Goal: Information Seeking & Learning: Check status

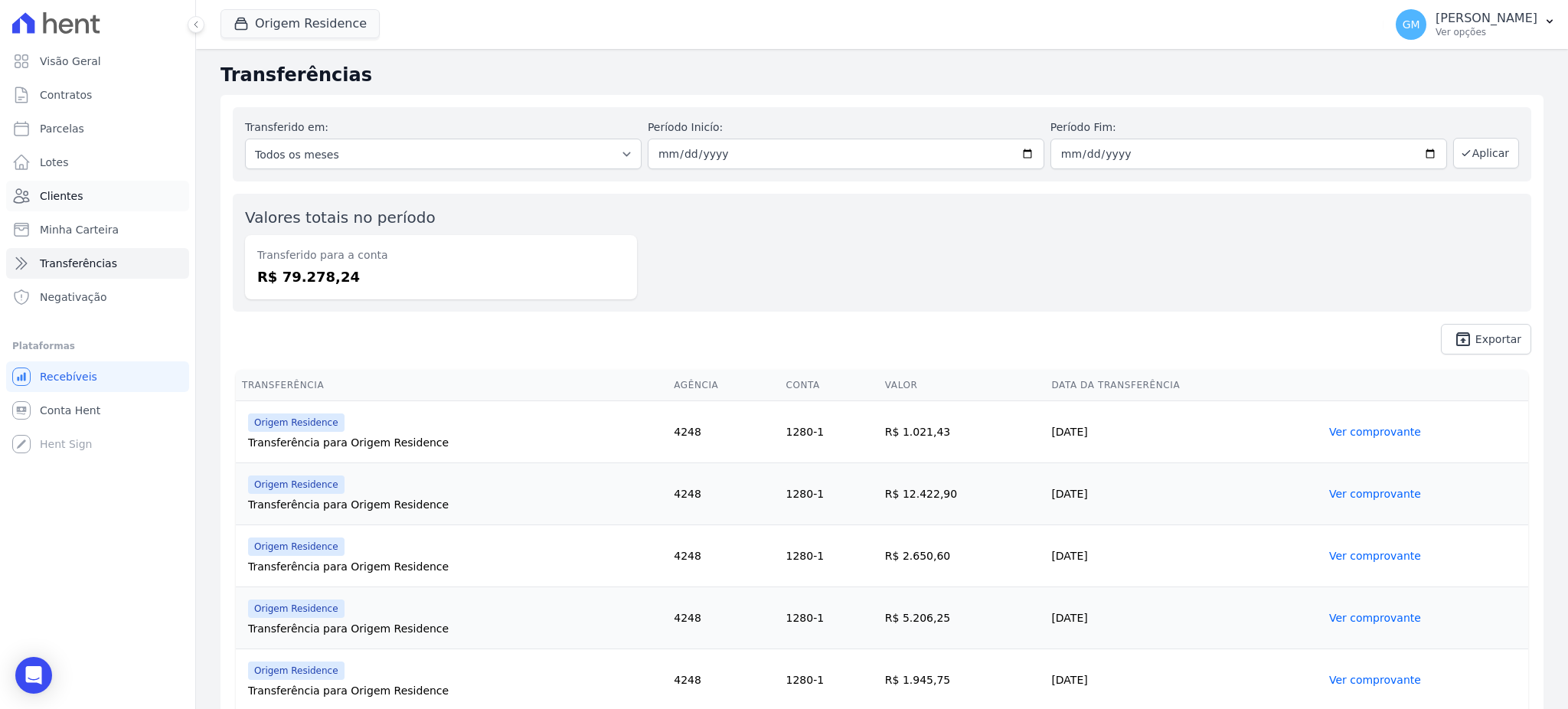
click at [96, 196] on link "Clientes" at bounding box center [98, 196] width 183 height 31
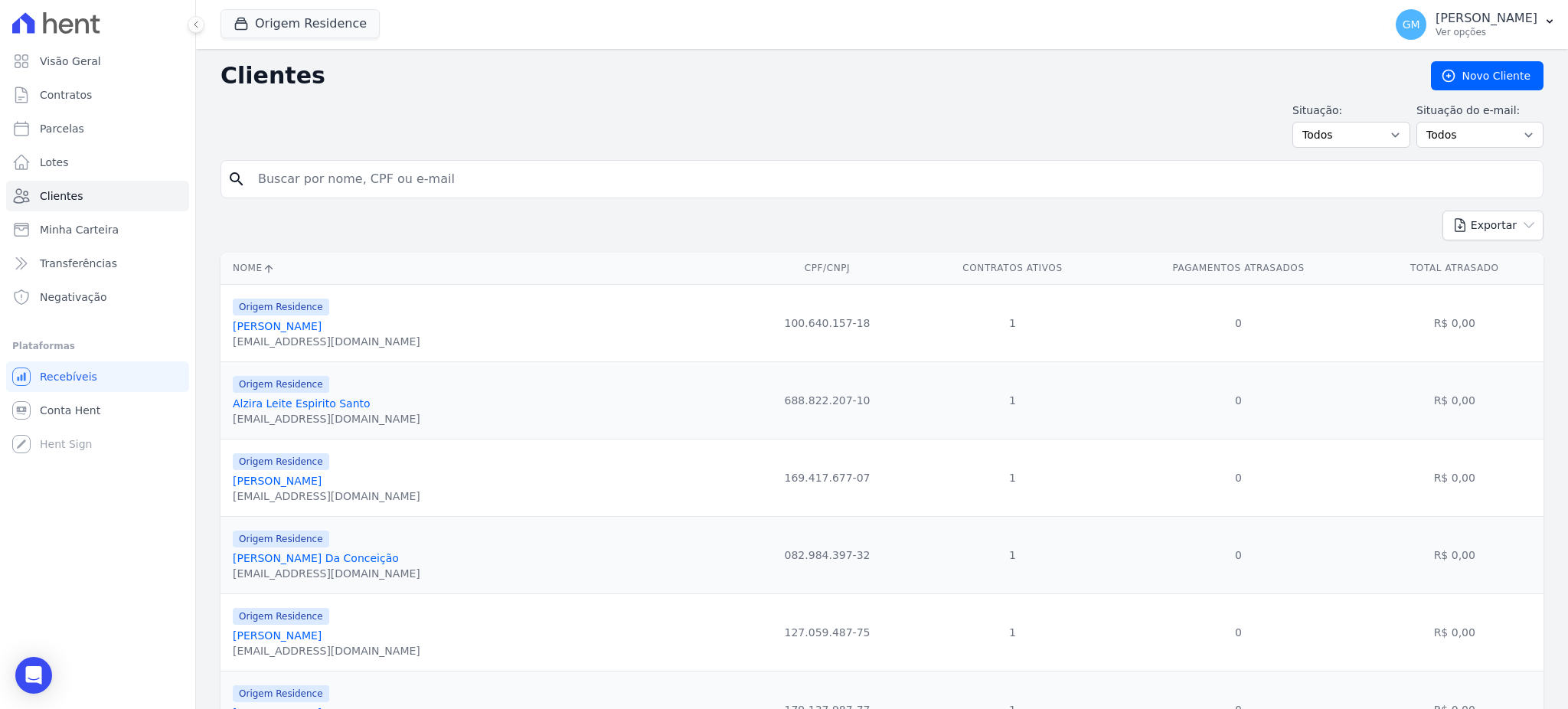
click at [248, 31] on button "Origem Residence" at bounding box center [300, 23] width 159 height 29
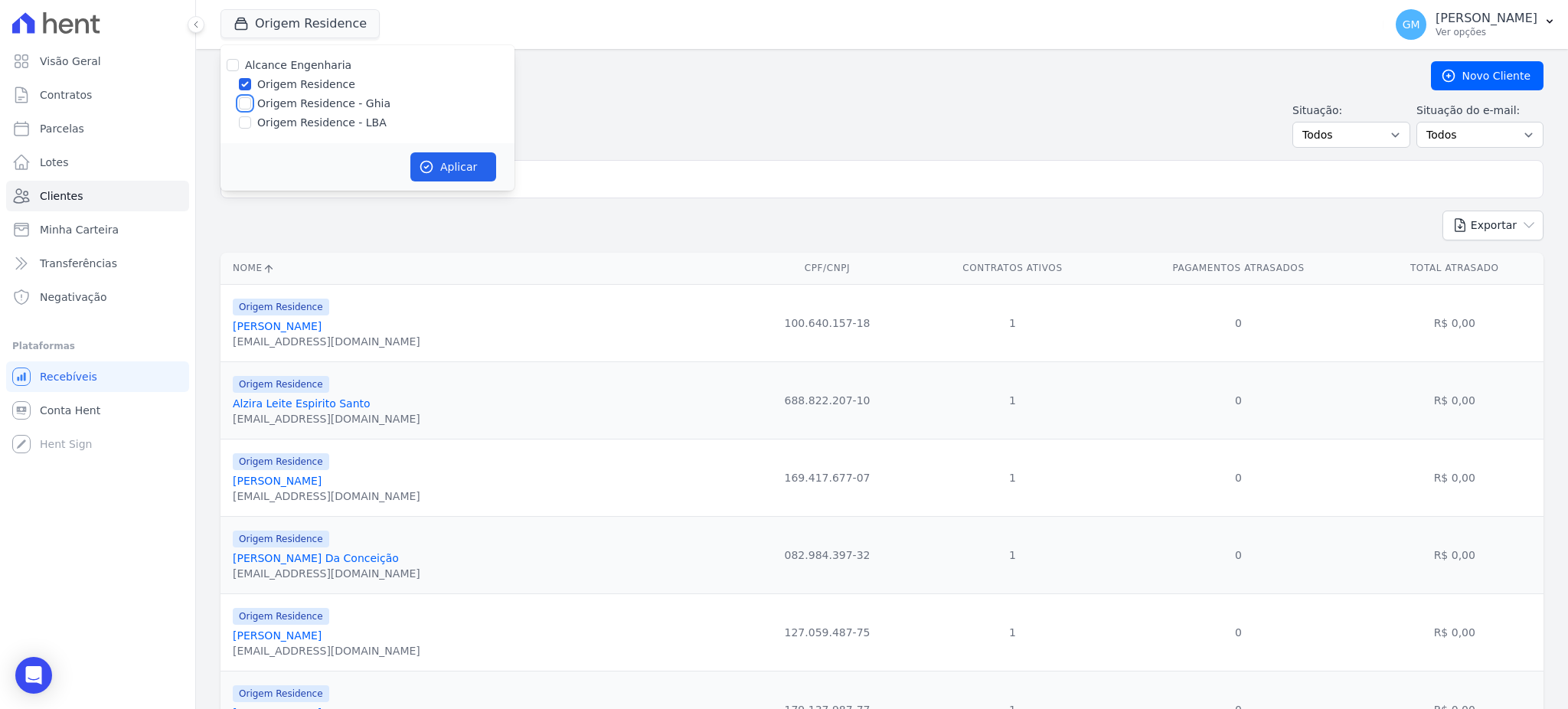
click at [247, 107] on input "Origem Residence - Ghia" at bounding box center [245, 103] width 12 height 12
checkbox input "true"
click at [248, 128] on input "Origem Residence - LBA" at bounding box center [245, 122] width 12 height 12
checkbox input "true"
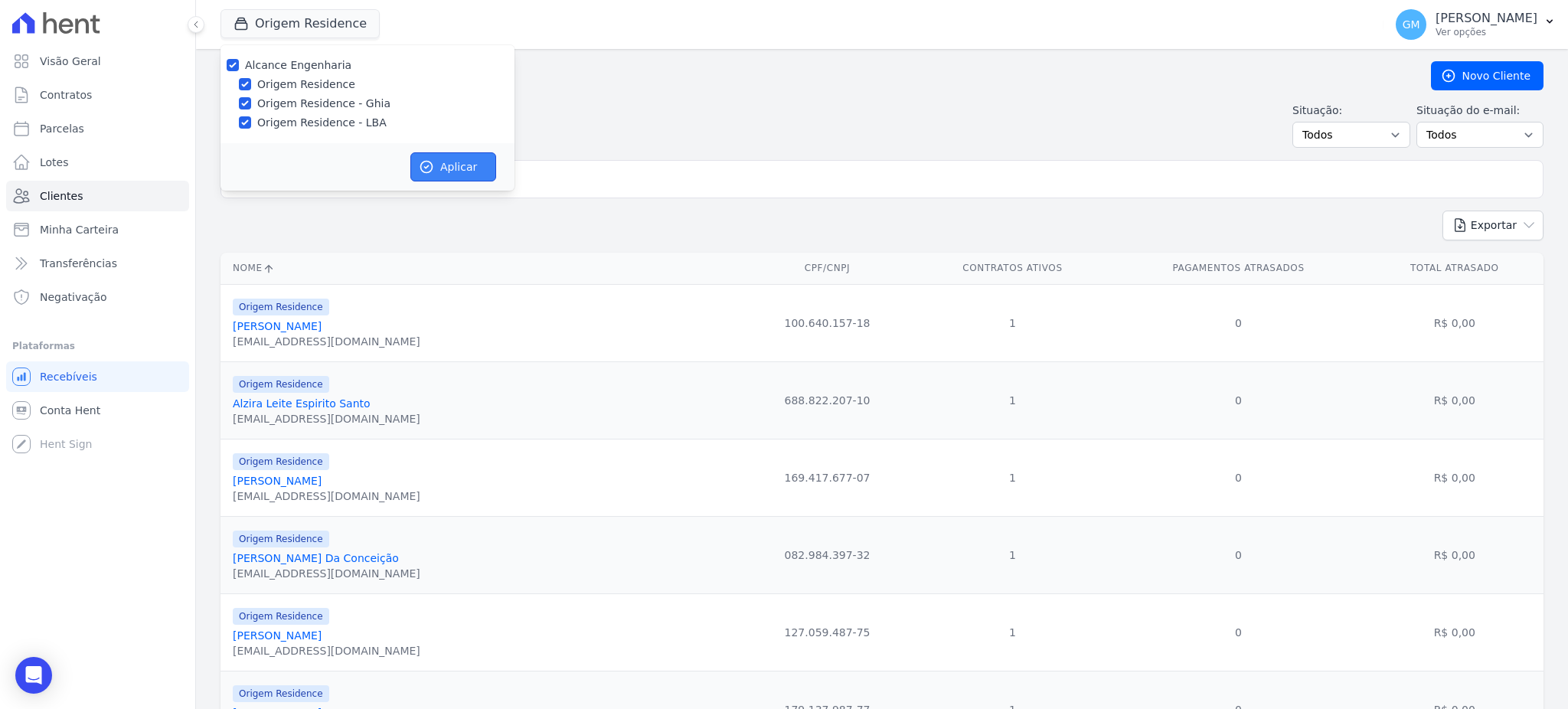
click at [474, 175] on button "Aplicar" at bounding box center [453, 167] width 86 height 29
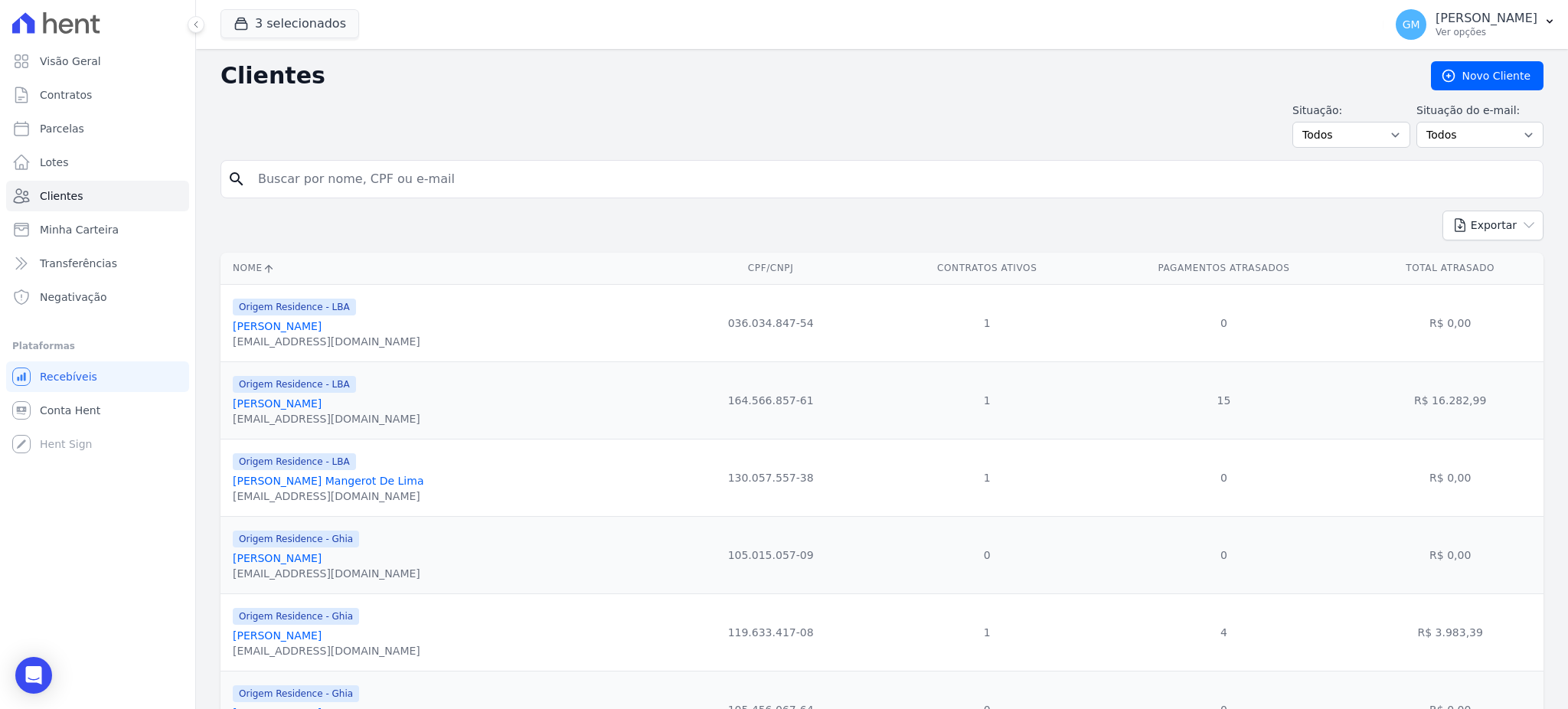
drag, startPoint x: 474, startPoint y: 175, endPoint x: 480, endPoint y: 165, distance: 11.7
click at [474, 175] on input "search" at bounding box center [892, 179] width 1288 height 31
type input "[PERSON_NAME]"
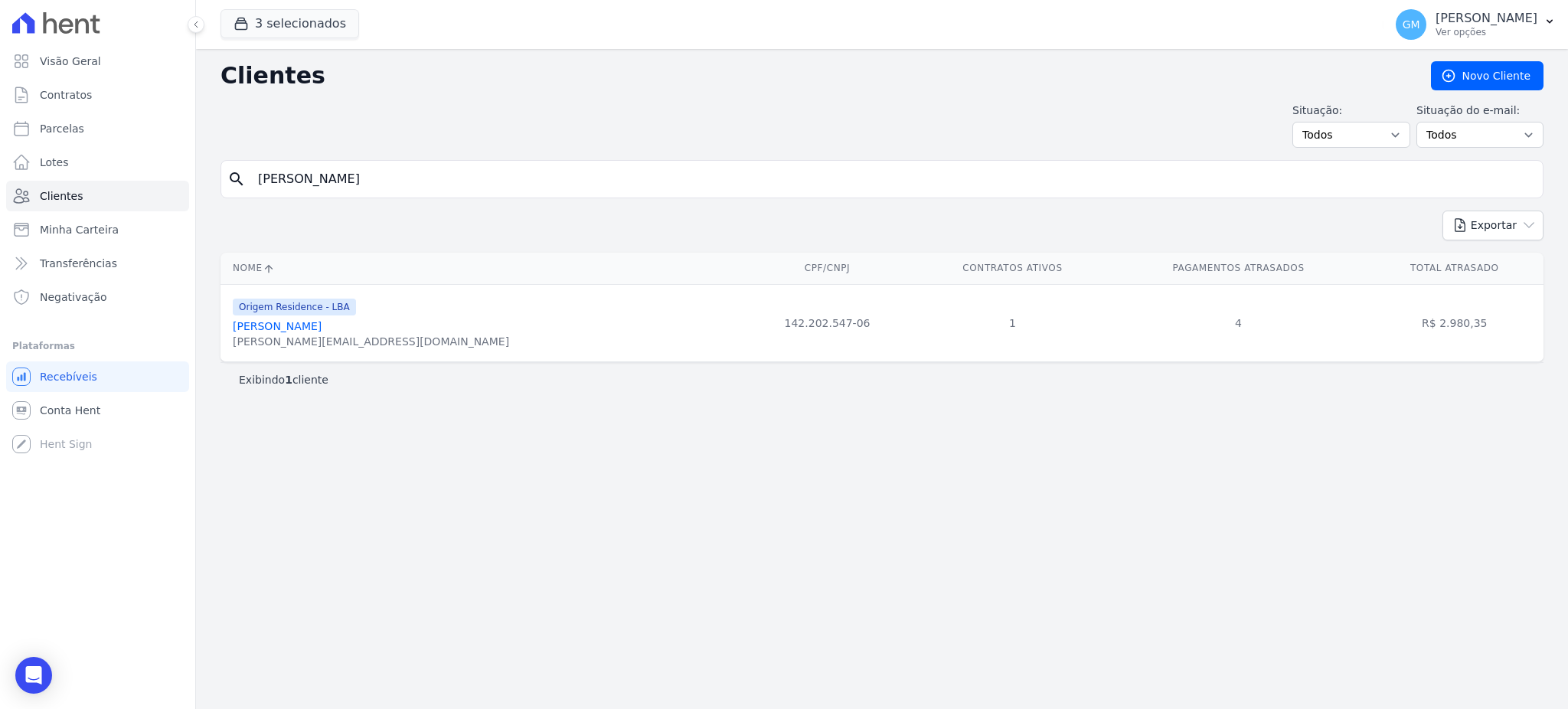
click at [321, 329] on link "[PERSON_NAME]" at bounding box center [277, 325] width 89 height 12
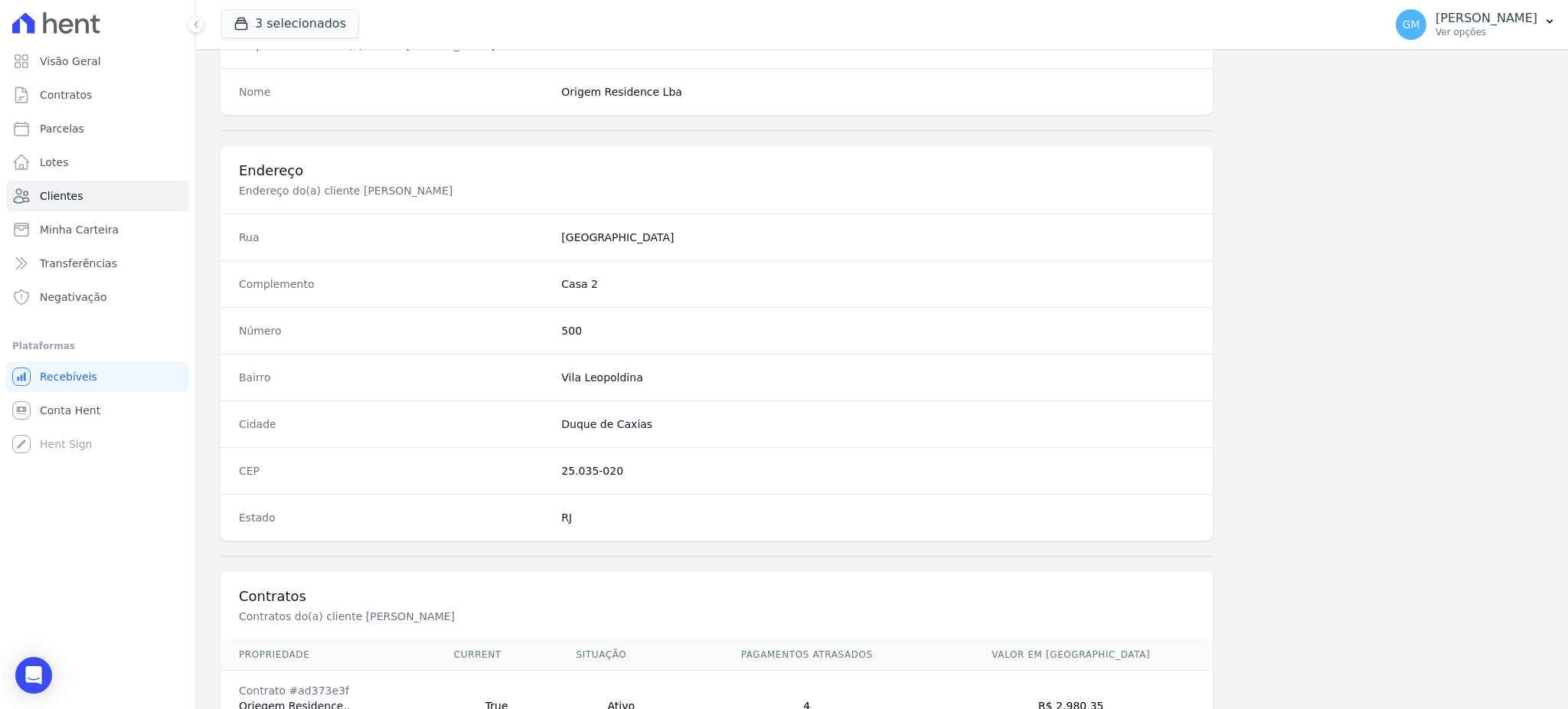
scroll to position [724, 0]
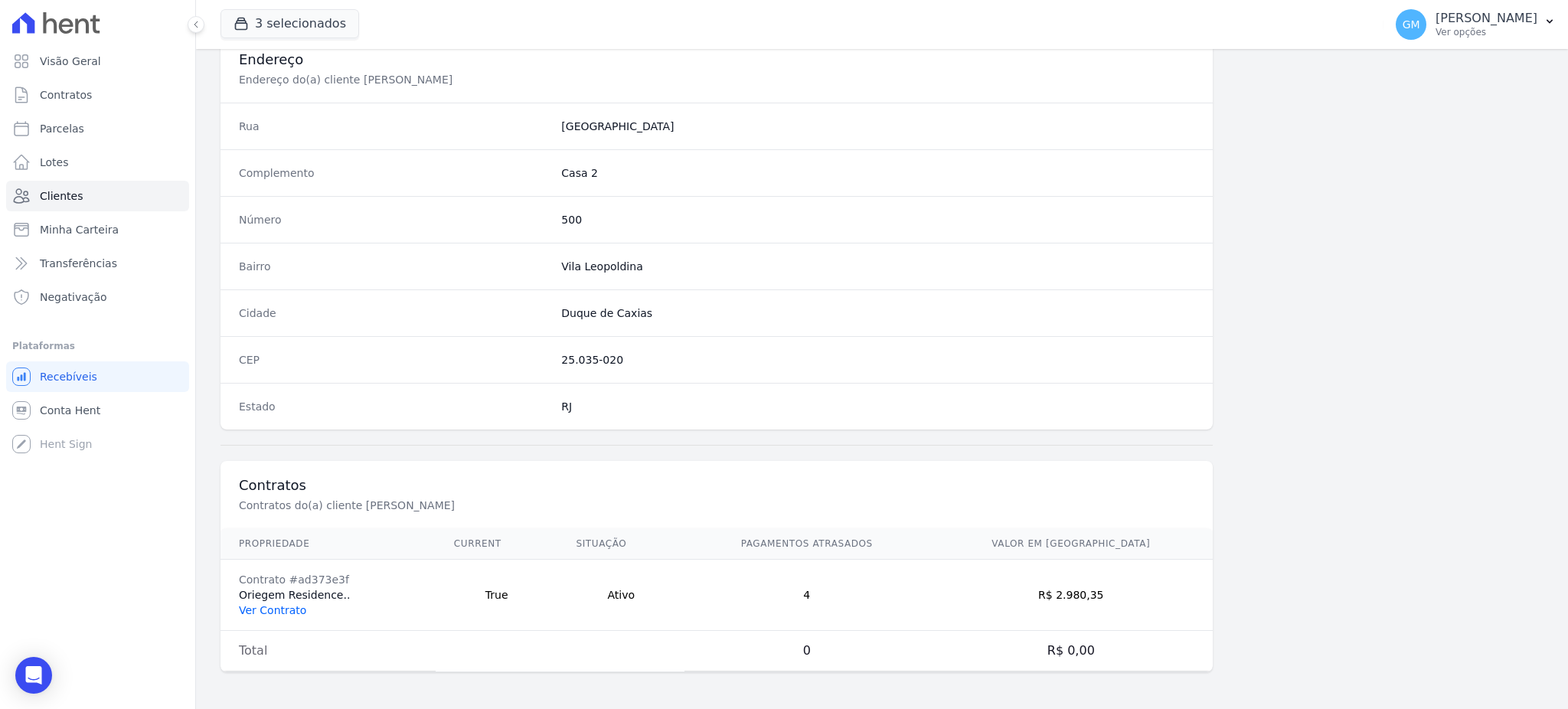
click at [277, 608] on link "Ver Contrato" at bounding box center [272, 610] width 67 height 12
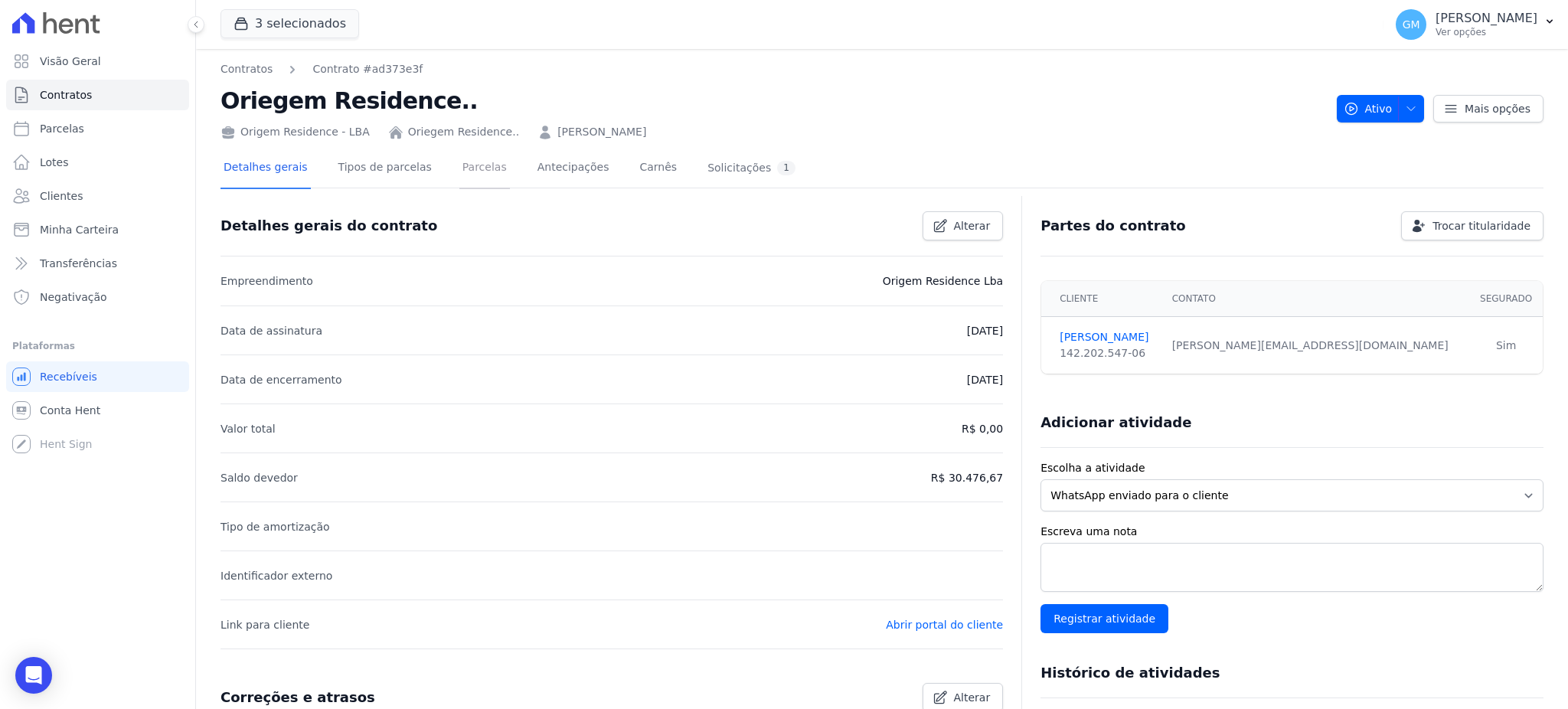
click at [459, 166] on link "Parcelas" at bounding box center [484, 169] width 51 height 40
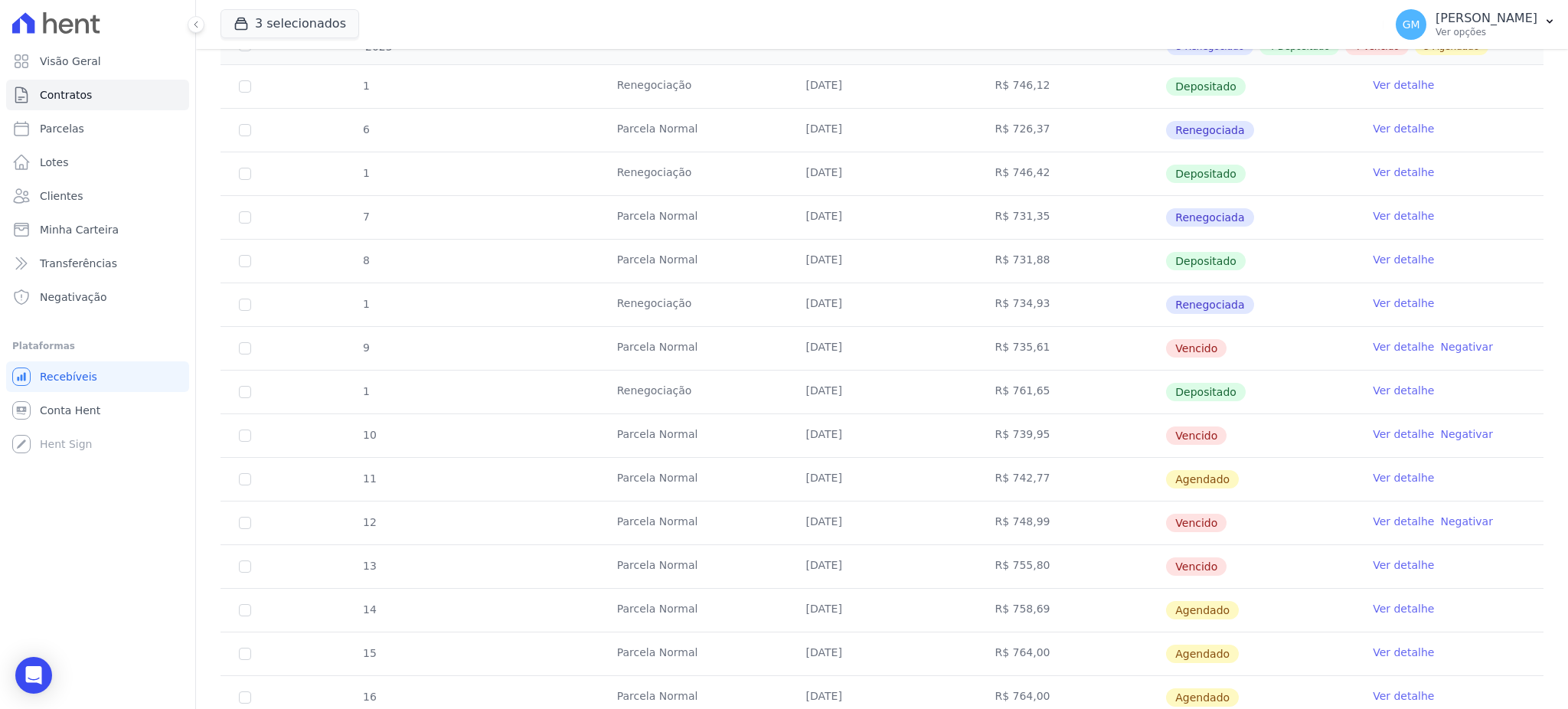
scroll to position [306, 0]
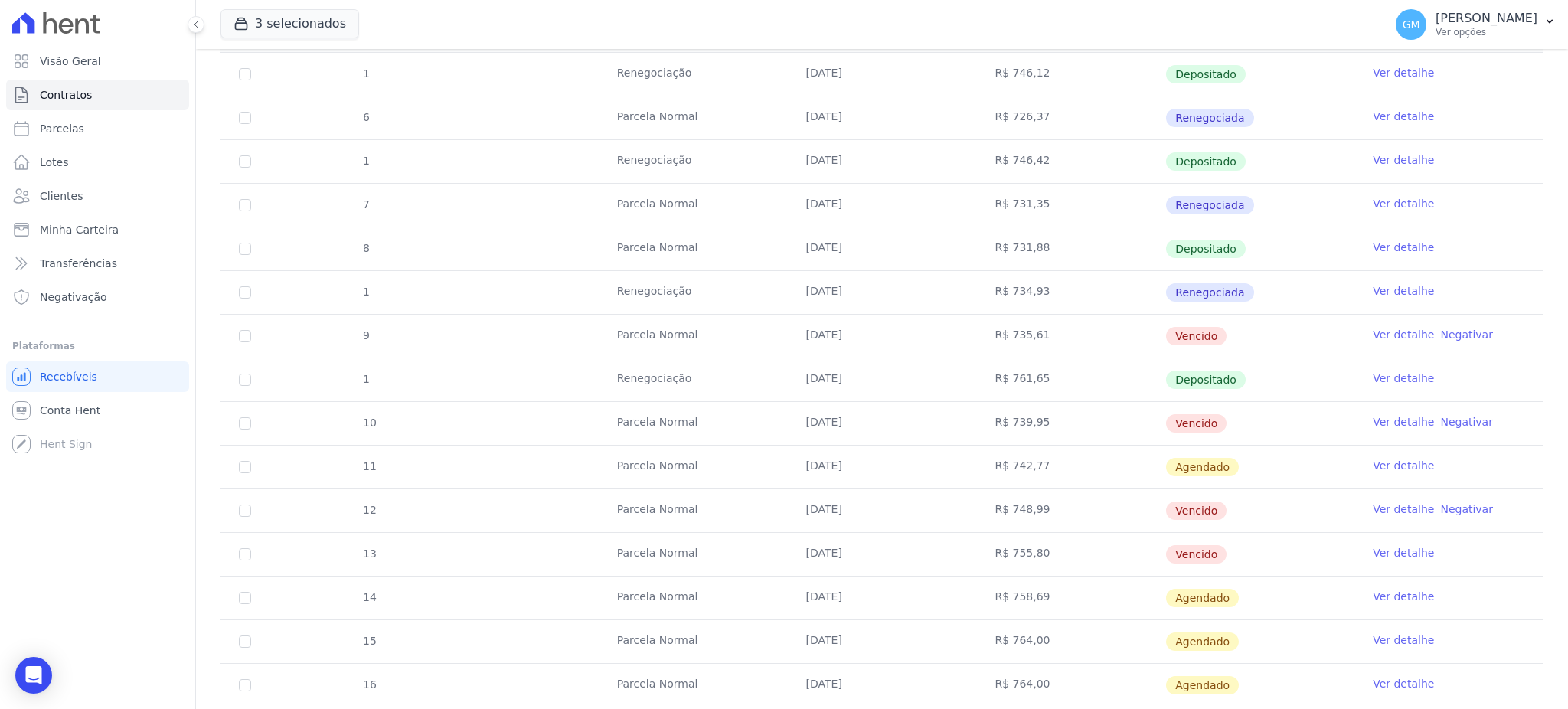
drag, startPoint x: 1237, startPoint y: 386, endPoint x: 761, endPoint y: 376, distance: 476.1
click at [761, 376] on tr "1 Renegociação [DATE] R$ 761,65 Depositado Ver detalhe" at bounding box center [882, 380] width 1323 height 44
click at [1376, 375] on link "Ver detalhe" at bounding box center [1403, 378] width 61 height 15
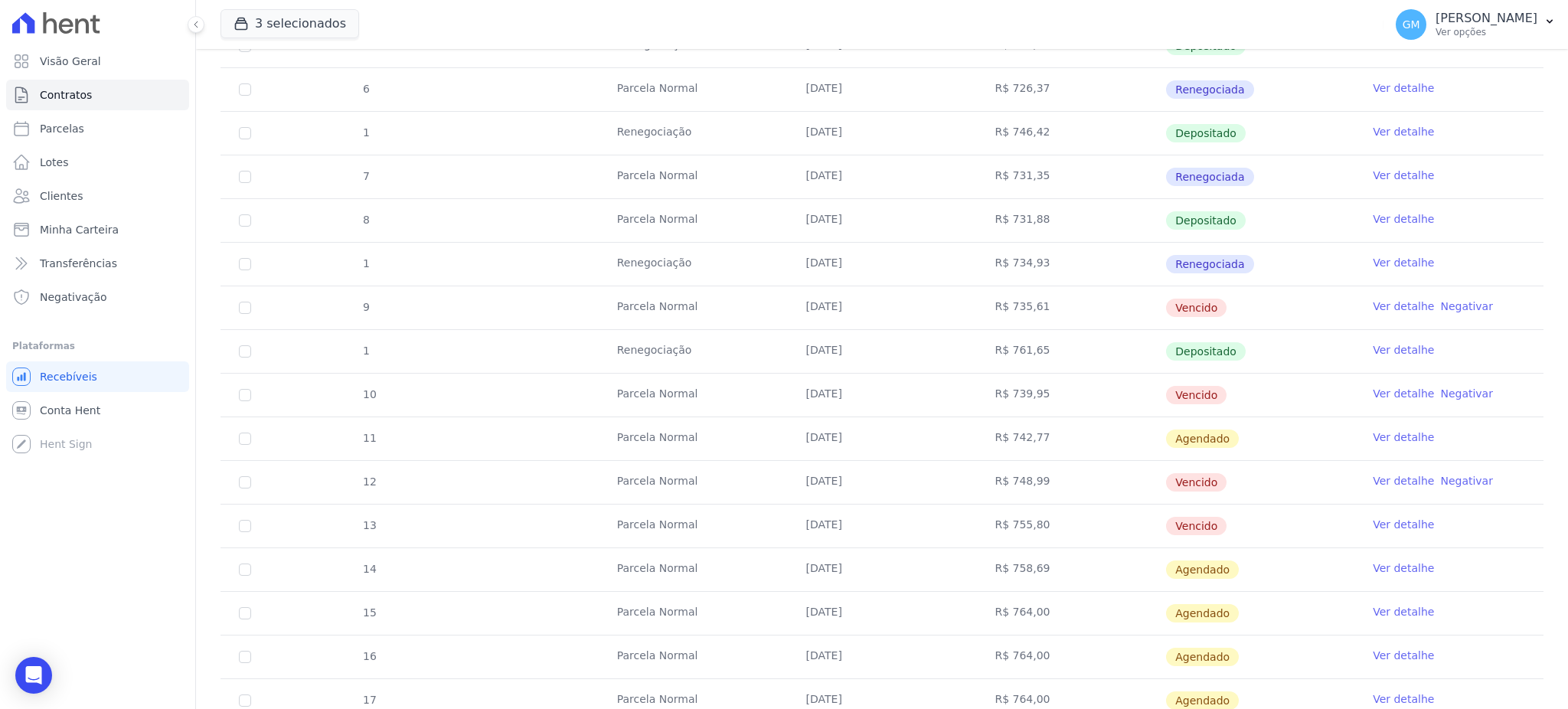
scroll to position [408, 0]
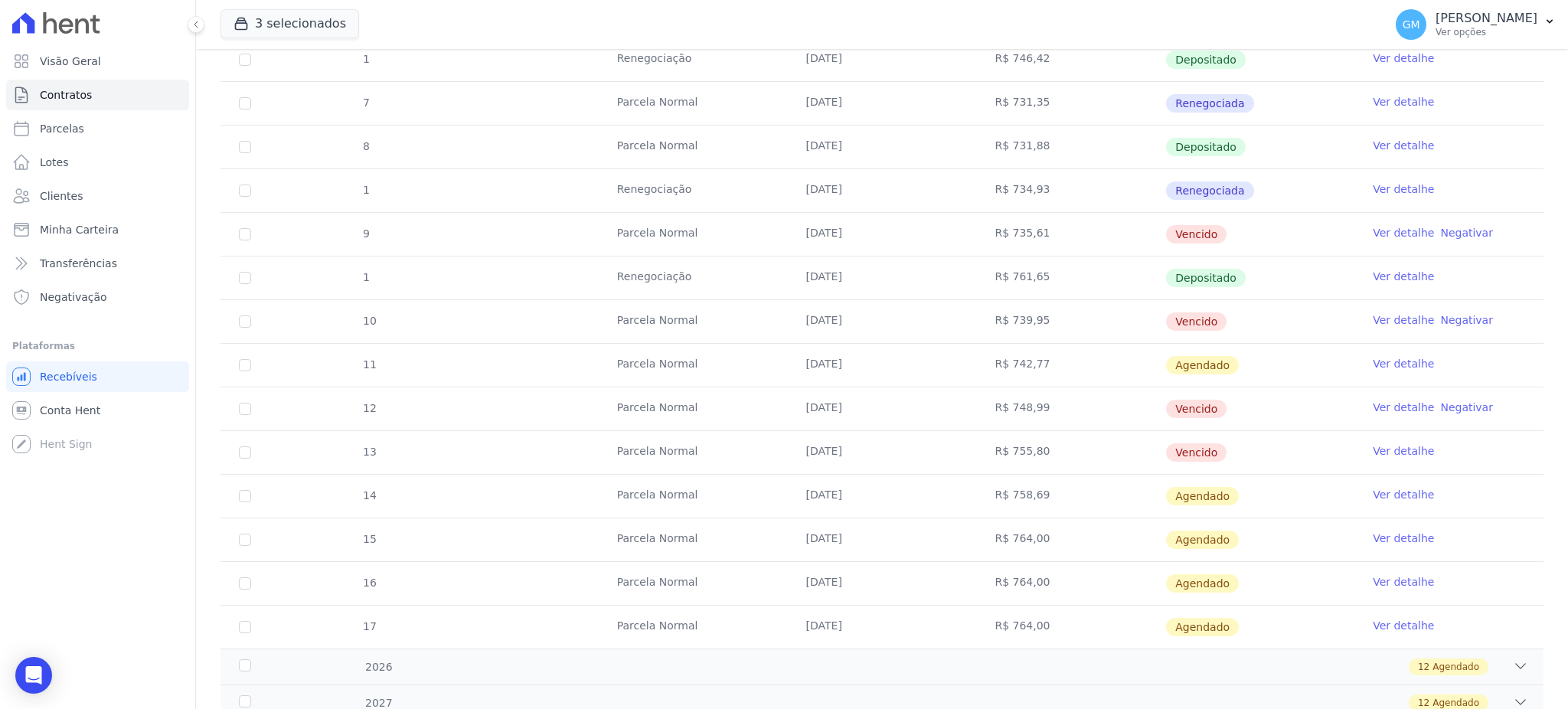
drag, startPoint x: 1246, startPoint y: 273, endPoint x: 559, endPoint y: 275, distance: 687.0
click at [559, 275] on tr "1 Renegociação [DATE] R$ 761,65 Depositado Ver detalhe" at bounding box center [882, 278] width 1323 height 44
drag, startPoint x: 1045, startPoint y: 453, endPoint x: 998, endPoint y: 452, distance: 47.0
click at [998, 452] on td "R$ 755,80" at bounding box center [1071, 452] width 189 height 43
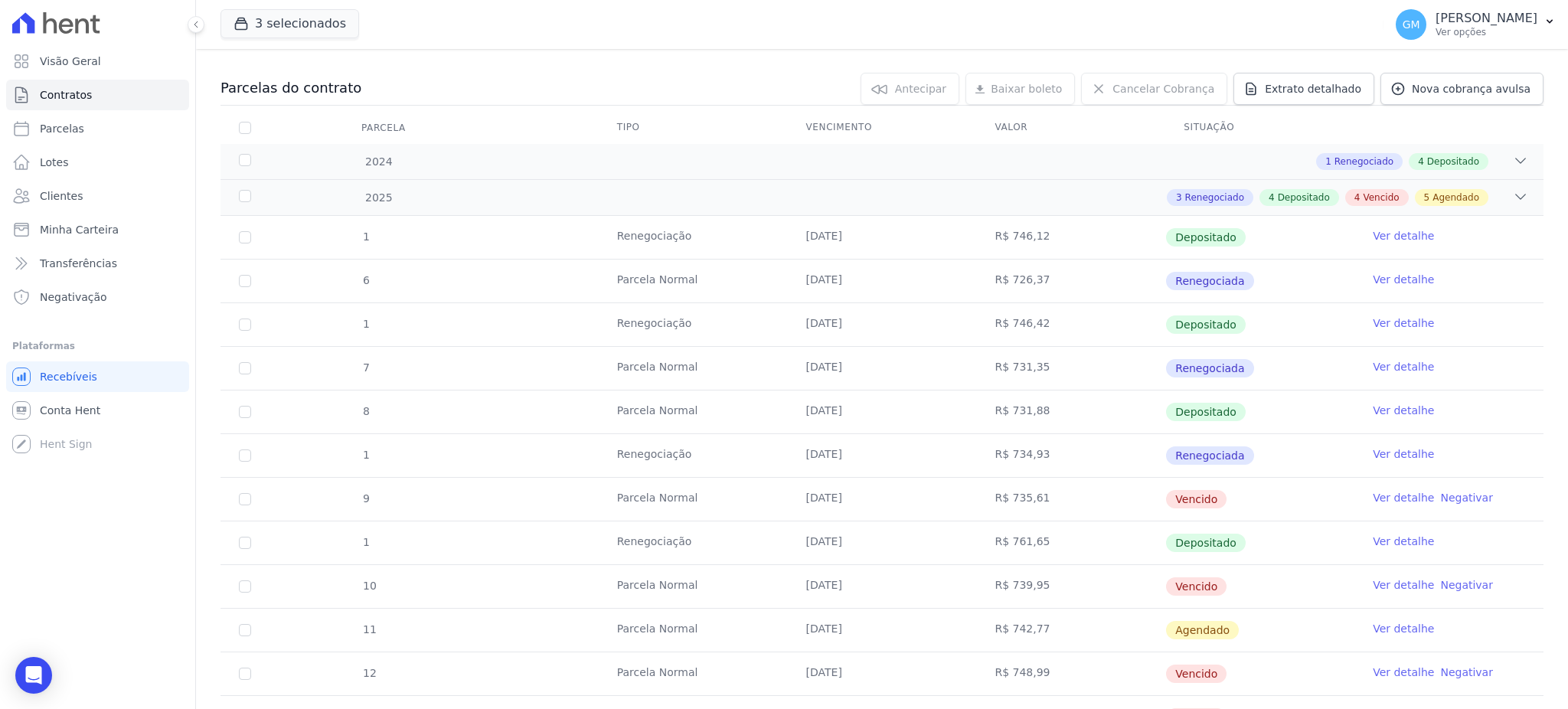
scroll to position [0, 0]
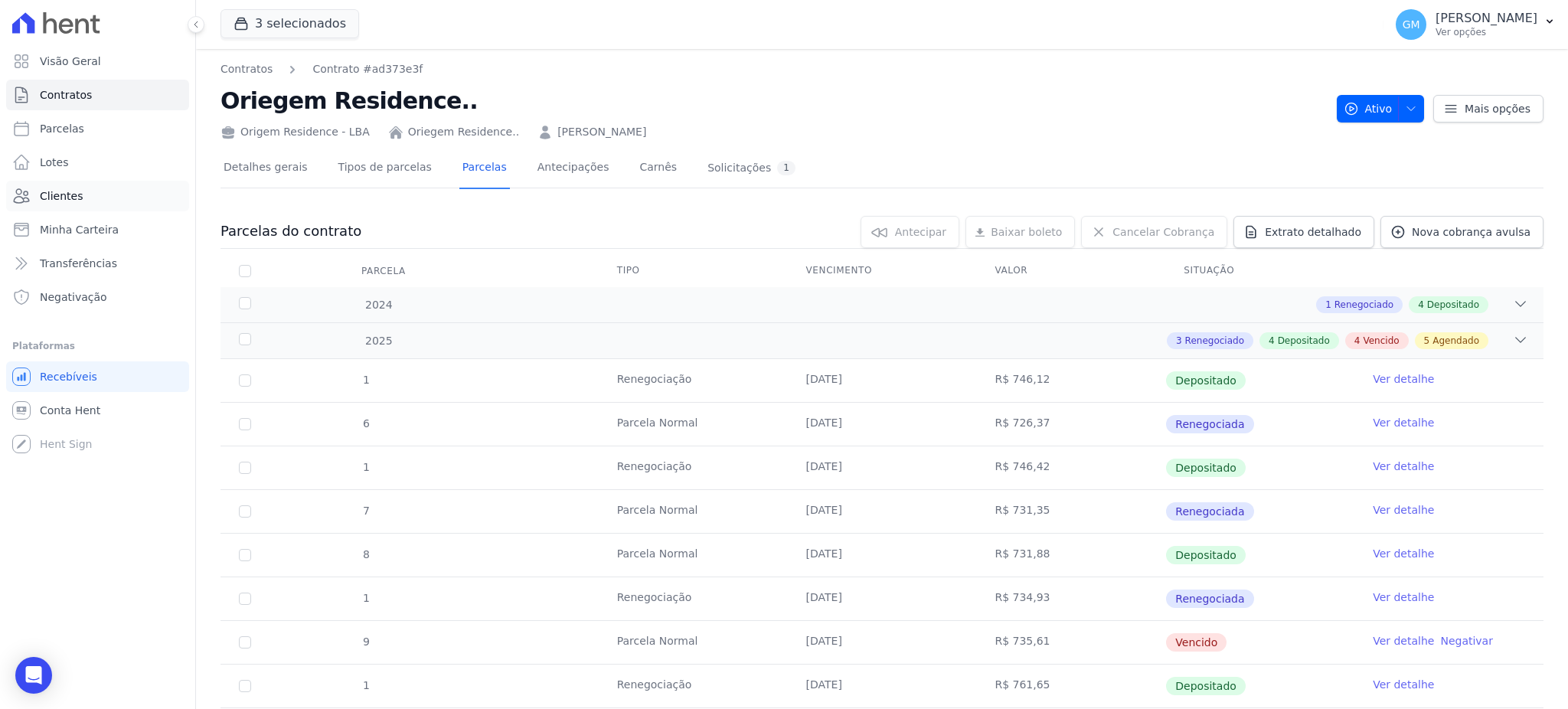
click at [58, 184] on link "Clientes" at bounding box center [98, 196] width 183 height 31
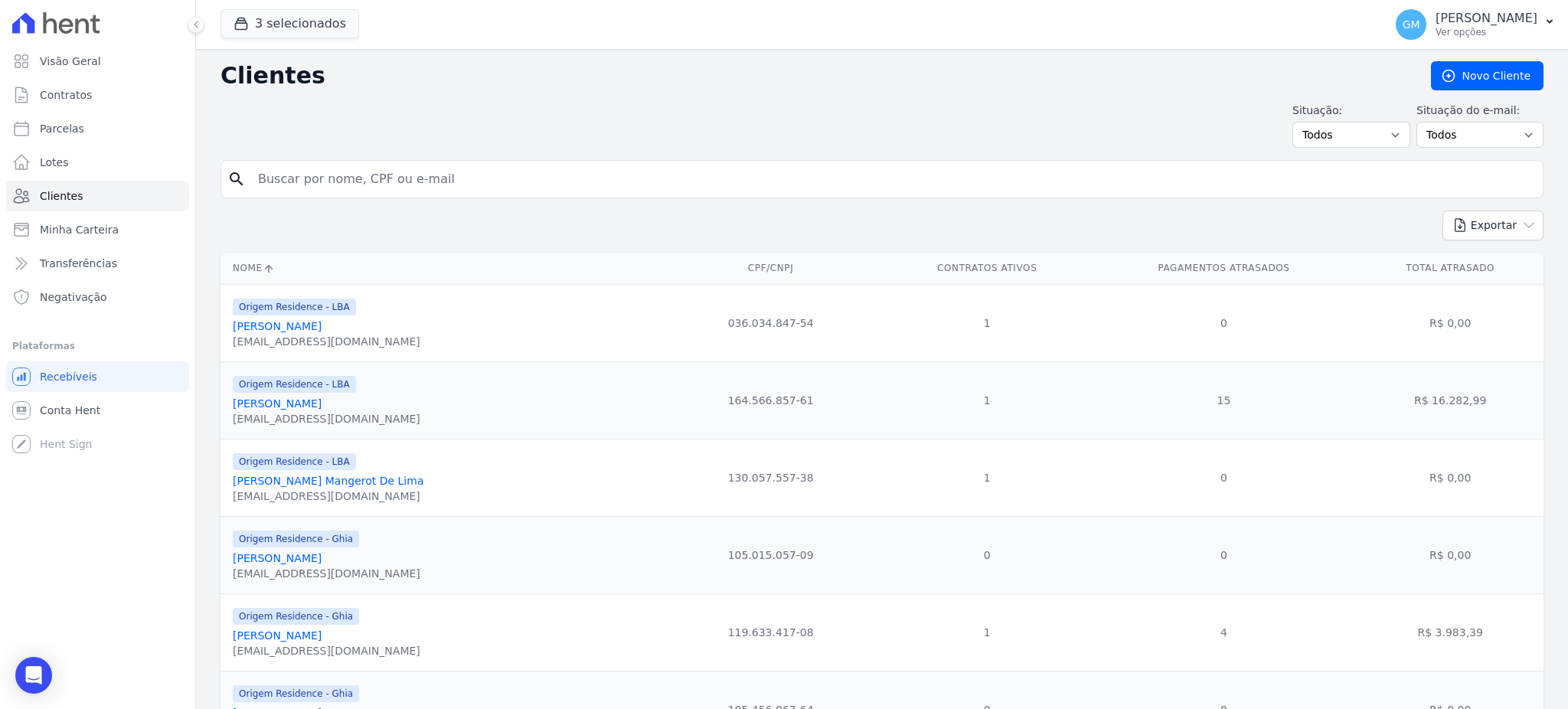
click at [277, 180] on input "search" at bounding box center [892, 179] width 1288 height 31
paste input "MAYCON [PERSON_NAME]"
type input "MAYCON [PERSON_NAME]"
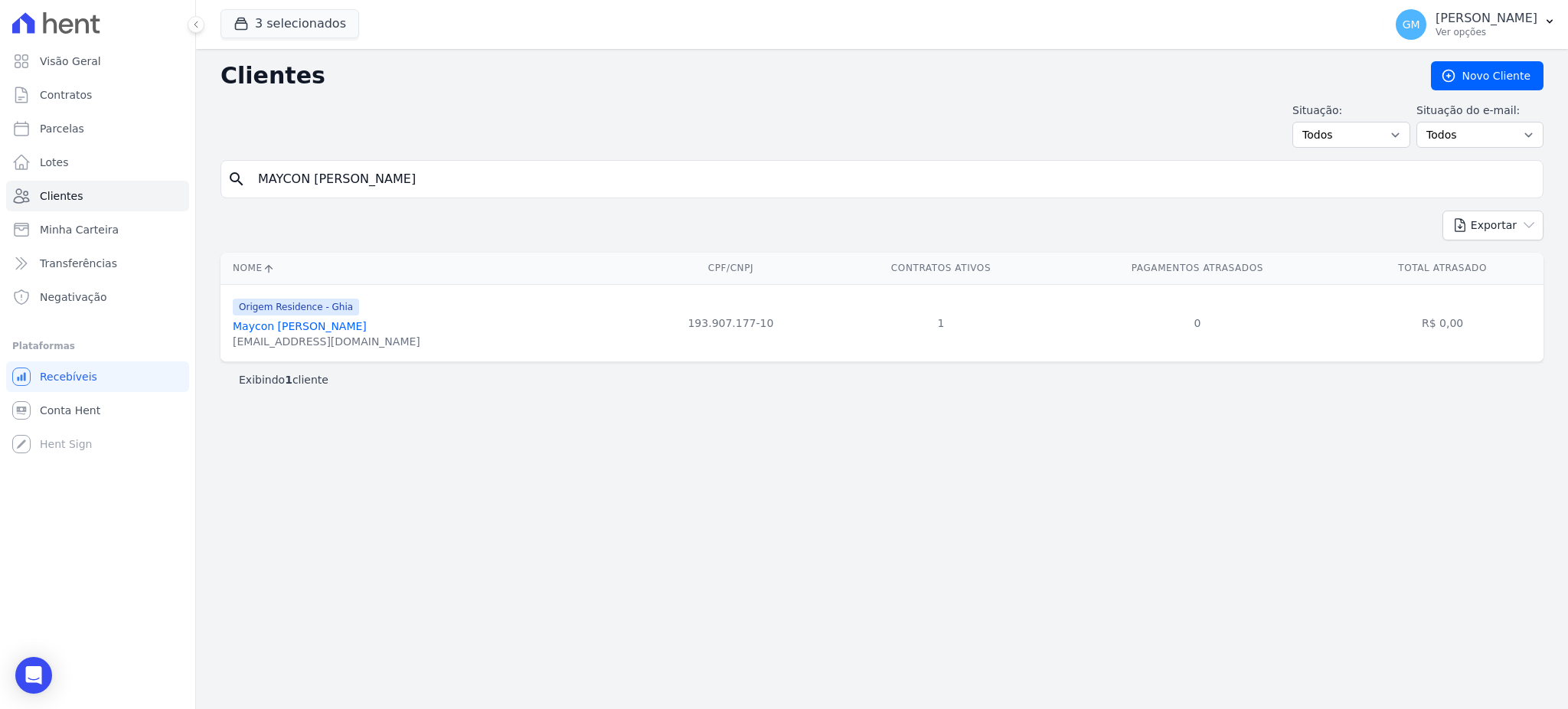
click at [352, 328] on link "Maycon [PERSON_NAME]" at bounding box center [300, 325] width 134 height 12
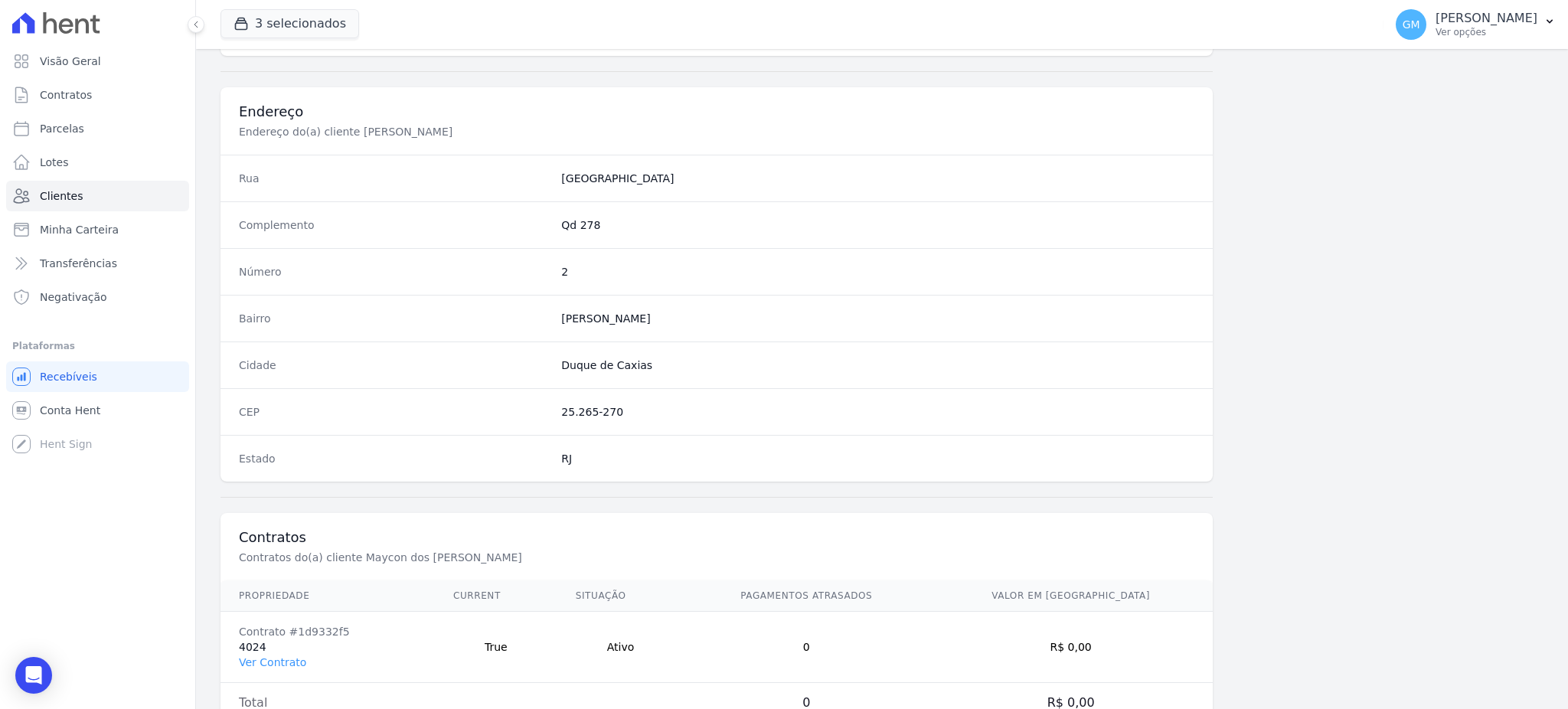
scroll to position [724, 0]
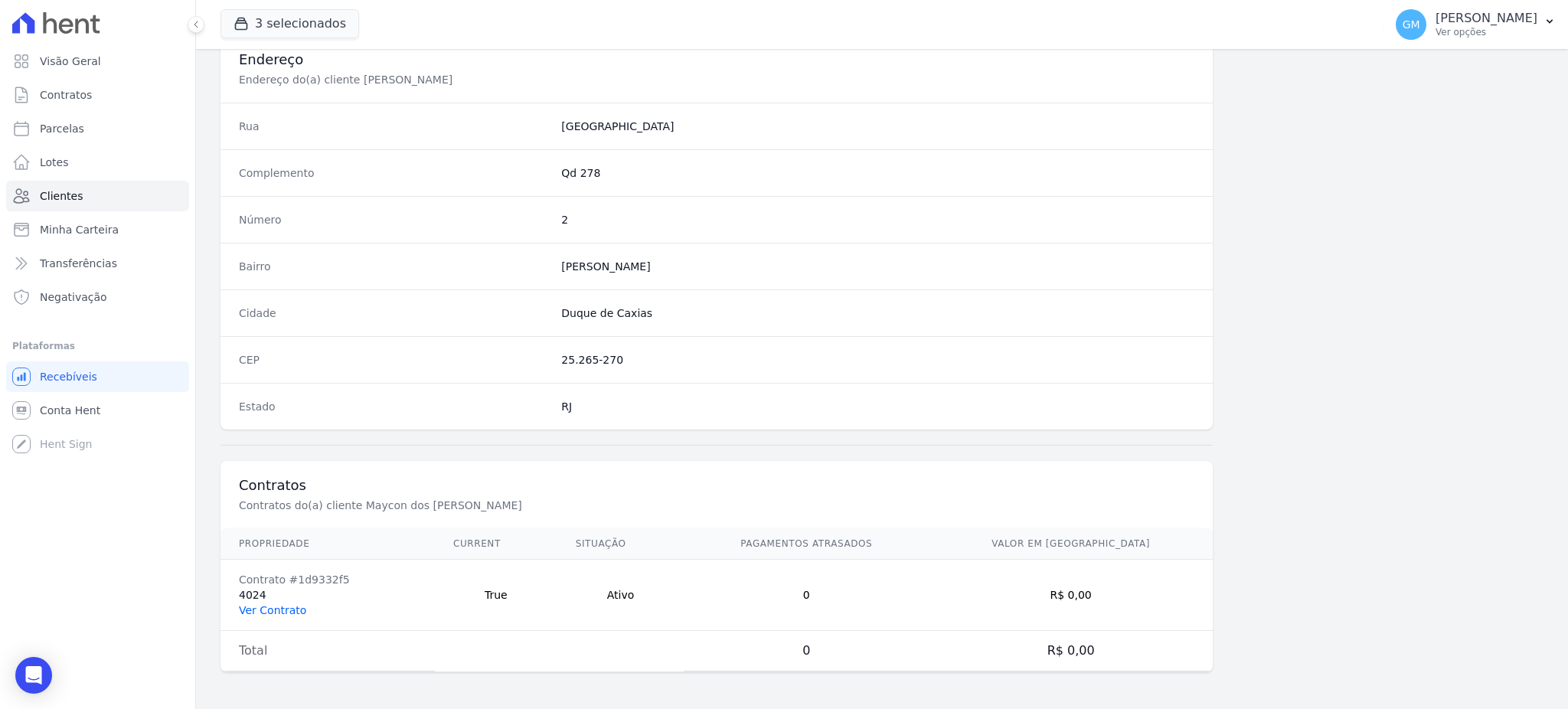
click at [287, 612] on link "Ver Contrato" at bounding box center [272, 610] width 67 height 12
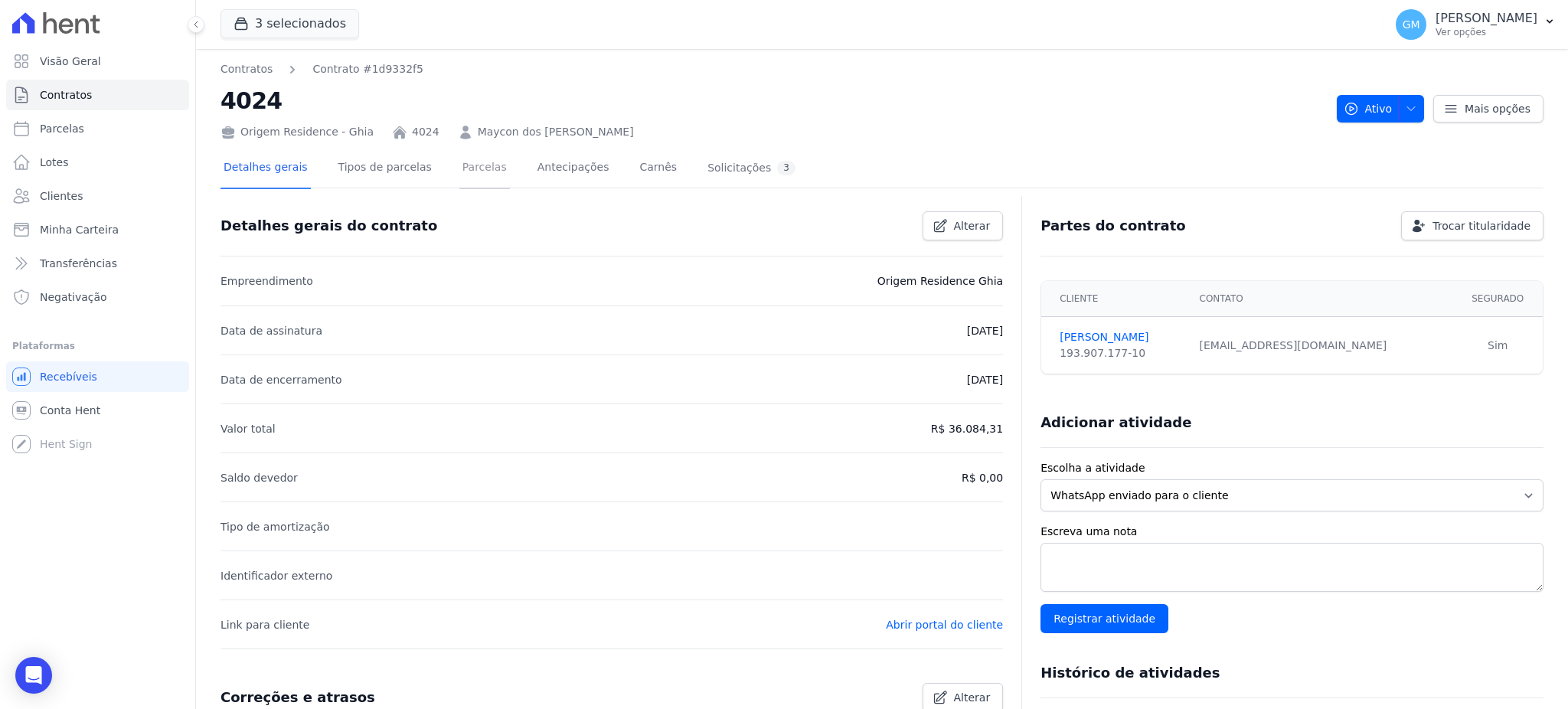
click at [459, 170] on link "Parcelas" at bounding box center [484, 169] width 51 height 40
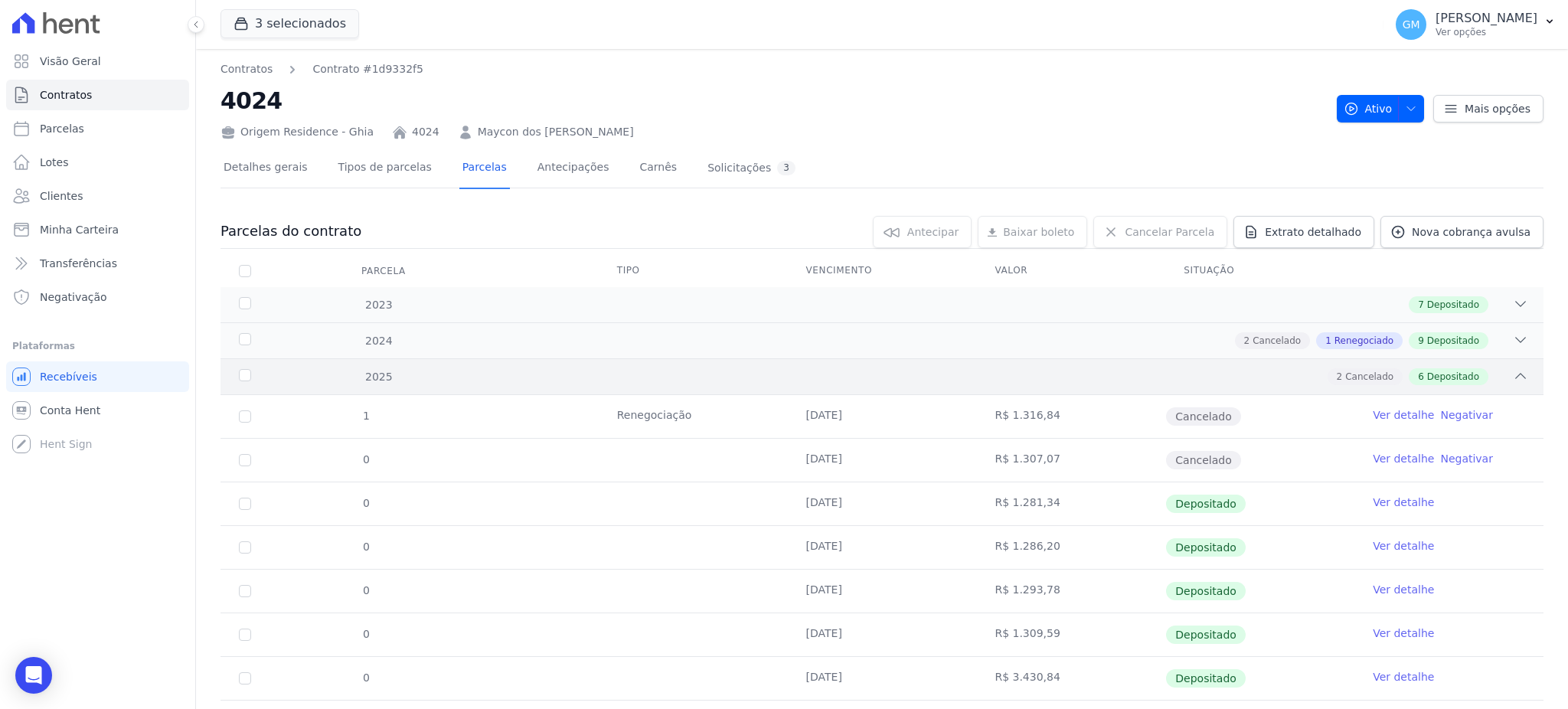
scroll to position [80, 0]
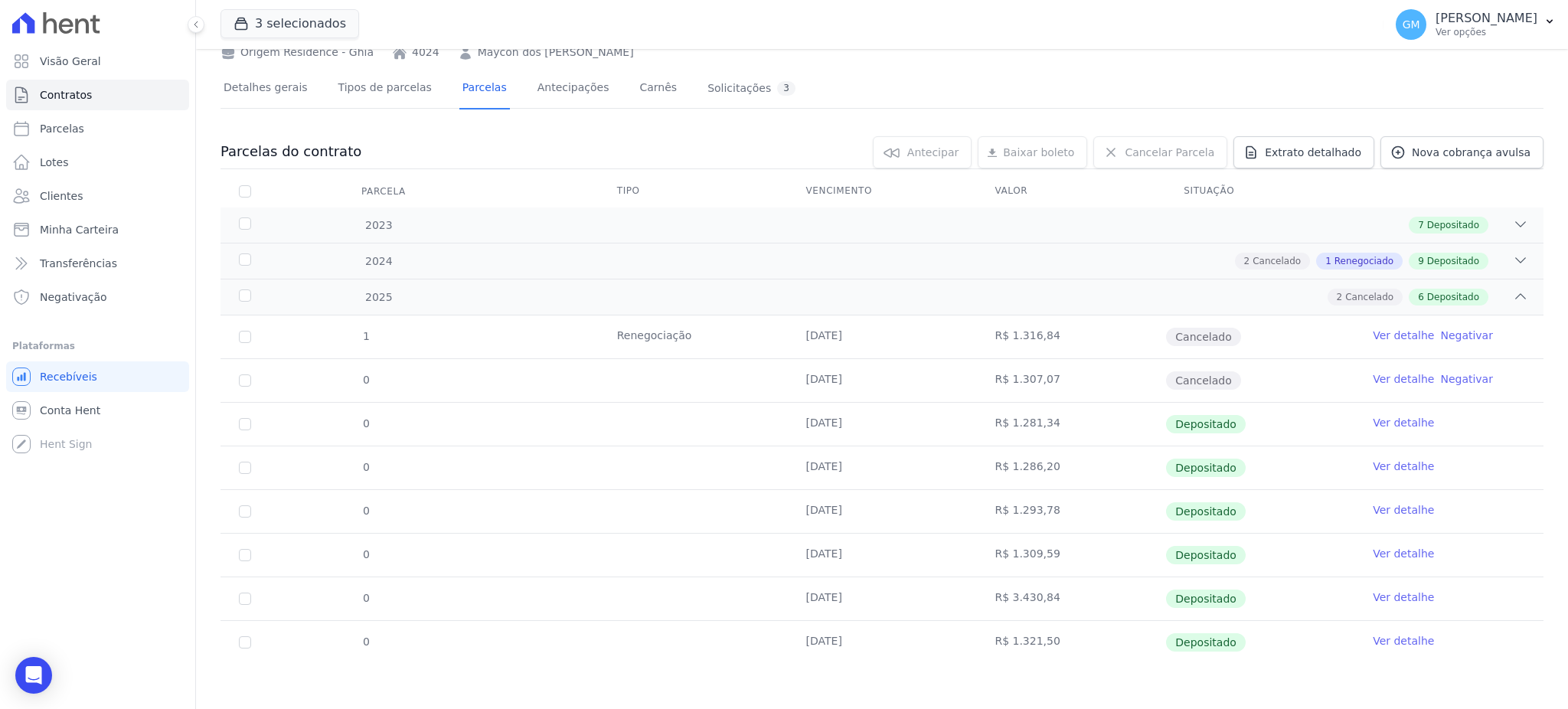
click at [1378, 417] on link "Ver detalhe" at bounding box center [1403, 422] width 61 height 15
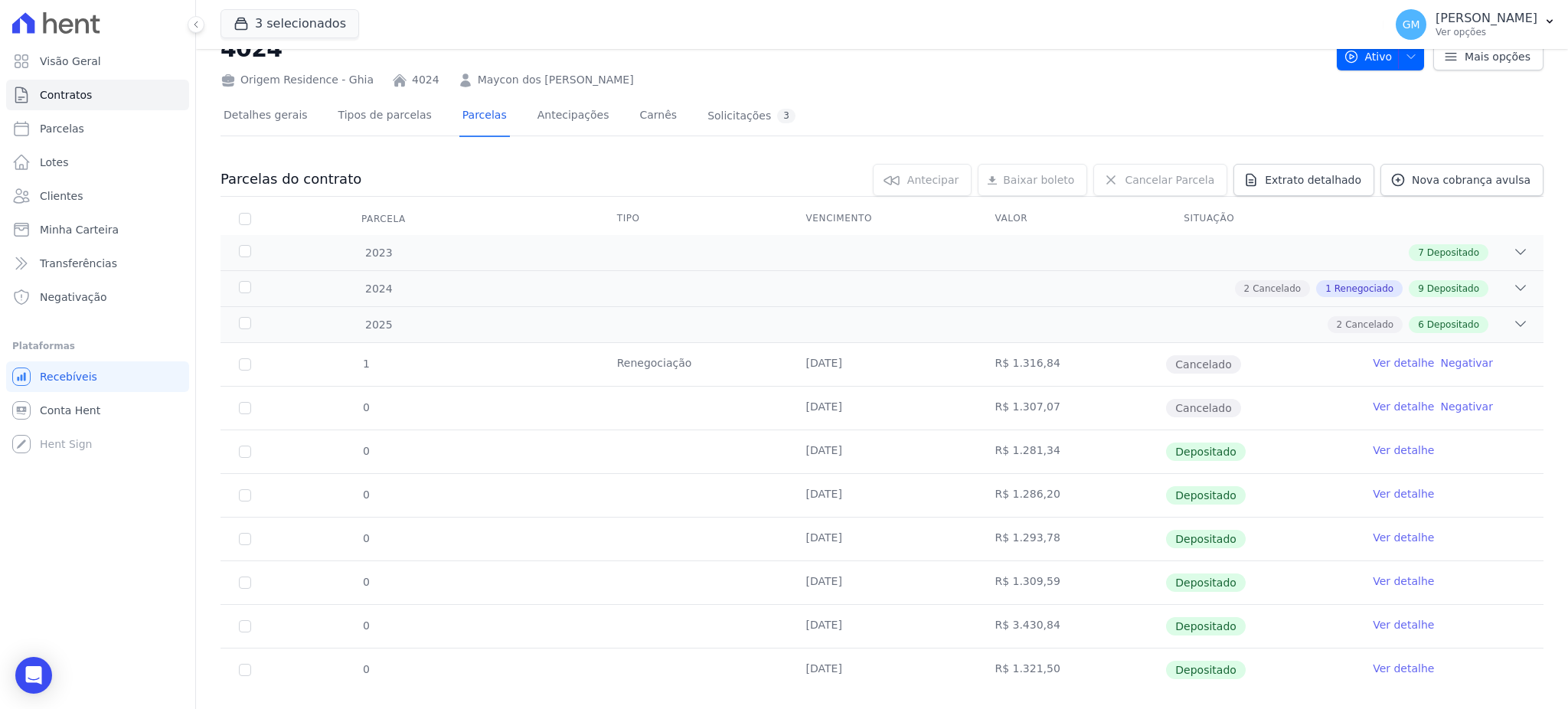
scroll to position [80, 0]
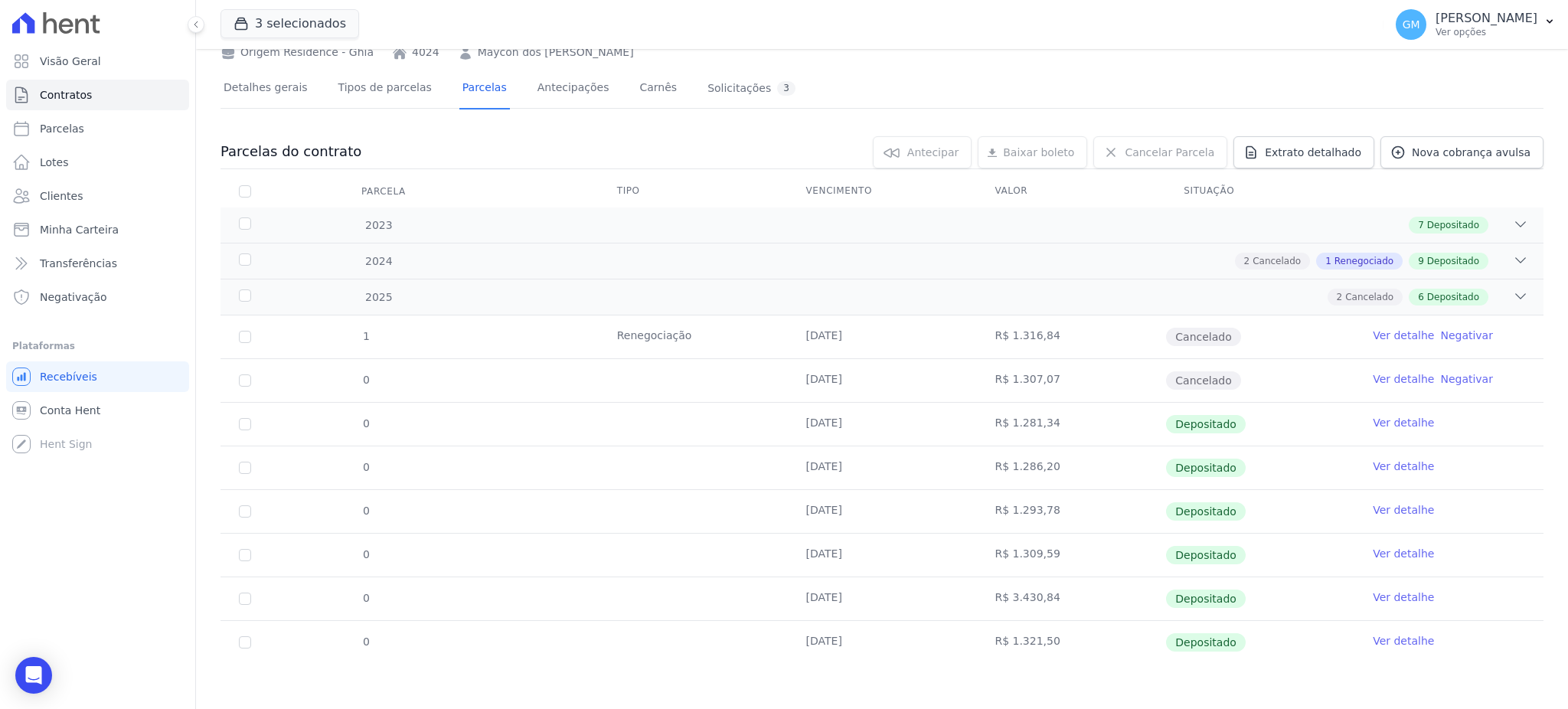
click at [1398, 469] on link "Ver detalhe" at bounding box center [1403, 466] width 61 height 15
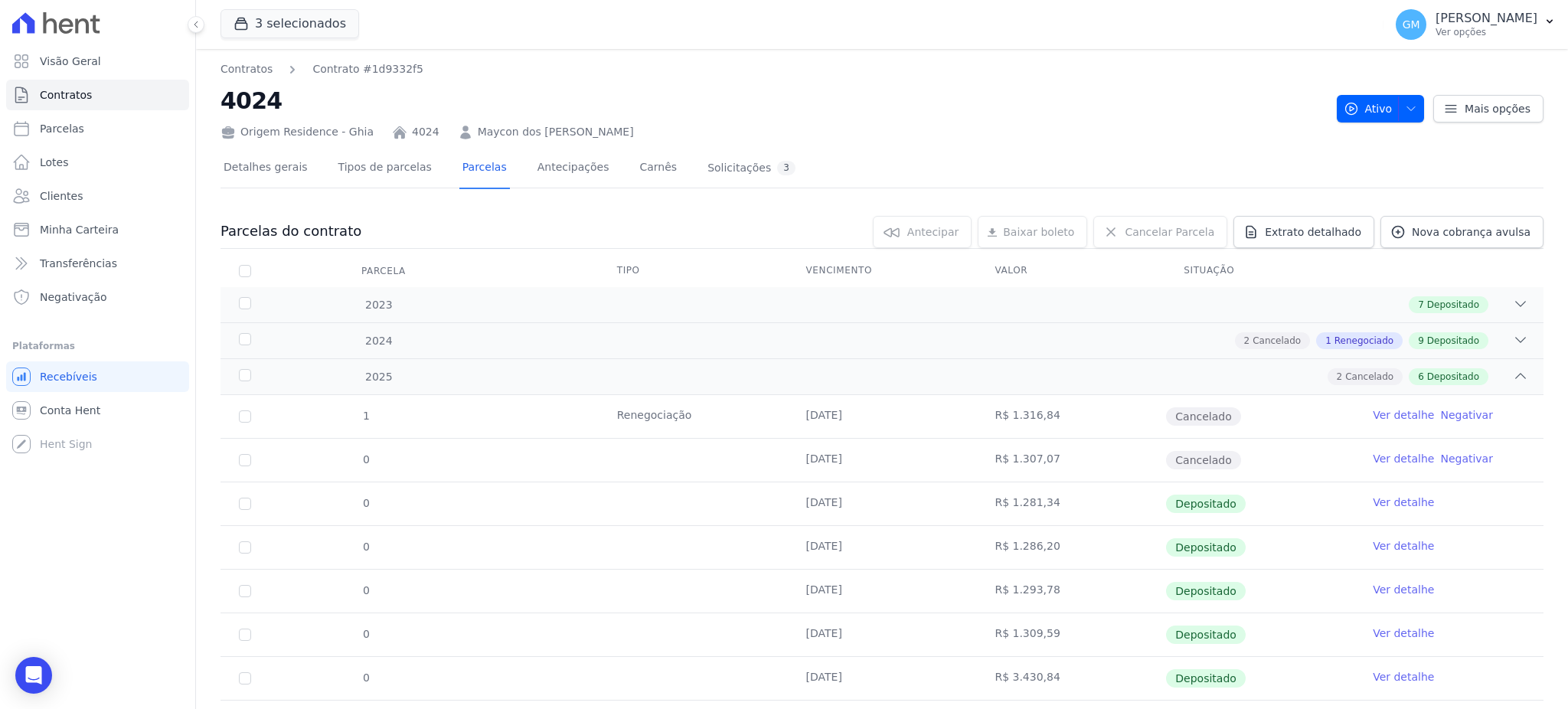
scroll to position [80, 0]
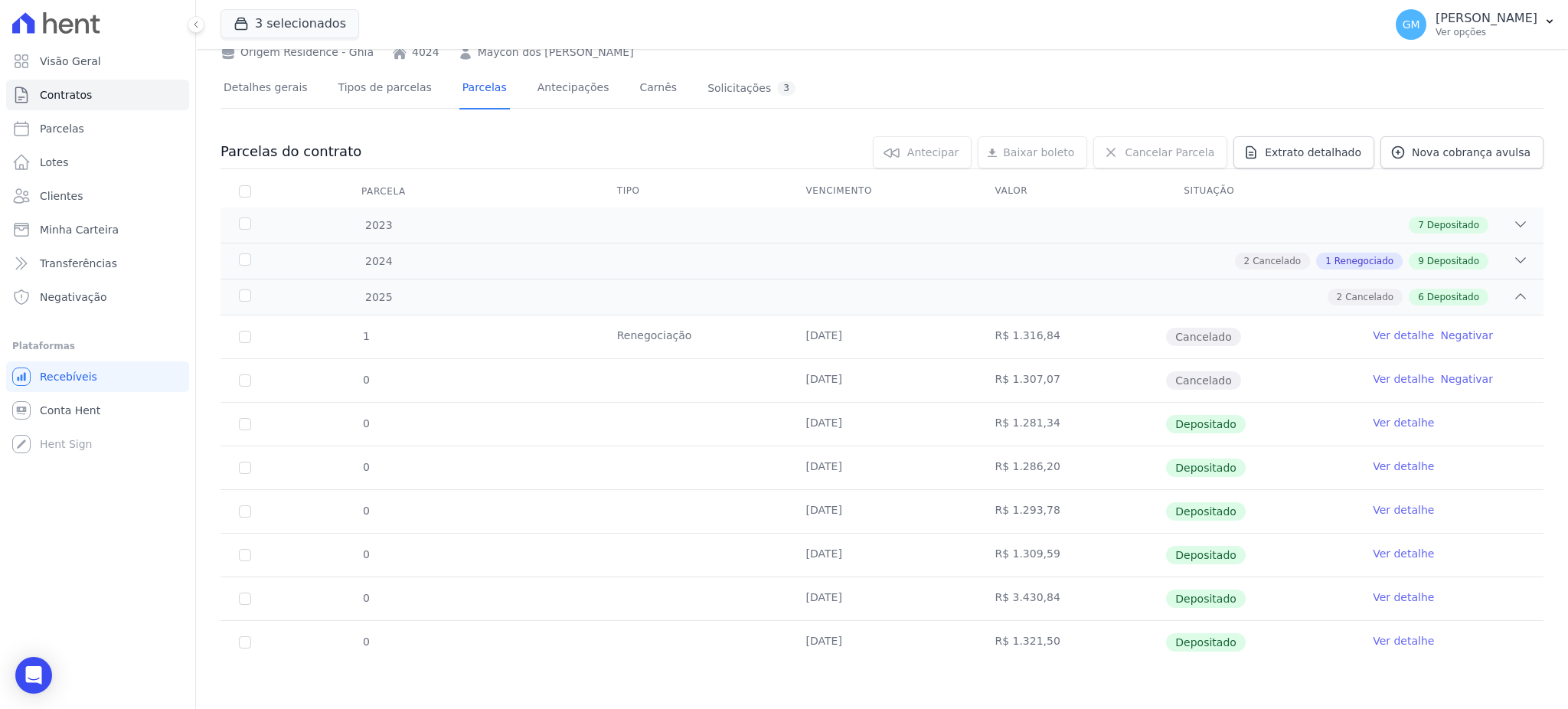
click at [1377, 507] on link "Ver detalhe" at bounding box center [1403, 510] width 61 height 15
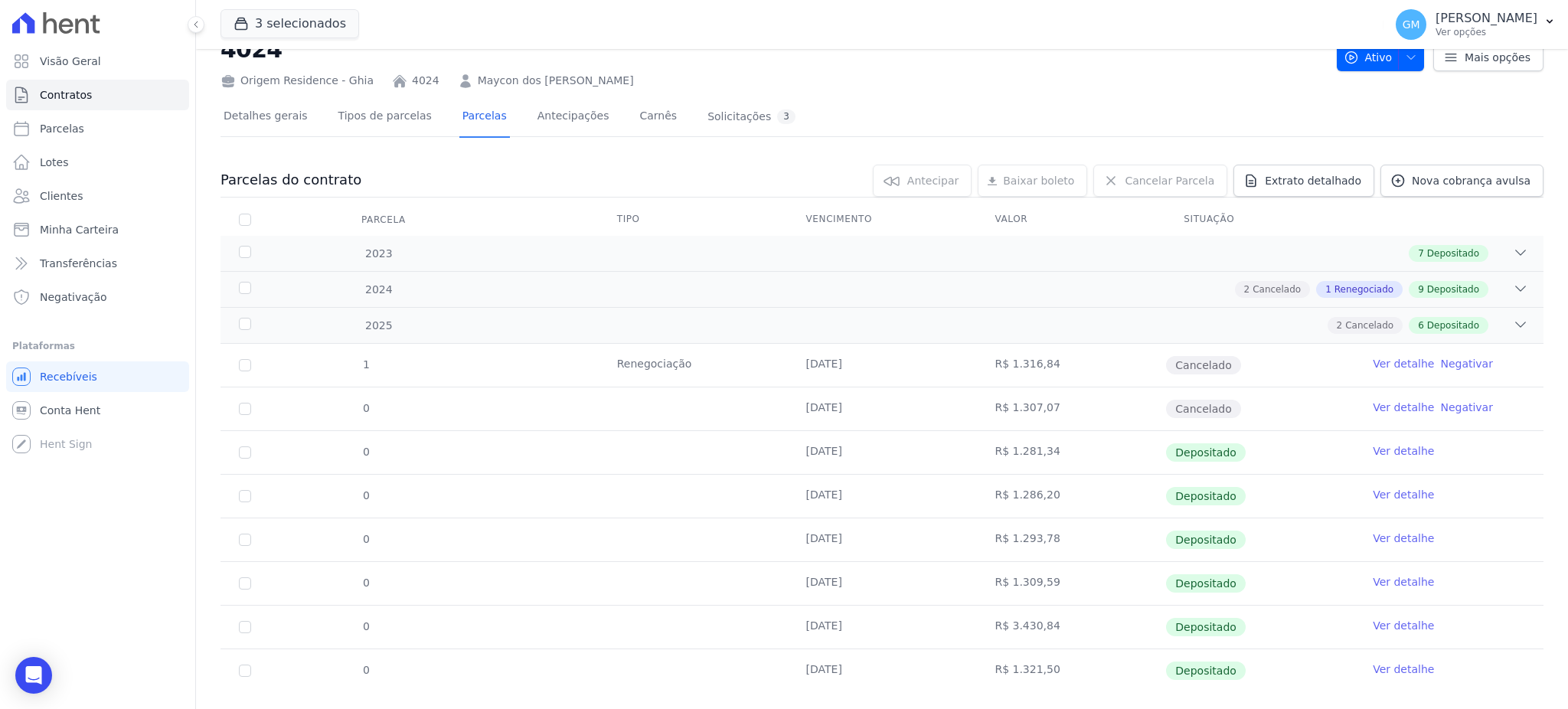
scroll to position [80, 0]
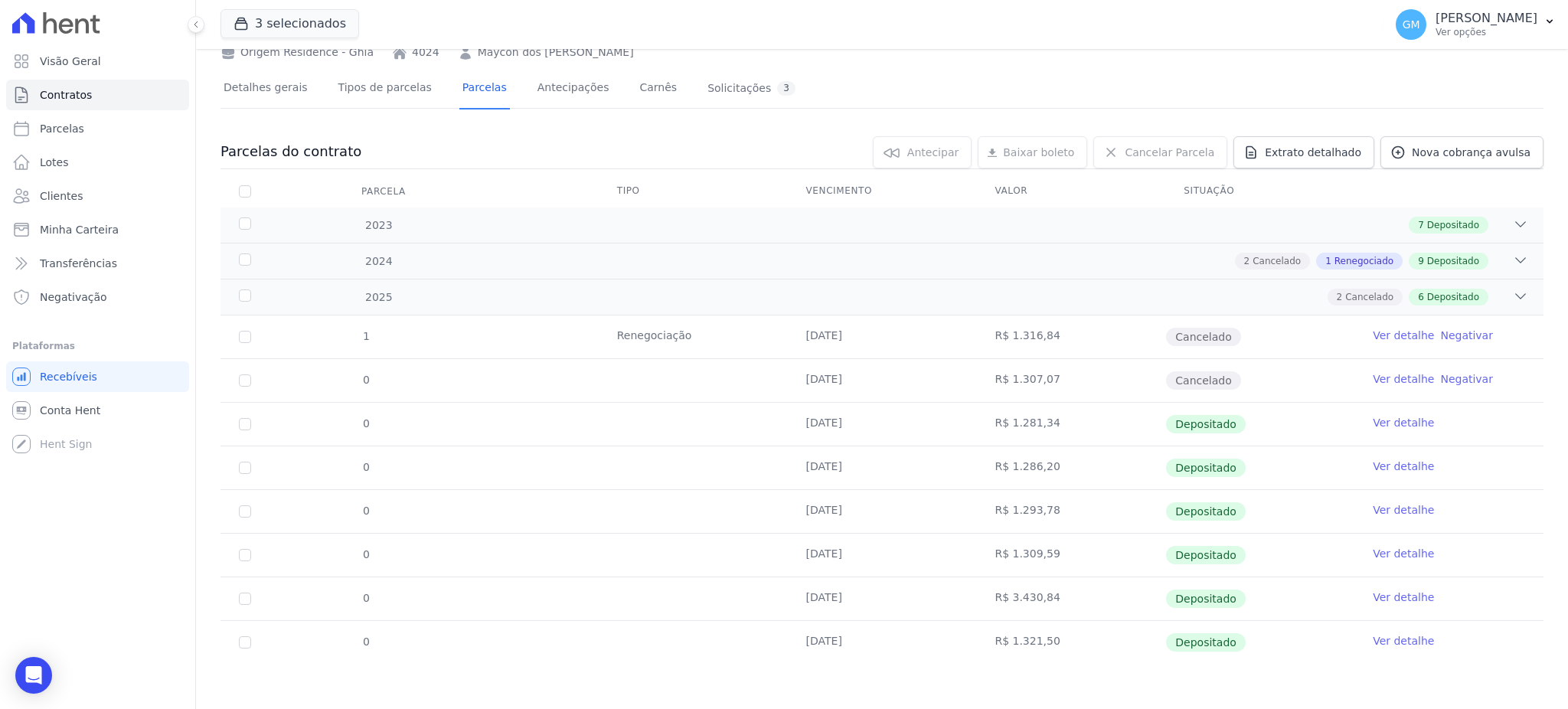
click at [1377, 552] on link "Ver detalhe" at bounding box center [1403, 553] width 61 height 15
click at [1403, 552] on link "Ver detalhe" at bounding box center [1403, 553] width 61 height 15
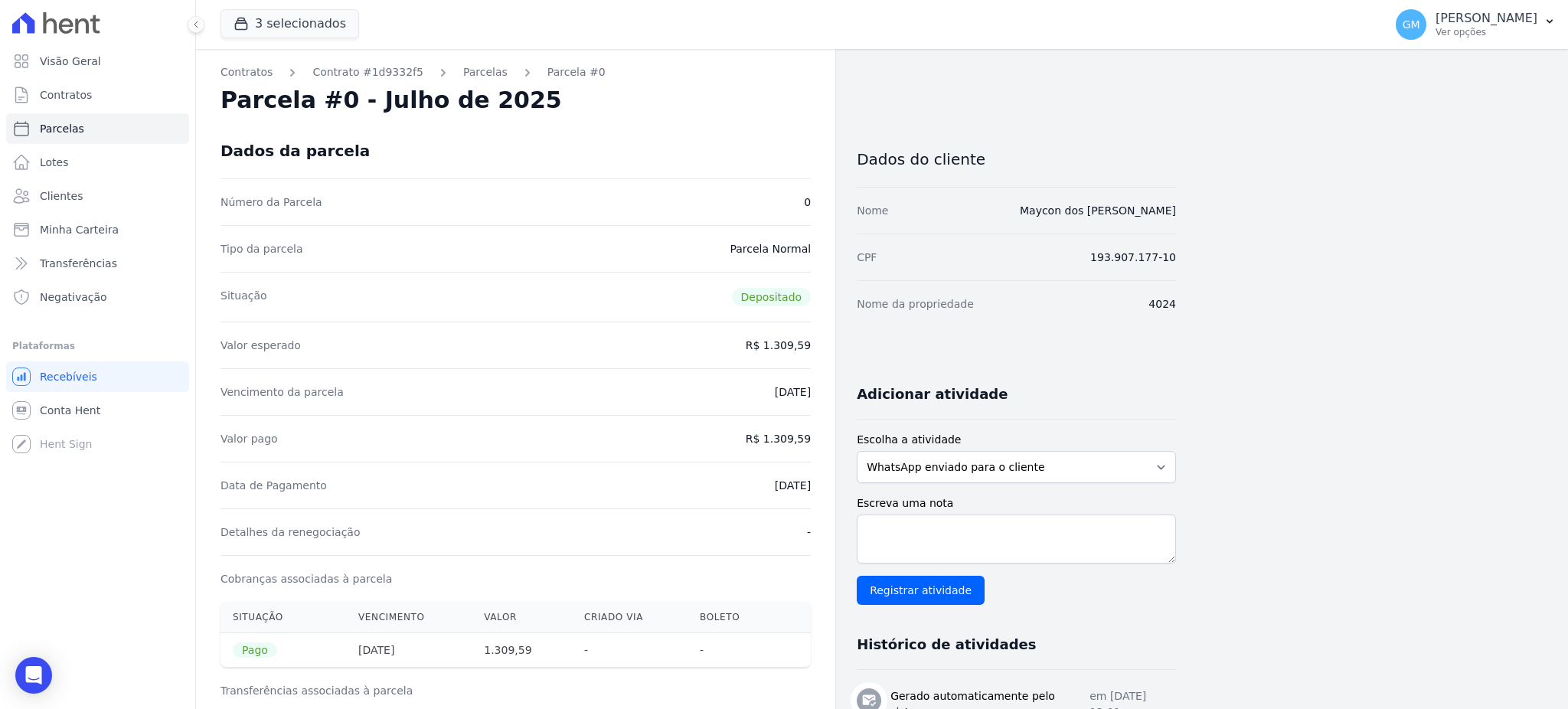
drag, startPoint x: 748, startPoint y: 493, endPoint x: 815, endPoint y: 493, distance: 67.0
click at [815, 493] on div "Contratos Contrato #1d9332f5 [GEOGRAPHIC_DATA] Parcela #0 Parcela #0 - Julho de…" at bounding box center [516, 633] width 639 height 1168
copy dd "[DATE]"
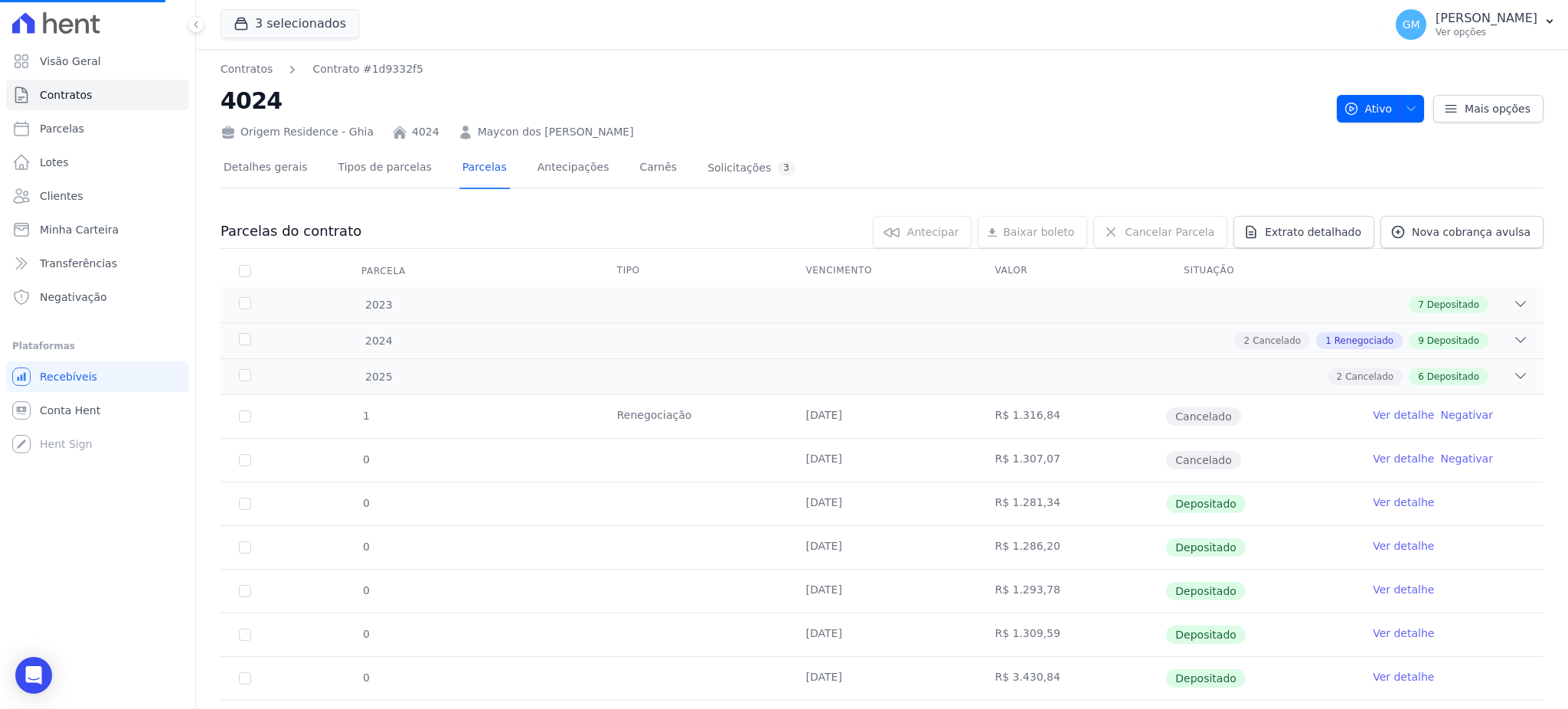
scroll to position [80, 0]
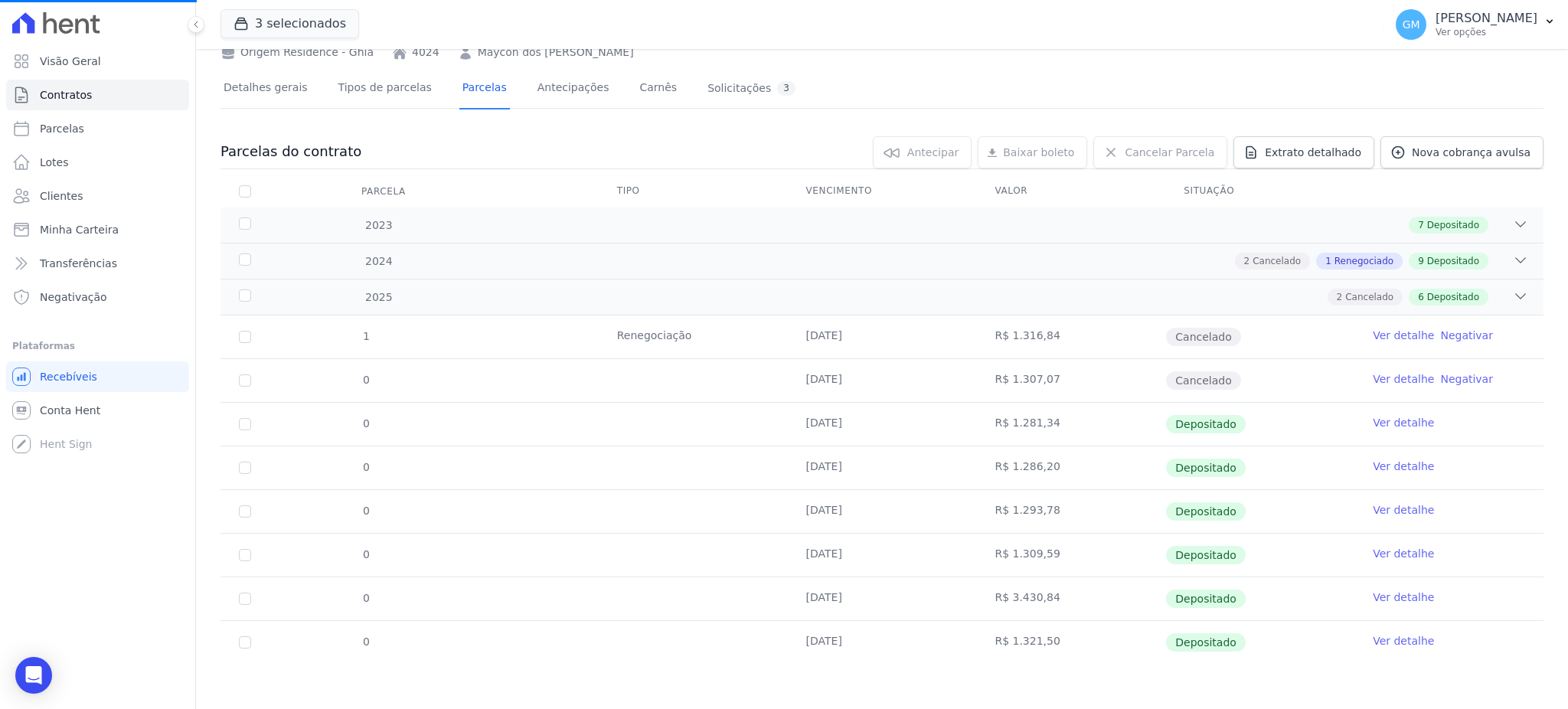
click at [1397, 642] on link "Ver detalhe" at bounding box center [1403, 640] width 61 height 15
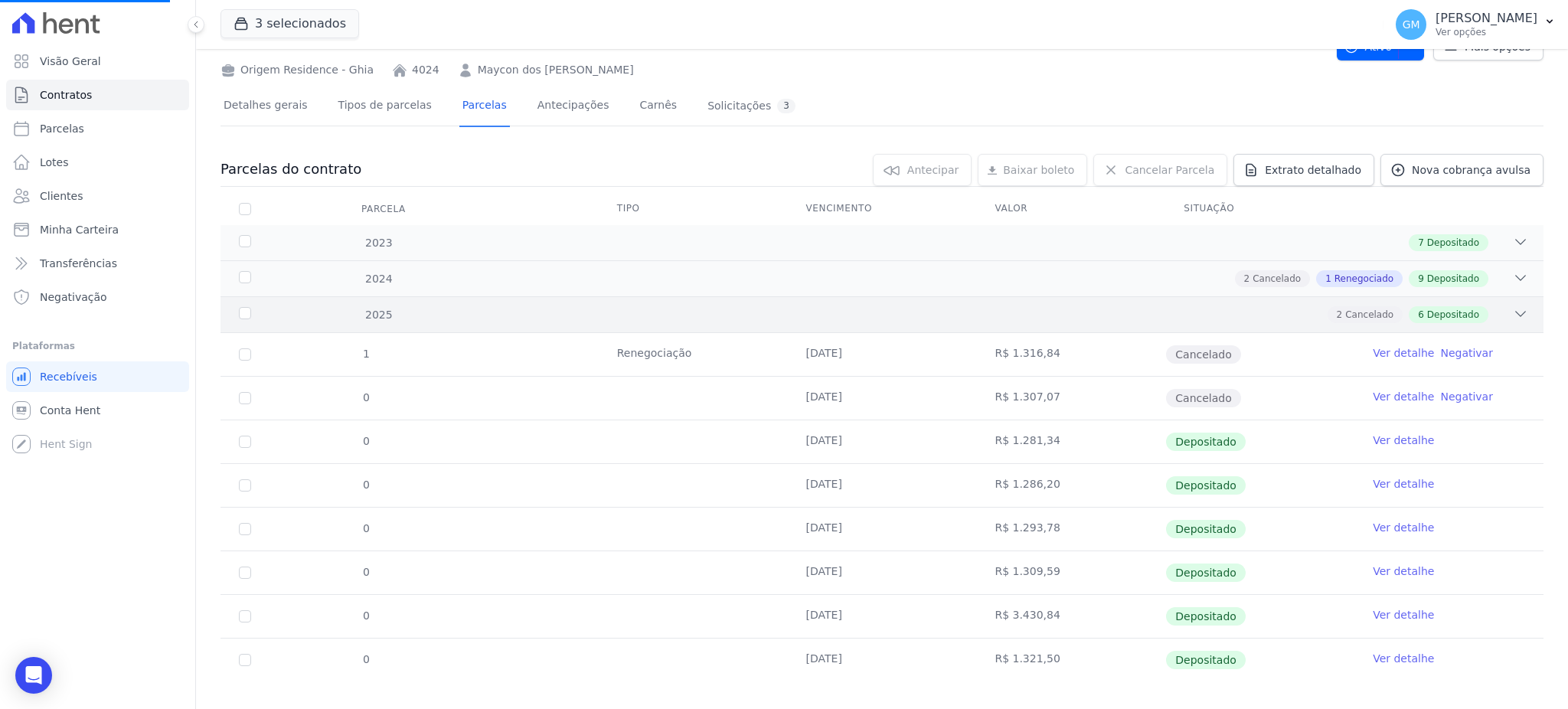
scroll to position [80, 0]
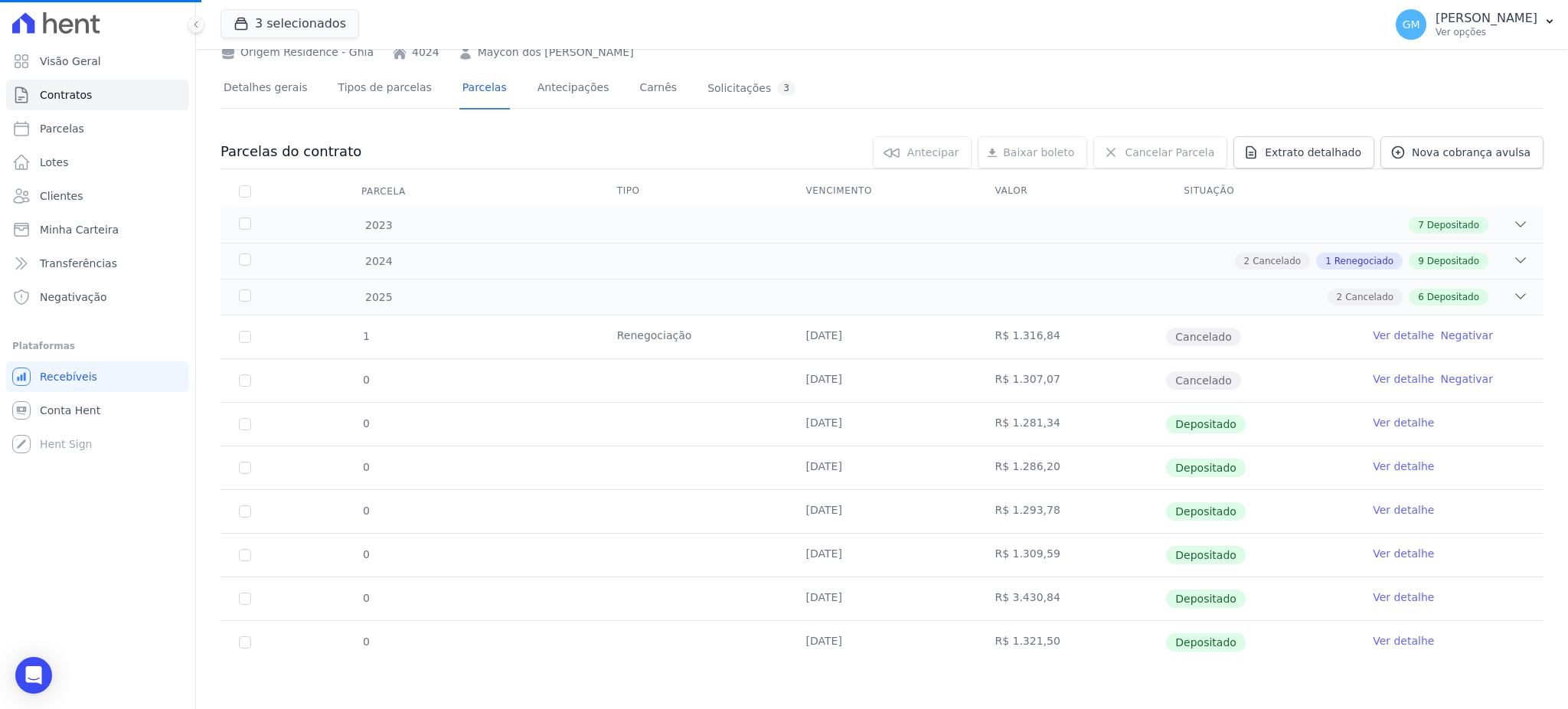
click at [1378, 556] on link "Ver detalhe" at bounding box center [1403, 553] width 61 height 15
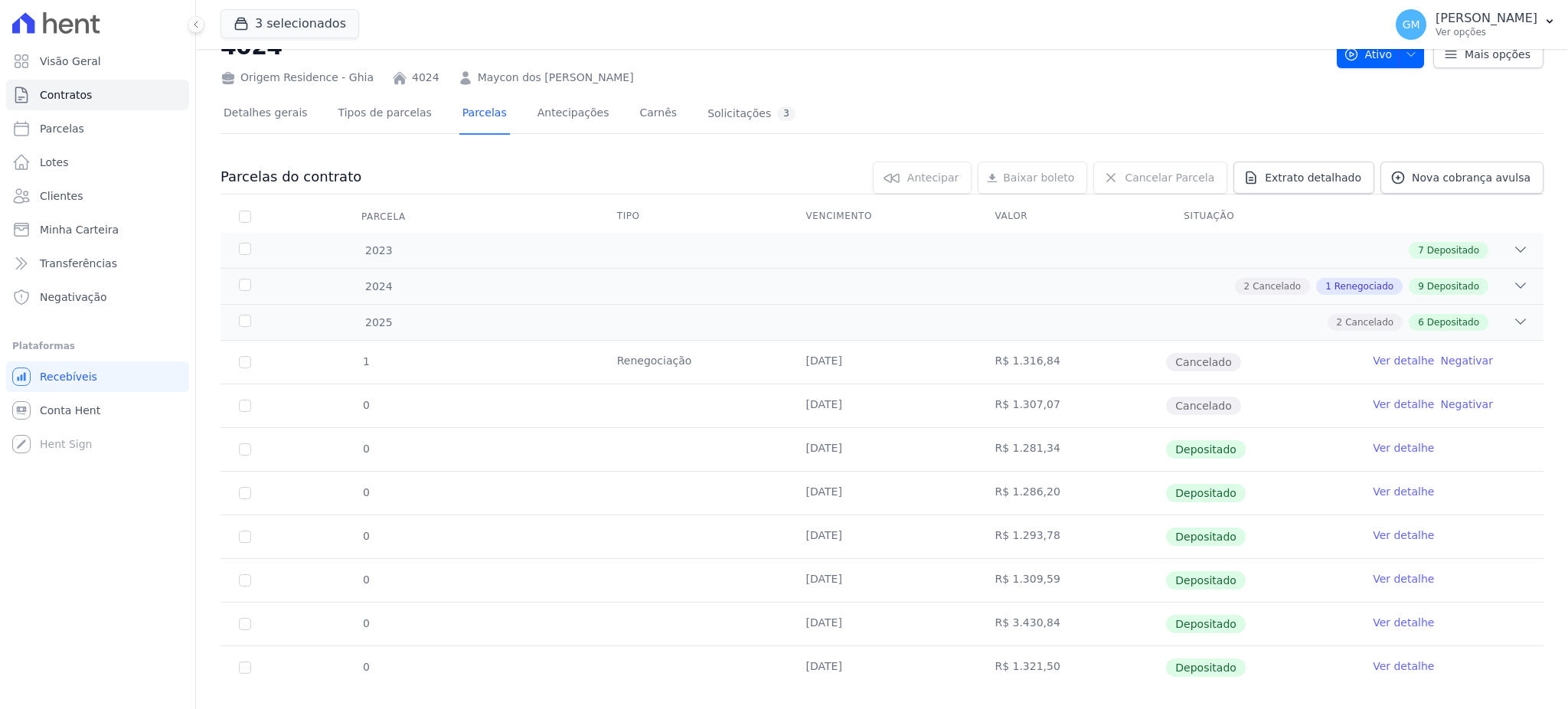
scroll to position [80, 0]
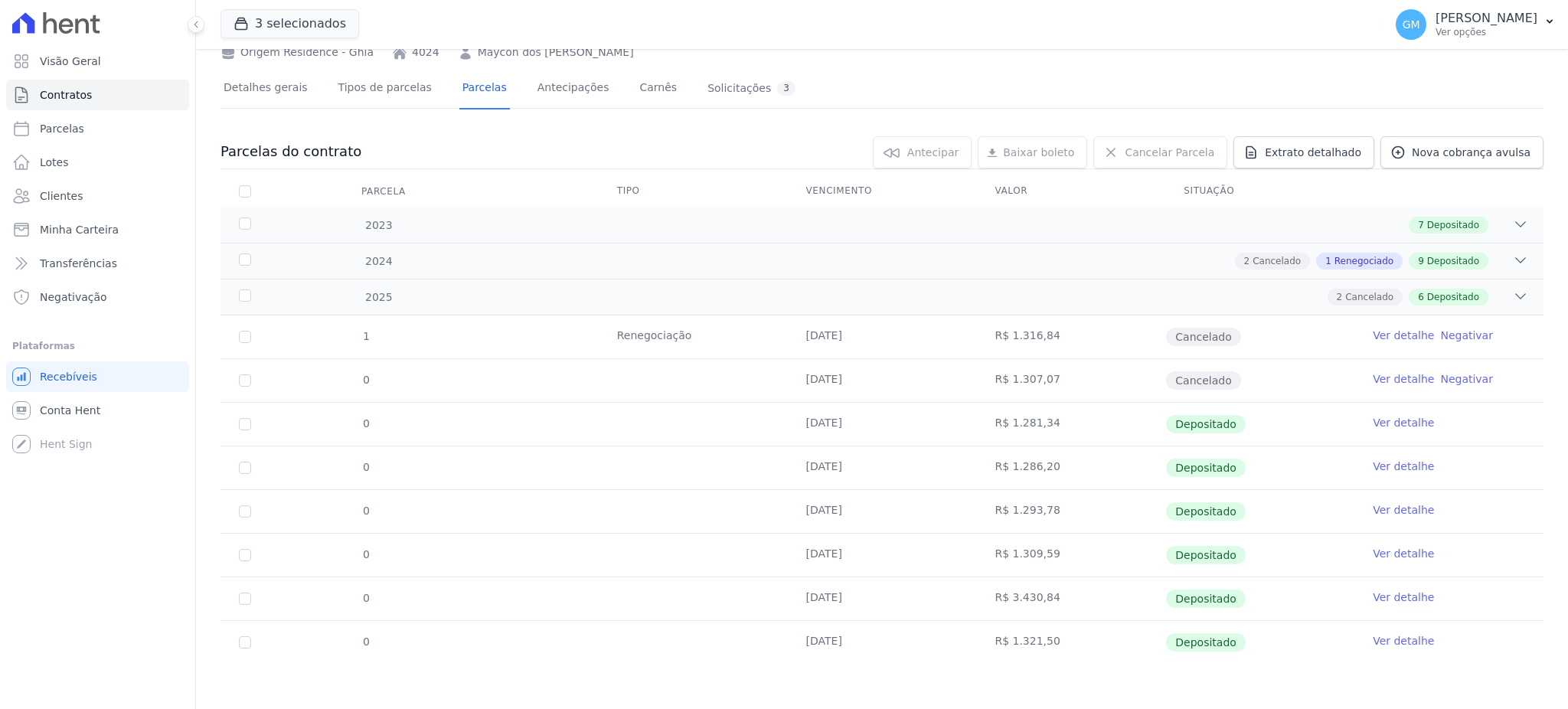
click at [1394, 642] on link "Ver detalhe" at bounding box center [1403, 640] width 61 height 15
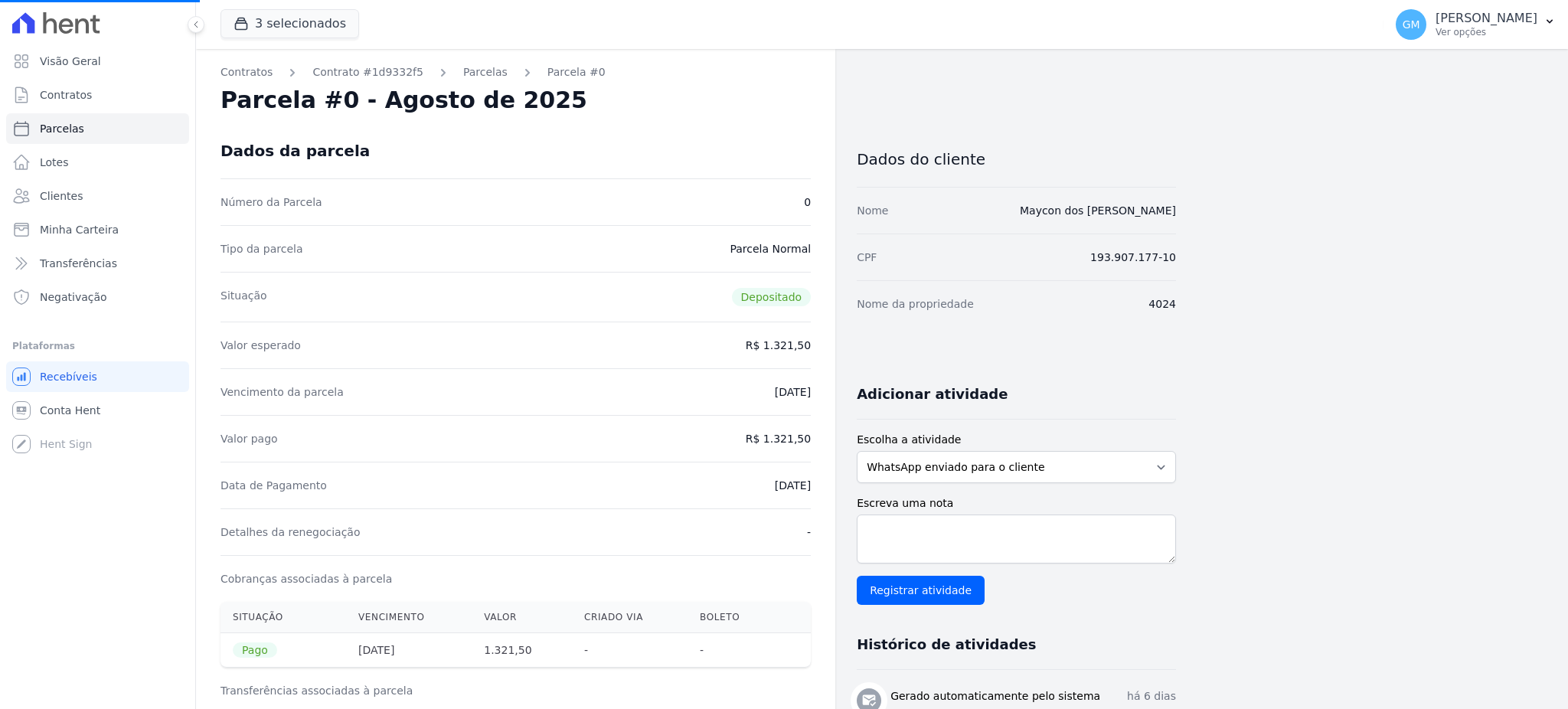
drag, startPoint x: 748, startPoint y: 488, endPoint x: 810, endPoint y: 488, distance: 62.0
click at [810, 488] on div "Data de Pagamento [DATE]" at bounding box center [515, 485] width 590 height 47
copy dd "[DATE]"
drag, startPoint x: 774, startPoint y: 438, endPoint x: 831, endPoint y: 441, distance: 57.1
click at [831, 441] on div "Contratos Contrato #1d9332f5 [GEOGRAPHIC_DATA] Parcela #0 Parcela #0 - Agosto d…" at bounding box center [516, 633] width 639 height 1168
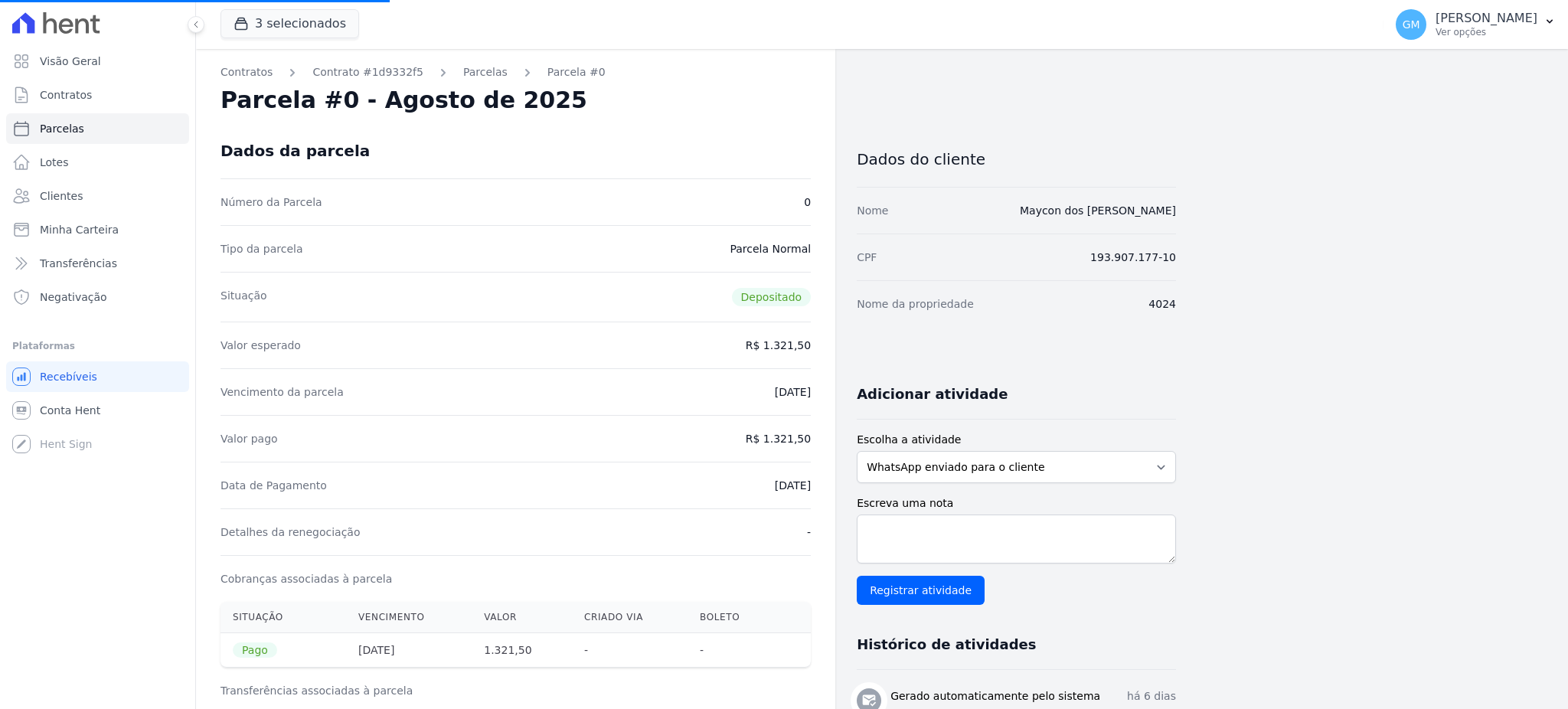
copy dd "1.321,50"
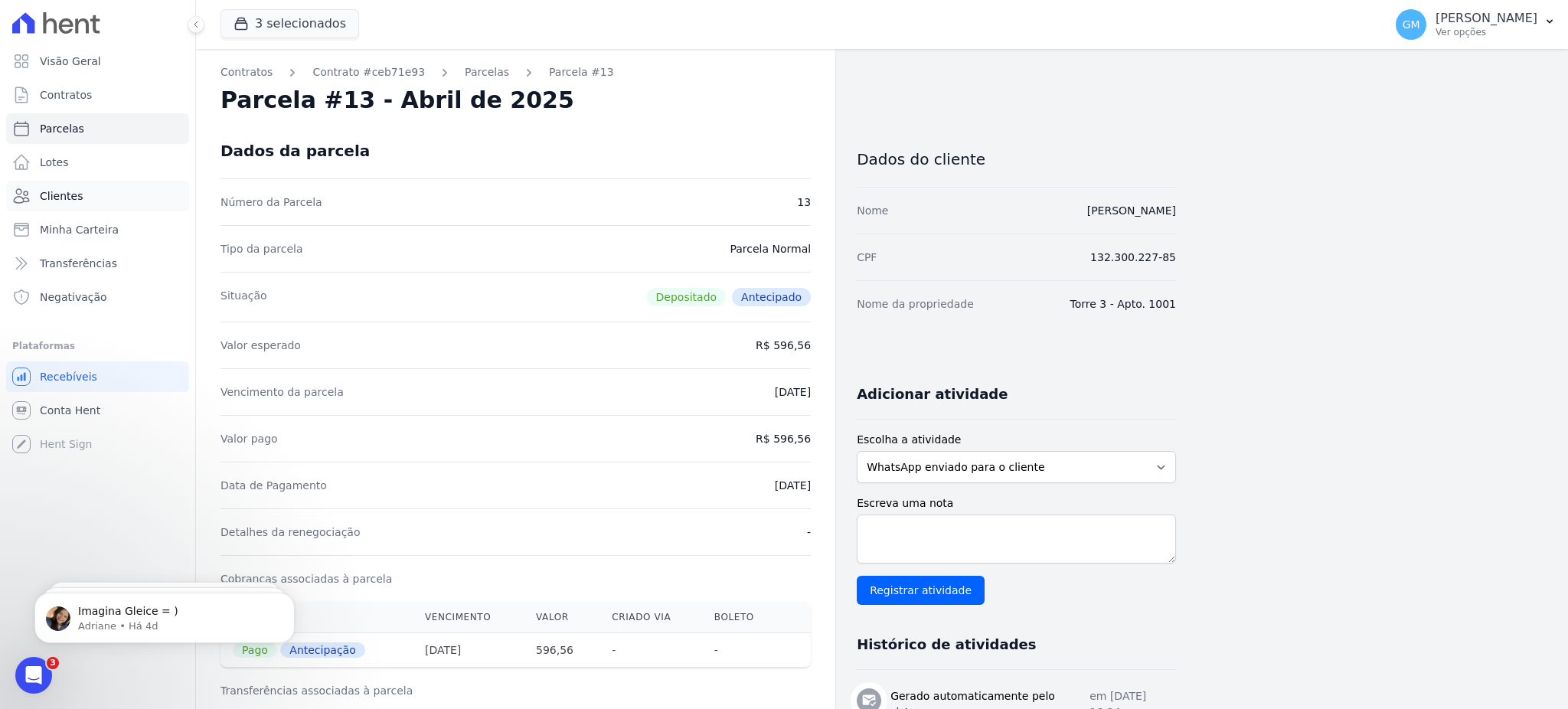
click at [84, 191] on link "Clientes" at bounding box center [98, 196] width 183 height 31
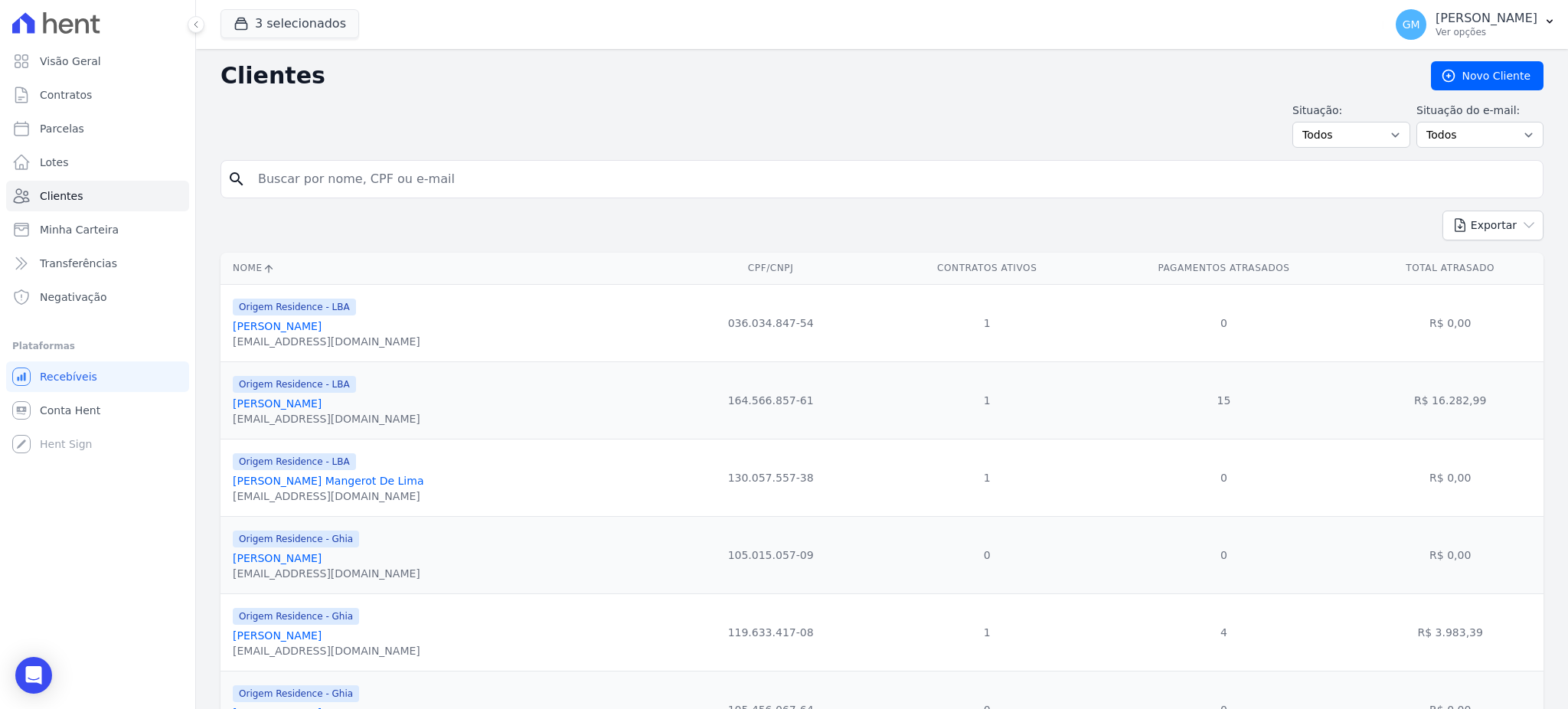
click at [406, 185] on input "search" at bounding box center [892, 179] width 1288 height 31
paste input "1.321,50"
drag, startPoint x: 347, startPoint y: 176, endPoint x: 244, endPoint y: 178, distance: 103.0
click at [244, 178] on div "search 1.321,50" at bounding box center [882, 178] width 1323 height 38
paste input "MAYCON [PERSON_NAME]"
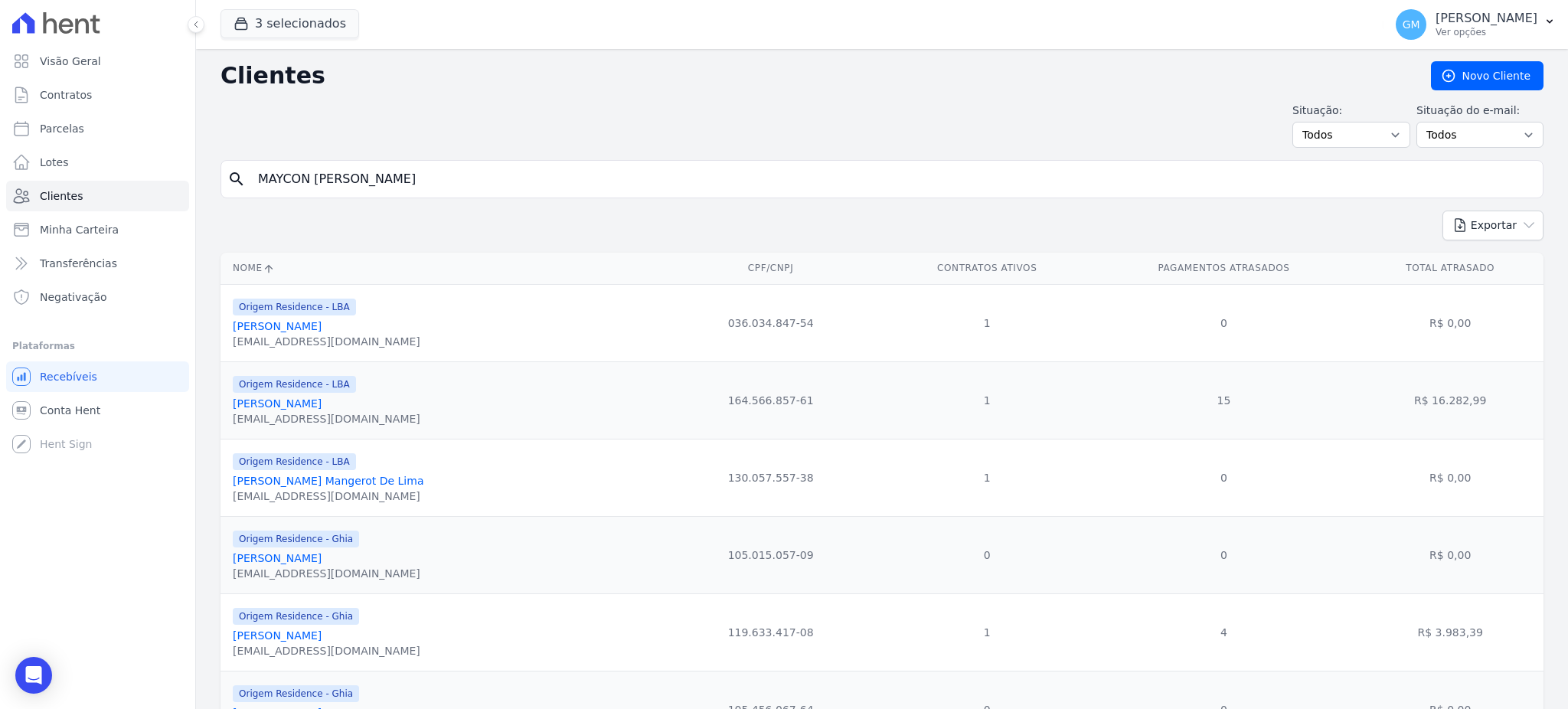
type input "MAYCON [PERSON_NAME]"
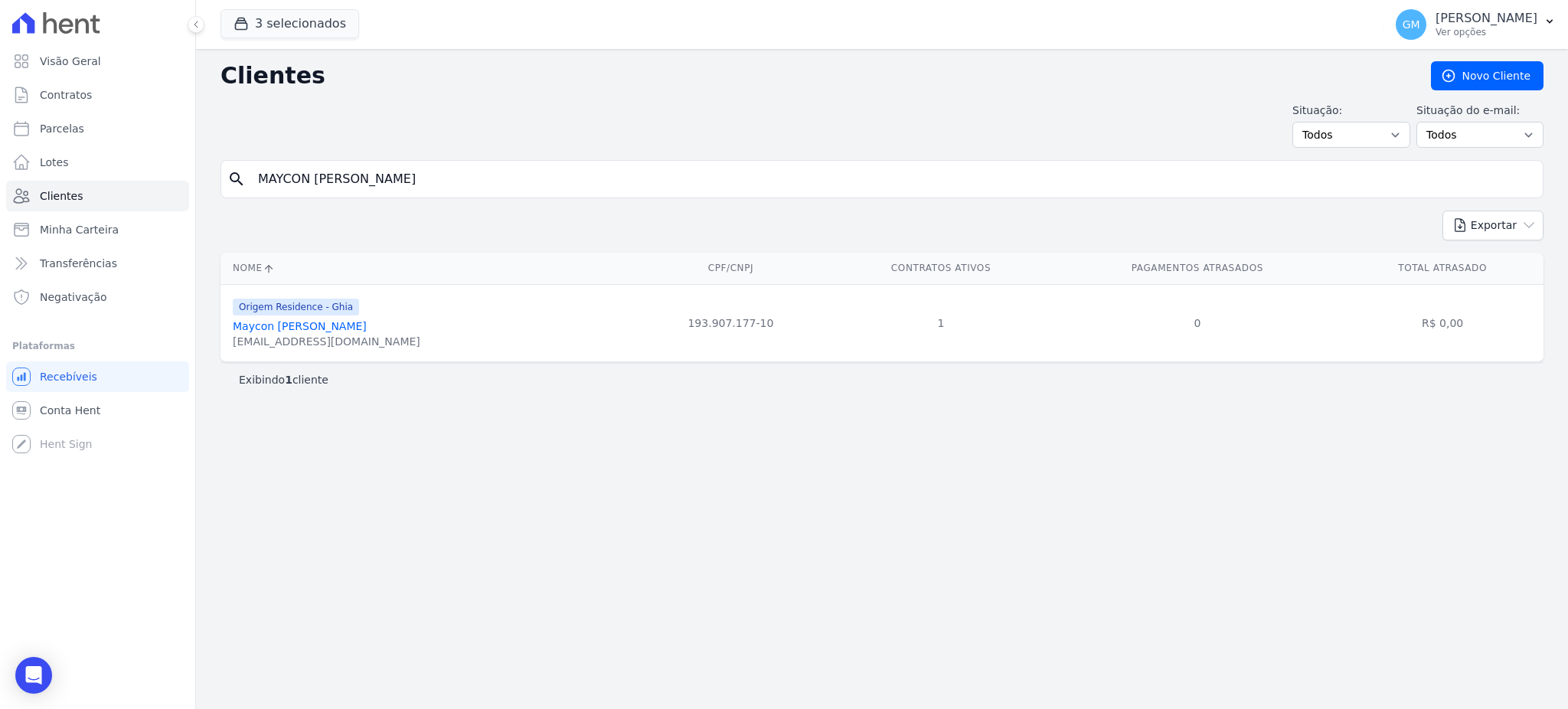
click at [353, 329] on link "Maycon [PERSON_NAME]" at bounding box center [300, 325] width 134 height 12
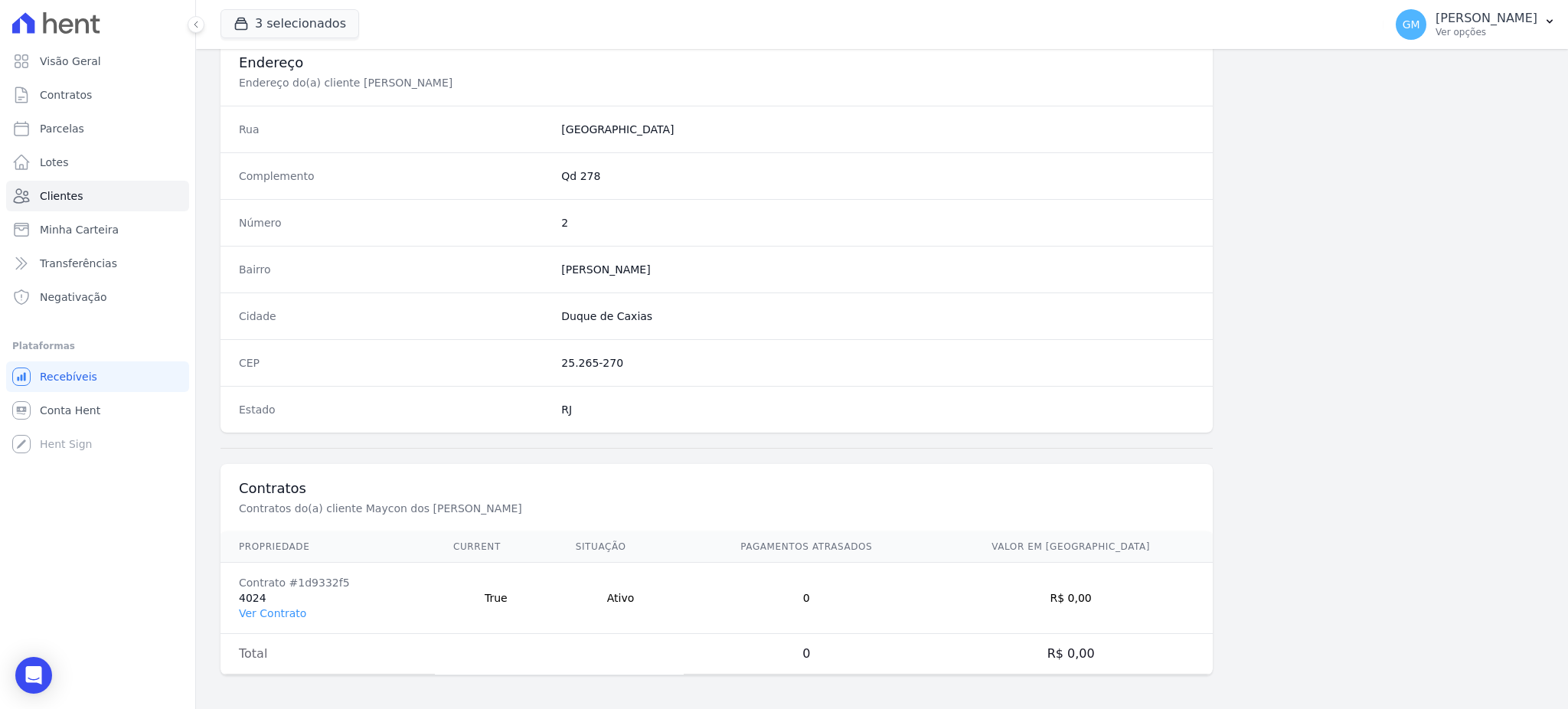
scroll to position [724, 0]
click at [266, 608] on link "Ver Contrato" at bounding box center [272, 610] width 67 height 12
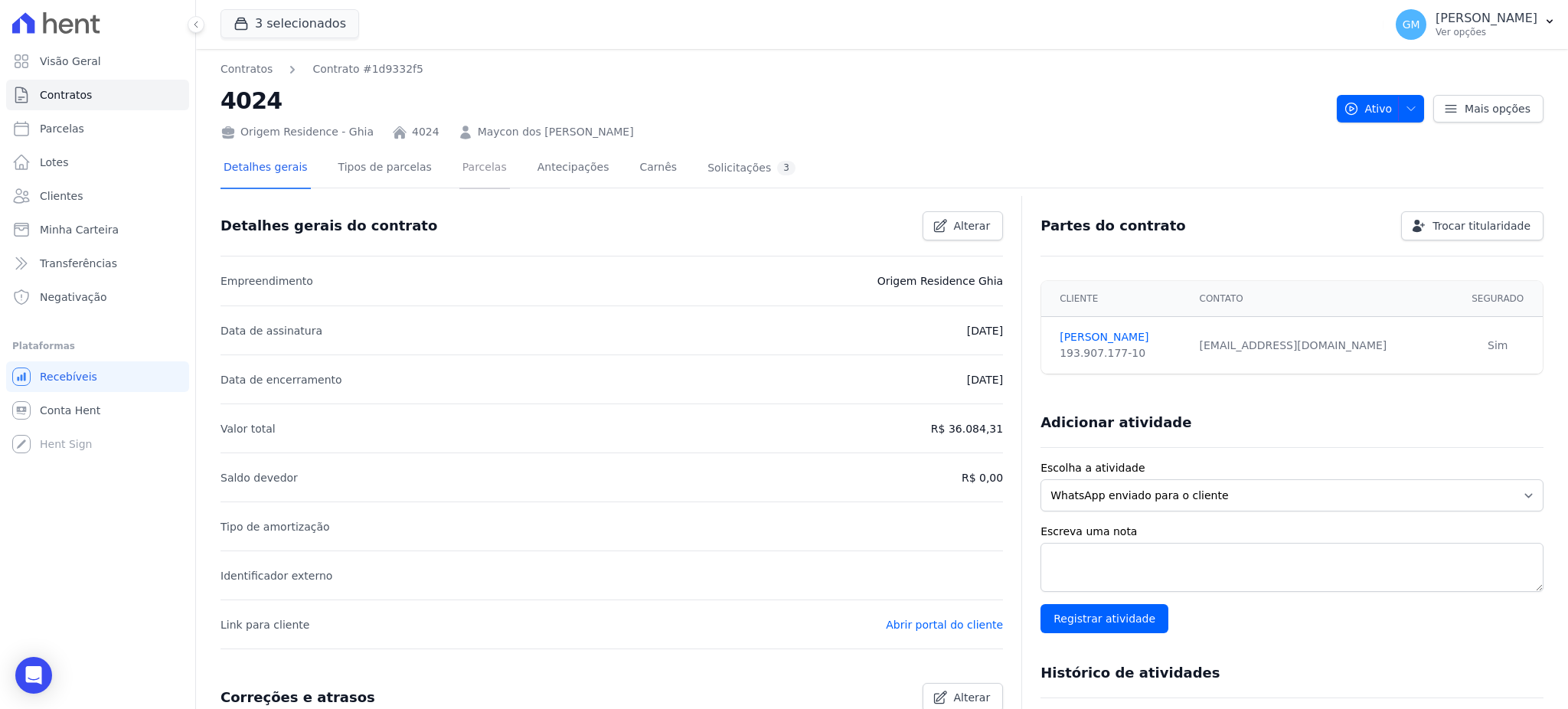
click at [459, 152] on link "Parcelas" at bounding box center [484, 169] width 51 height 40
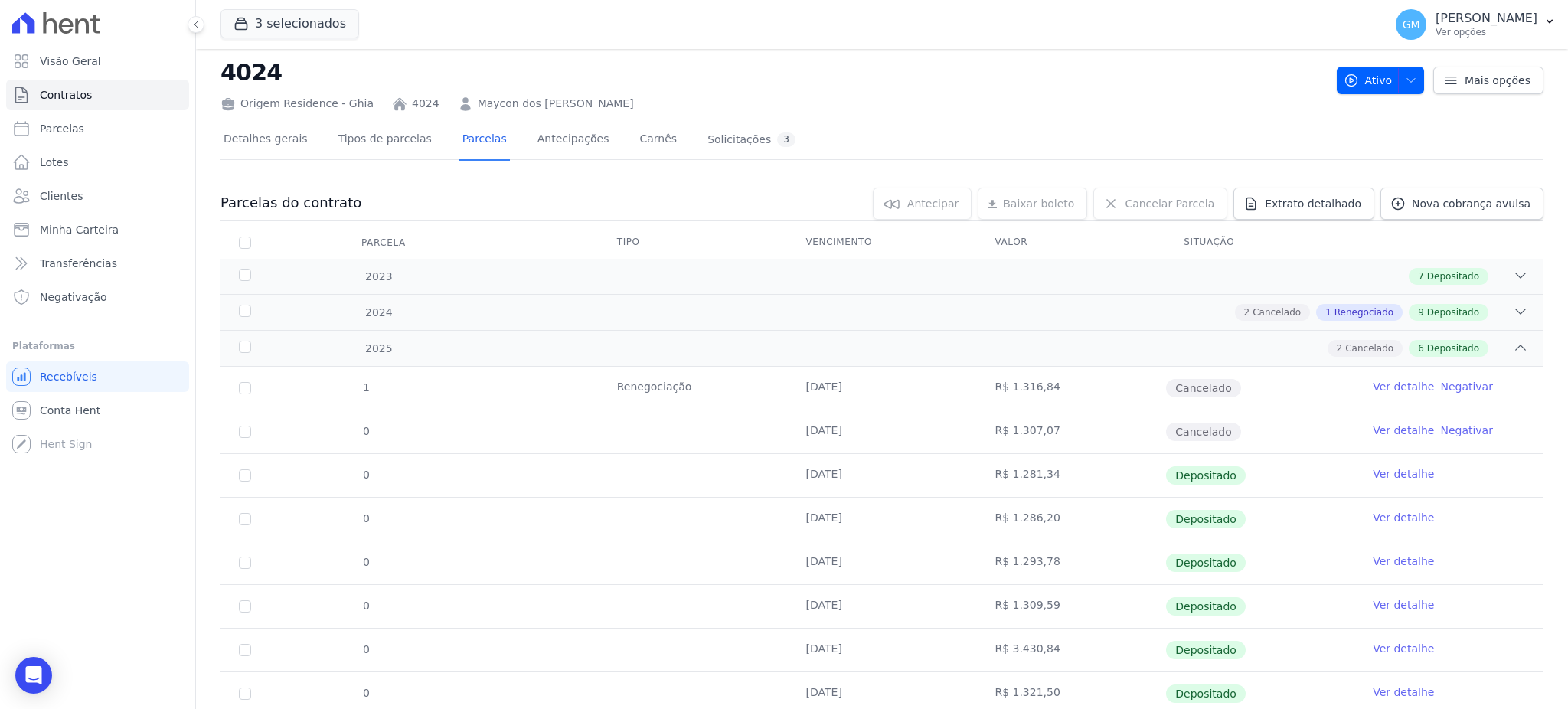
scroll to position [80, 0]
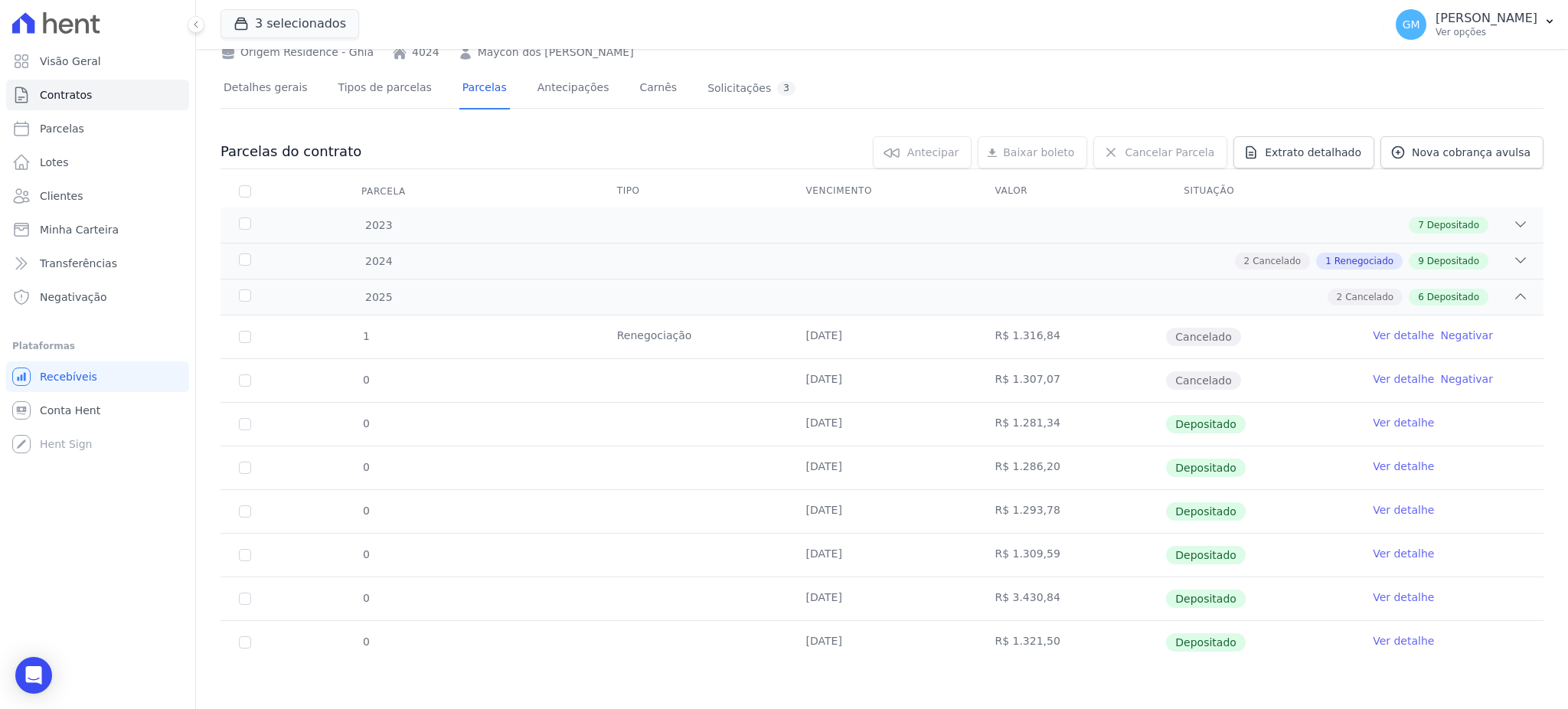
click at [1386, 637] on link "Ver detalhe" at bounding box center [1403, 640] width 61 height 15
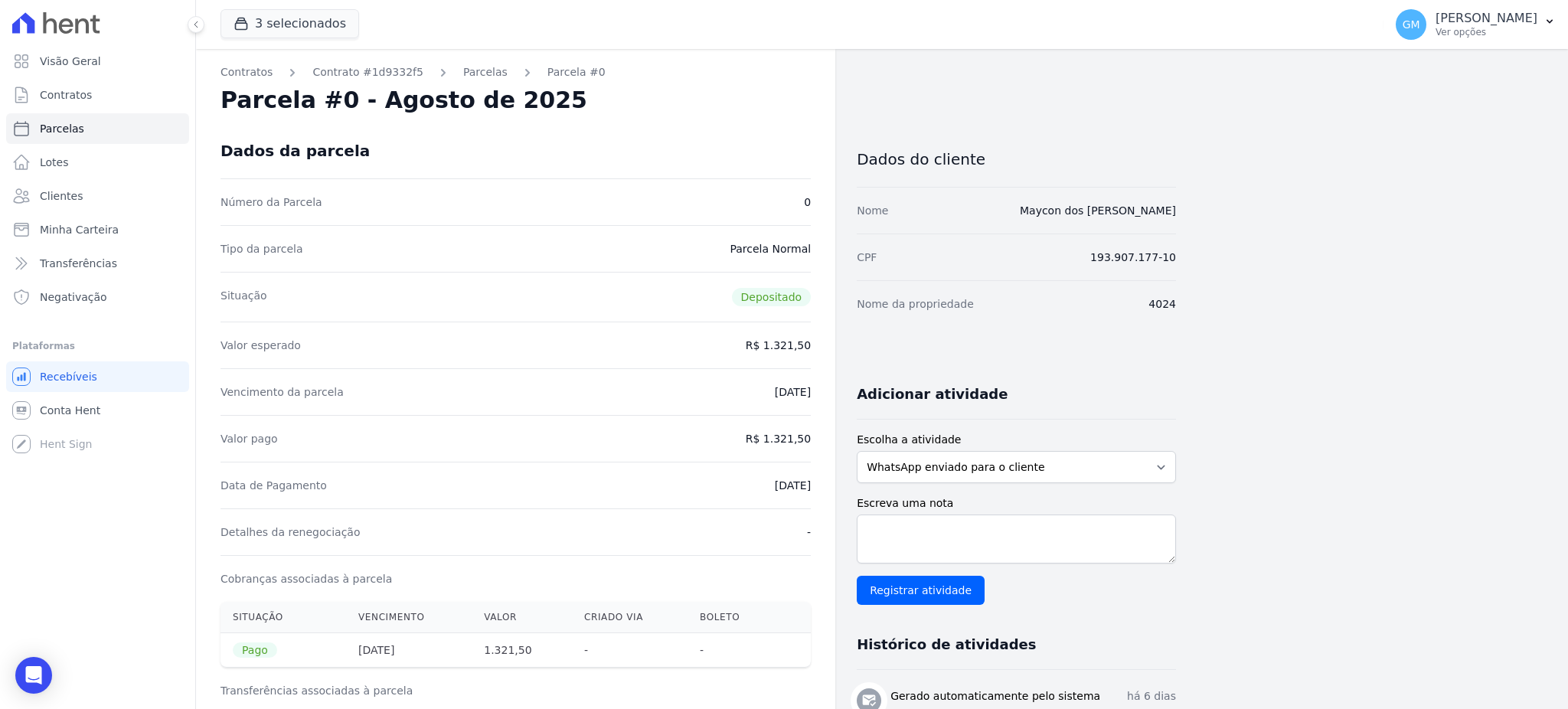
drag, startPoint x: 744, startPoint y: 487, endPoint x: 814, endPoint y: 486, distance: 70.0
click at [814, 486] on div "Contratos Contrato #1d9332f5 [GEOGRAPHIC_DATA] Parcela #0 Parcela #0 - Agosto d…" at bounding box center [516, 633] width 639 height 1168
copy dd "[DATE]"
click at [768, 465] on div "Data de Pagamento [DATE]" at bounding box center [515, 485] width 590 height 47
drag, startPoint x: 773, startPoint y: 445, endPoint x: 808, endPoint y: 448, distance: 35.1
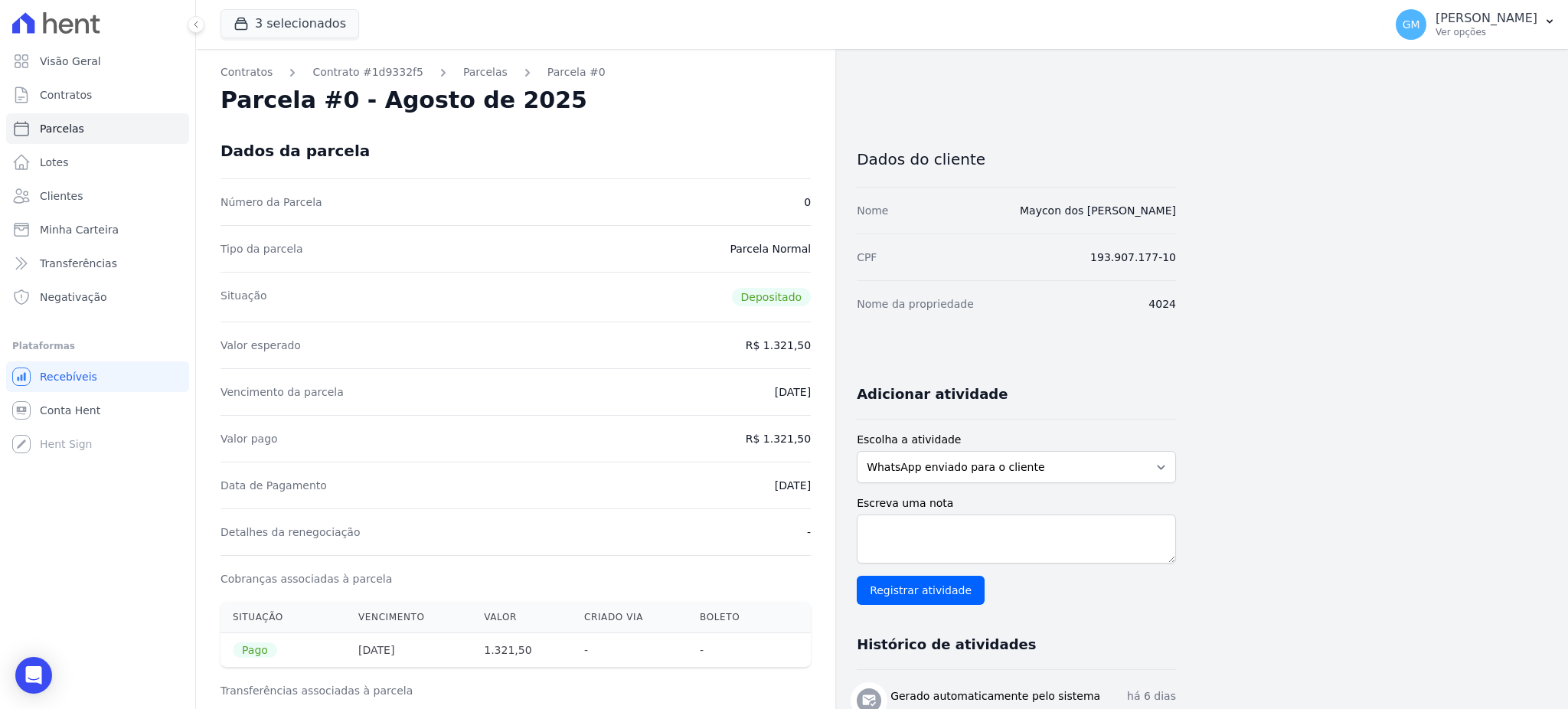
click at [808, 448] on div "Valor pago R$ 1.321,50" at bounding box center [515, 438] width 590 height 47
copy dd "1.321,50"
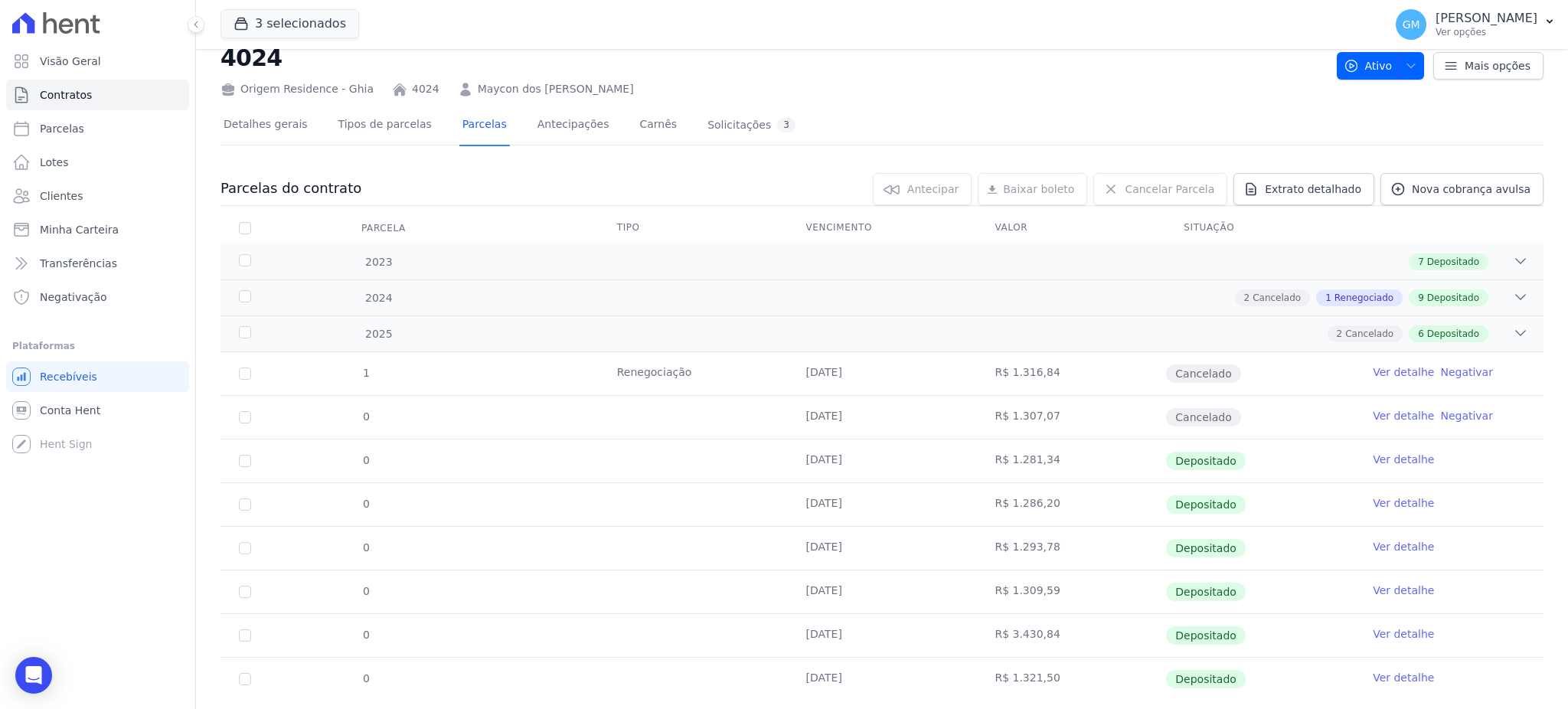
scroll to position [80, 0]
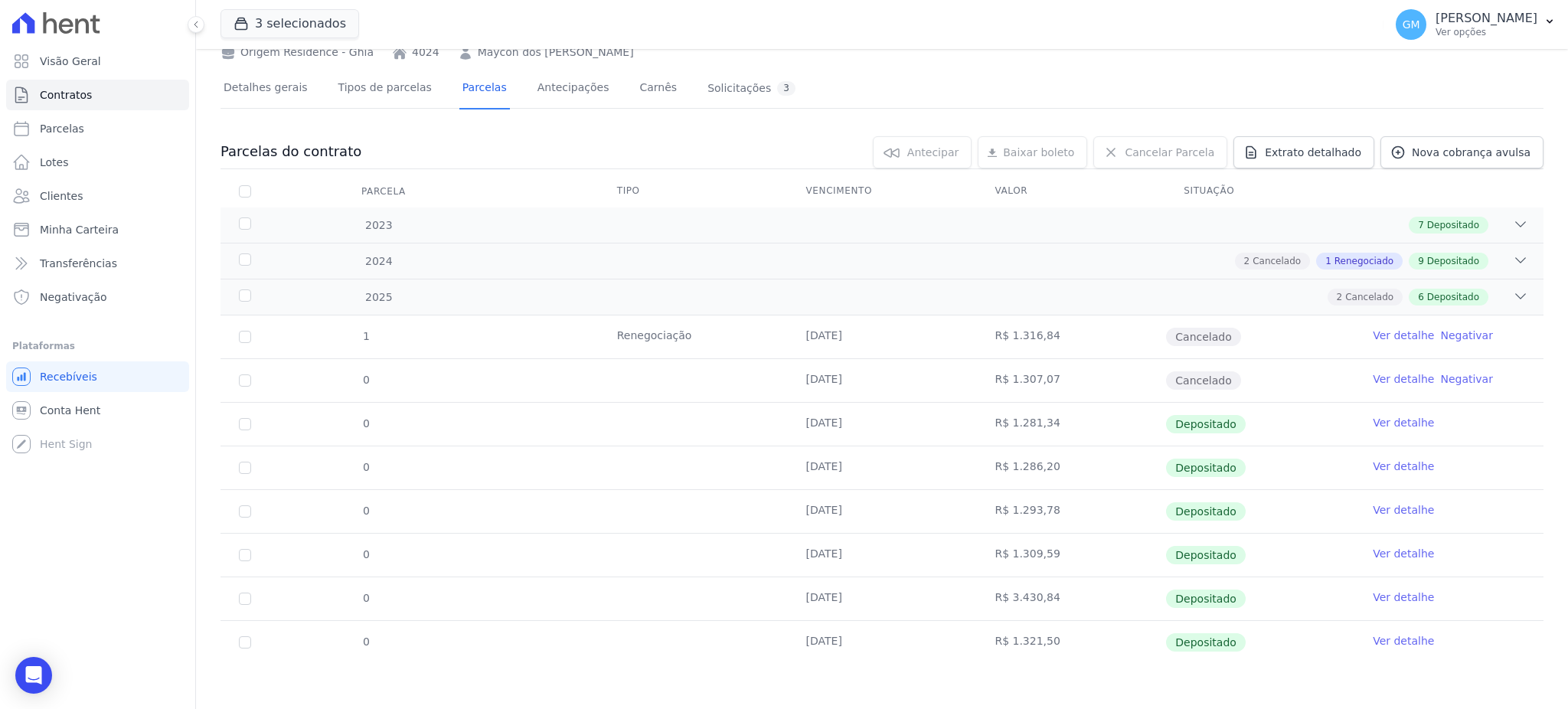
click at [1399, 646] on link "Ver detalhe" at bounding box center [1403, 640] width 61 height 15
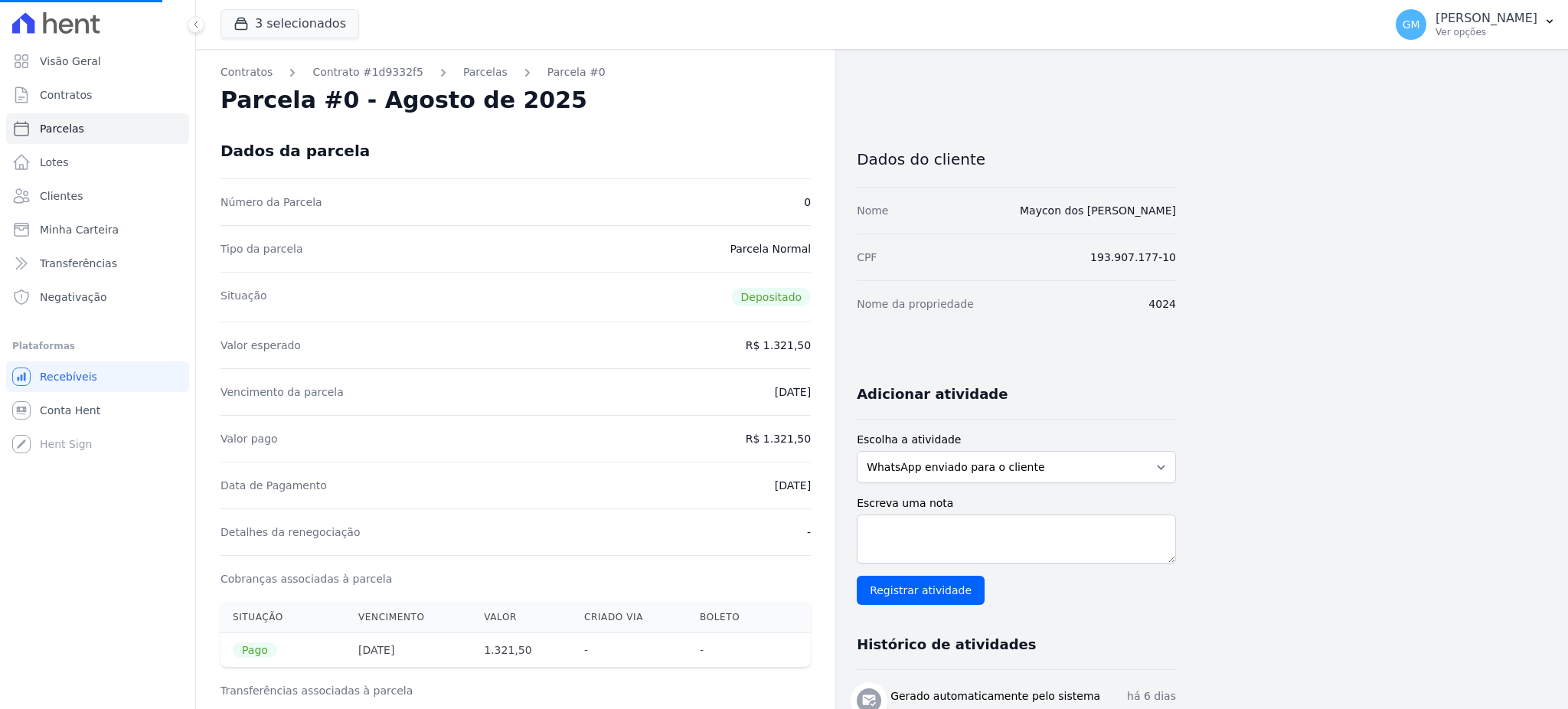
drag, startPoint x: 1195, startPoint y: 212, endPoint x: 1025, endPoint y: 209, distance: 170.0
click at [1025, 209] on div "Contratos Contrato #1d9332f5 [GEOGRAPHIC_DATA] Parcela #0 Parcela #0 - Agosto d…" at bounding box center [870, 633] width 1348 height 1168
copy link "Maycon dos [PERSON_NAME]"
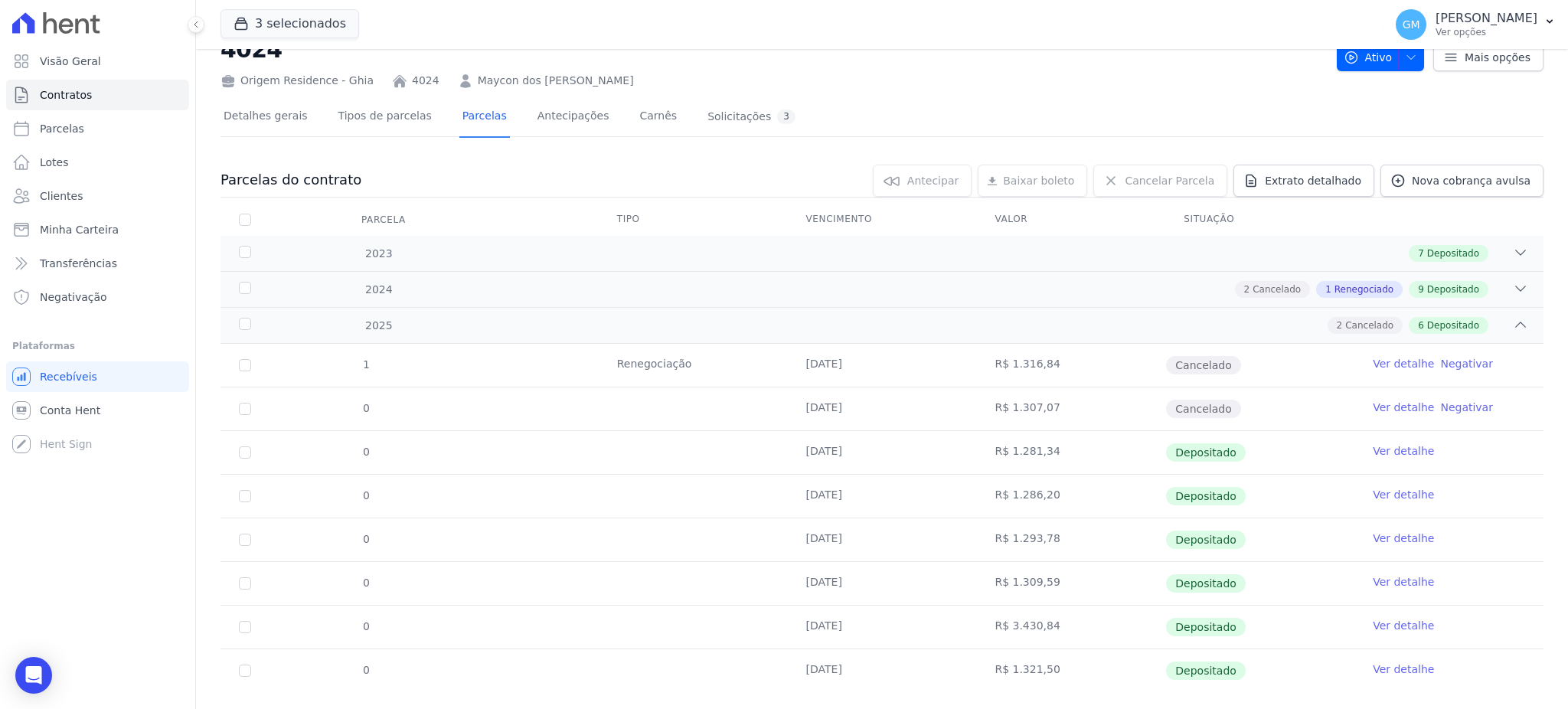
scroll to position [80, 0]
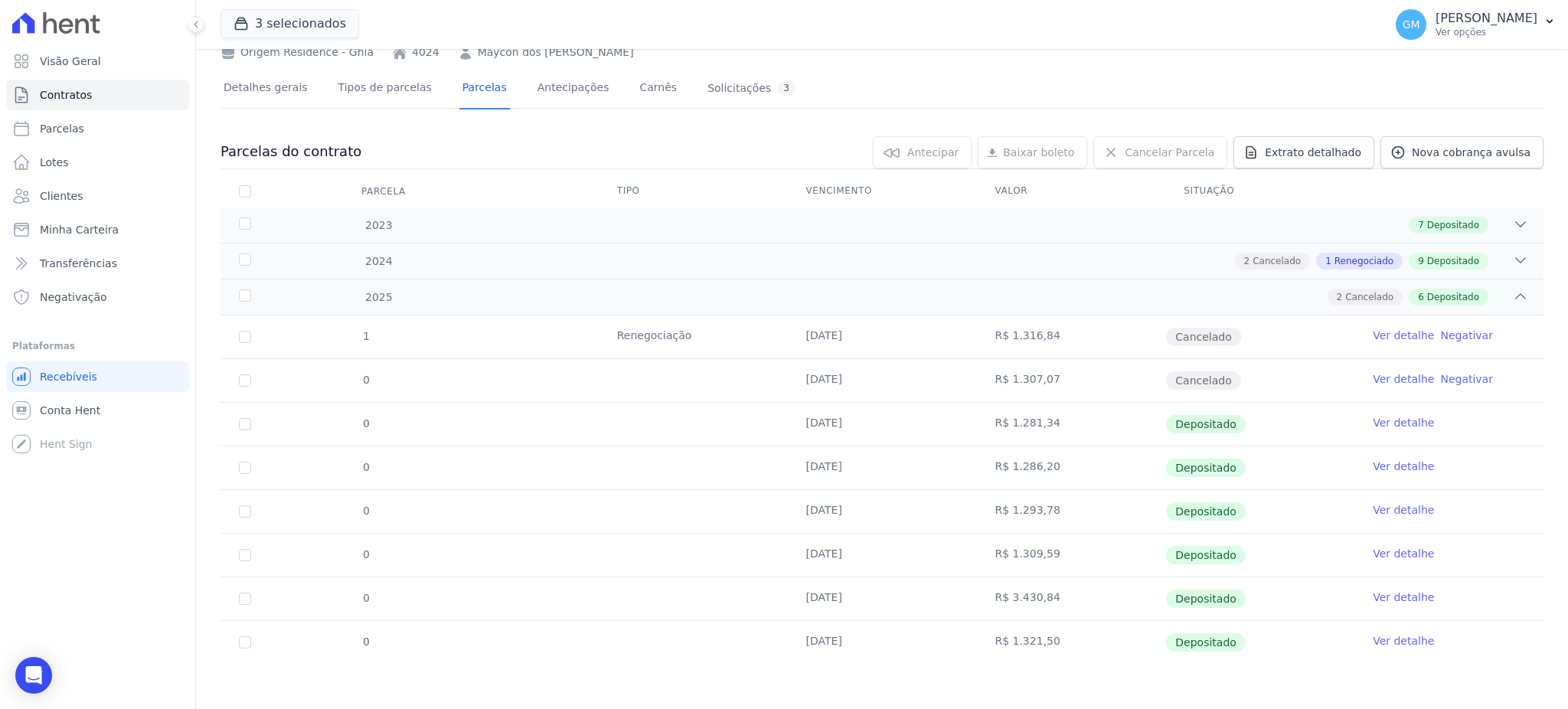
click at [1395, 636] on link "Ver detalhe" at bounding box center [1403, 640] width 61 height 15
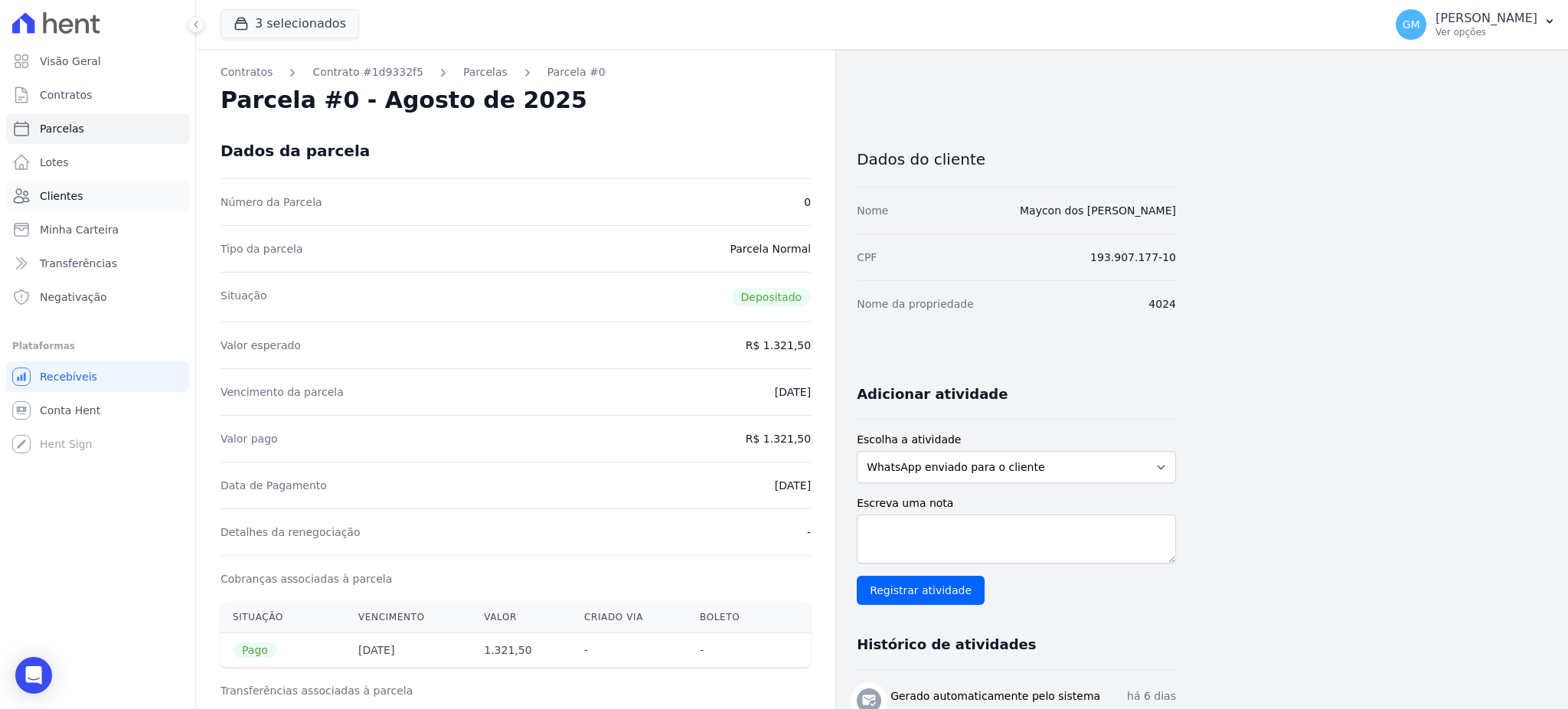
click at [105, 190] on link "Clientes" at bounding box center [98, 196] width 183 height 31
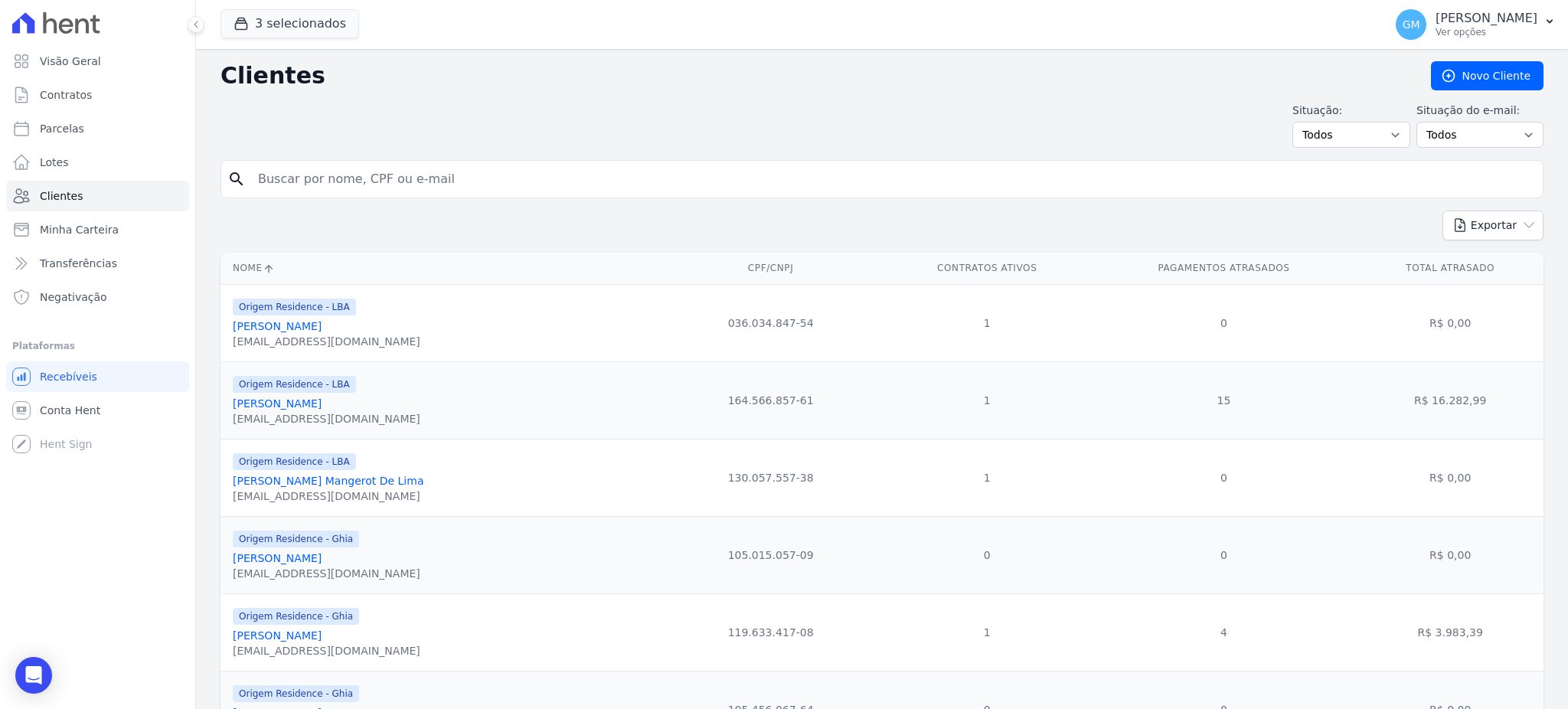
click at [322, 170] on input "search" at bounding box center [892, 179] width 1288 height 31
paste input "ANDRE LUIZ FRANCKIIM ROCA NOVO"
type input "ANDRE LUIZ FRANCKIIM ROCA NOVO"
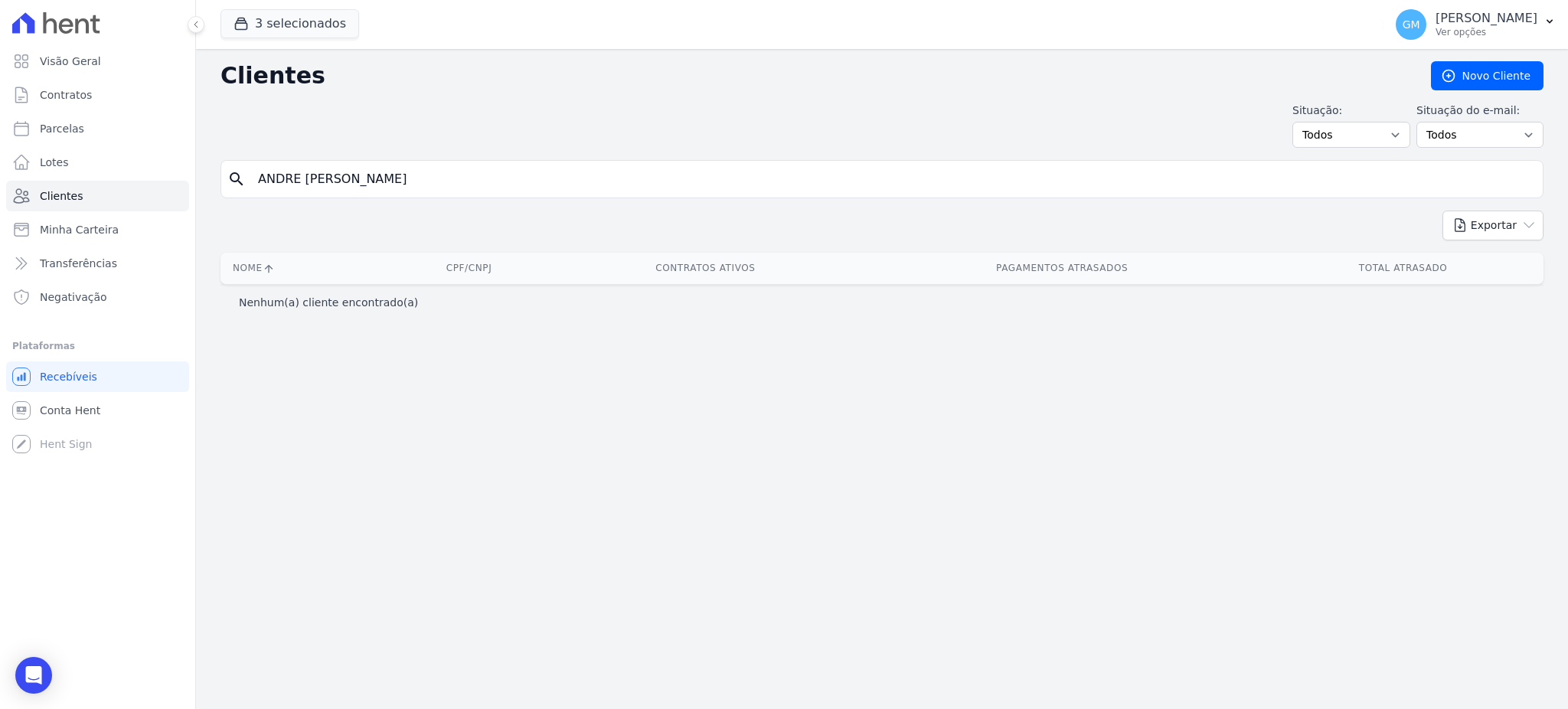
click at [486, 185] on input "ANDRE LUIZ FRANCKIIM ROCA NOVO" at bounding box center [892, 179] width 1288 height 31
drag, startPoint x: 328, startPoint y: 174, endPoint x: 284, endPoint y: 181, distance: 44.6
click at [284, 181] on input "ANDRE LUIZ FRANCKIIM ROCA NOVO" at bounding box center [892, 179] width 1288 height 31
type input "FRANCKIIM ROCA NOVO"
drag, startPoint x: 323, startPoint y: 175, endPoint x: 184, endPoint y: 188, distance: 139.6
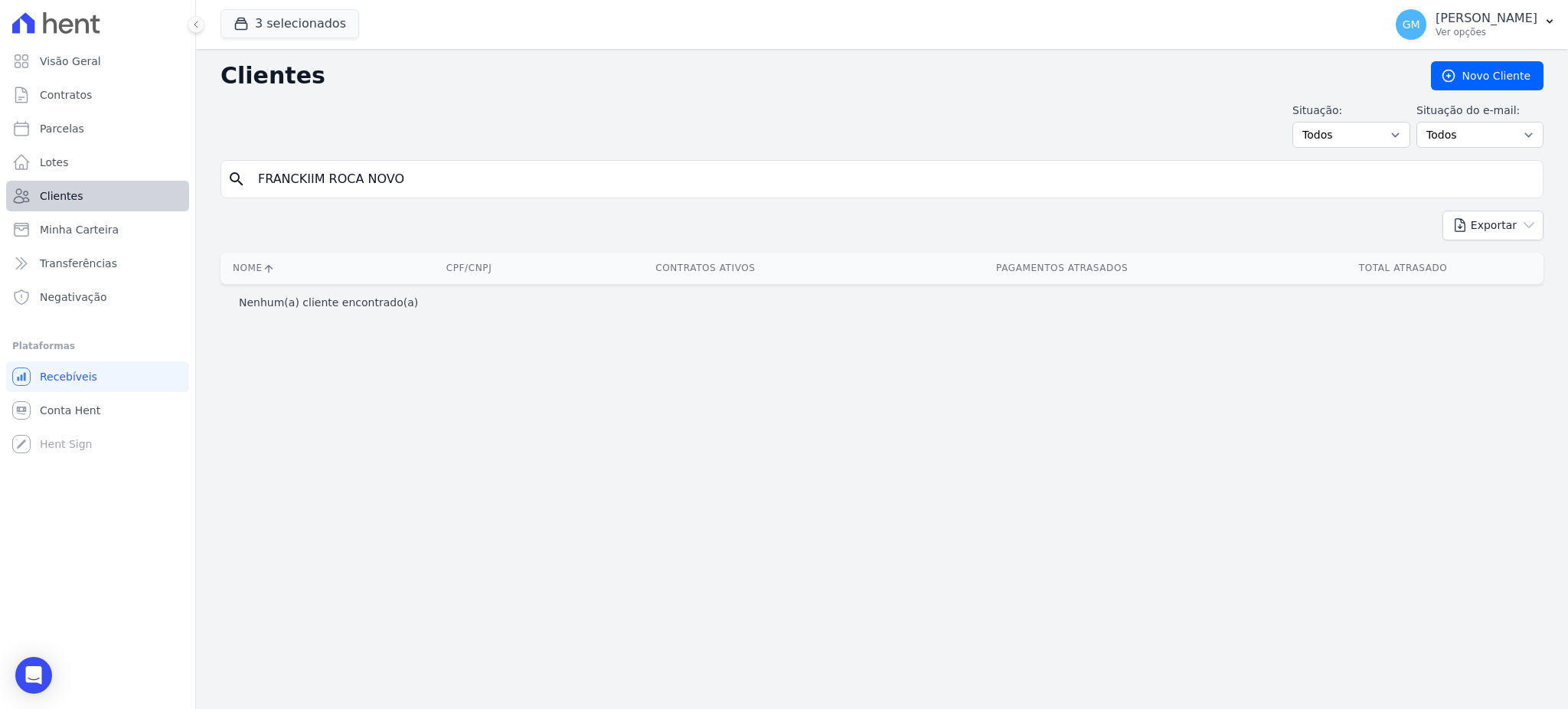
click at [184, 188] on div "Visão Geral Contratos Parcelas Lotes Clientes Minha Carteira Transferências Neg…" at bounding box center [784, 354] width 1568 height 709
type input "ROCA NOVO"
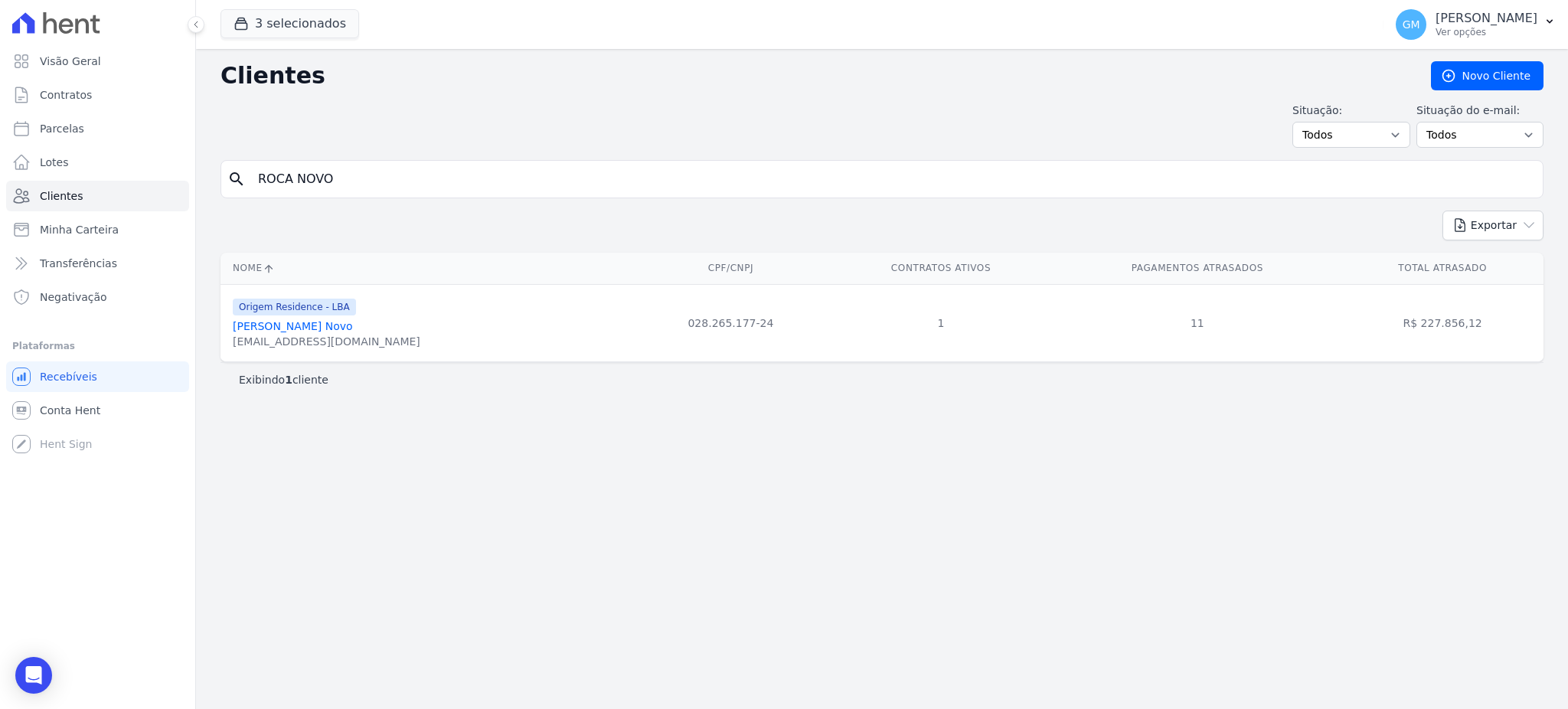
click at [327, 320] on link "[PERSON_NAME] Novo" at bounding box center [292, 325] width 120 height 12
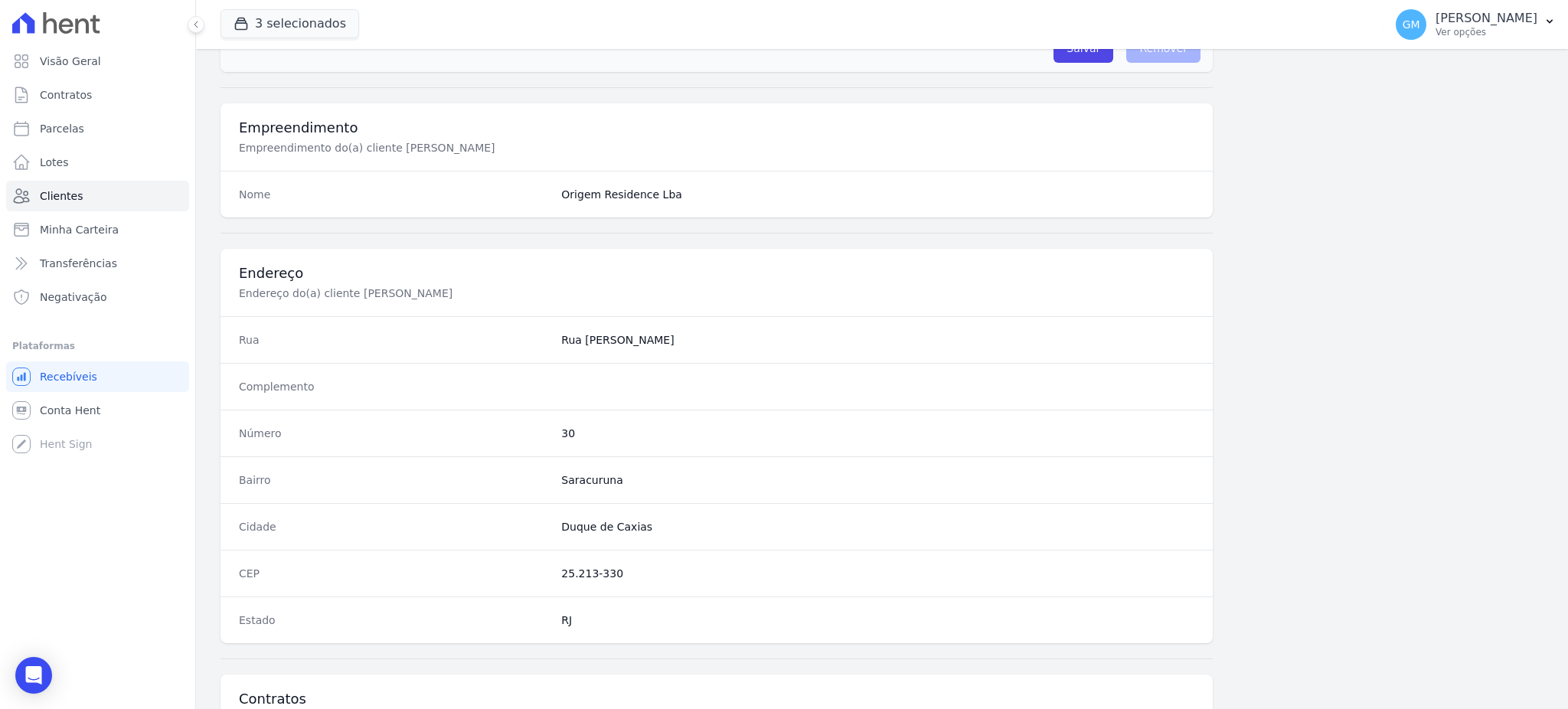
scroll to position [794, 0]
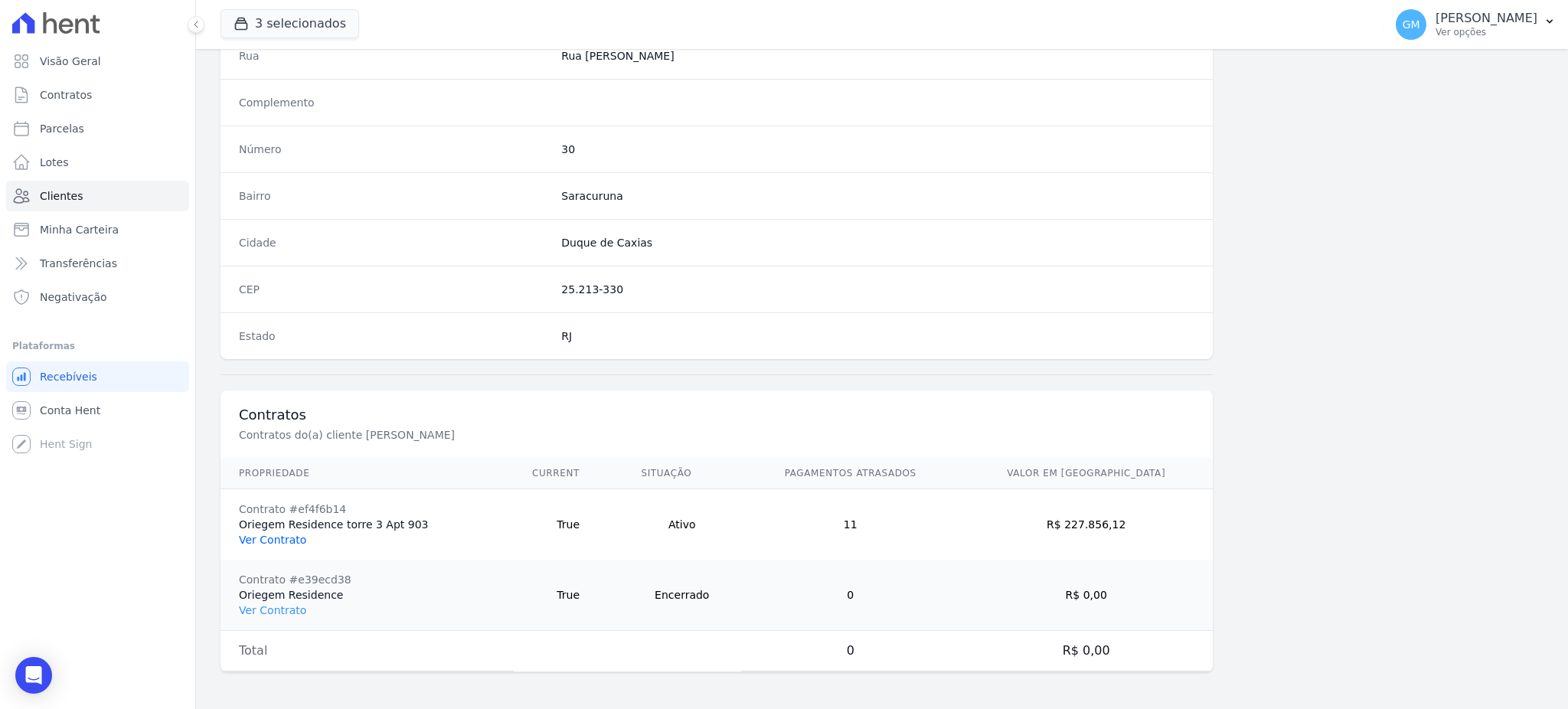
click at [283, 539] on link "Ver Contrato" at bounding box center [272, 539] width 67 height 12
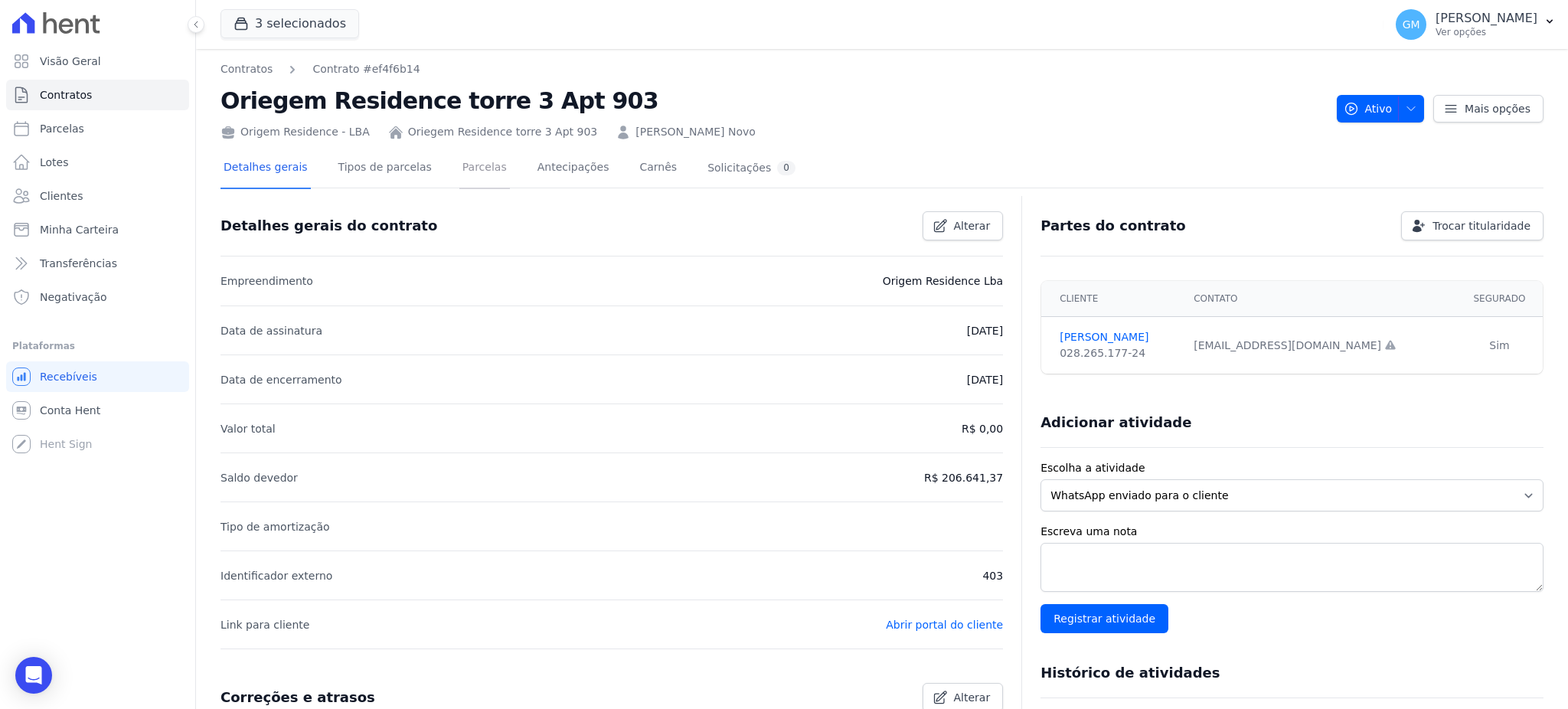
click at [459, 162] on link "Parcelas" at bounding box center [484, 169] width 51 height 40
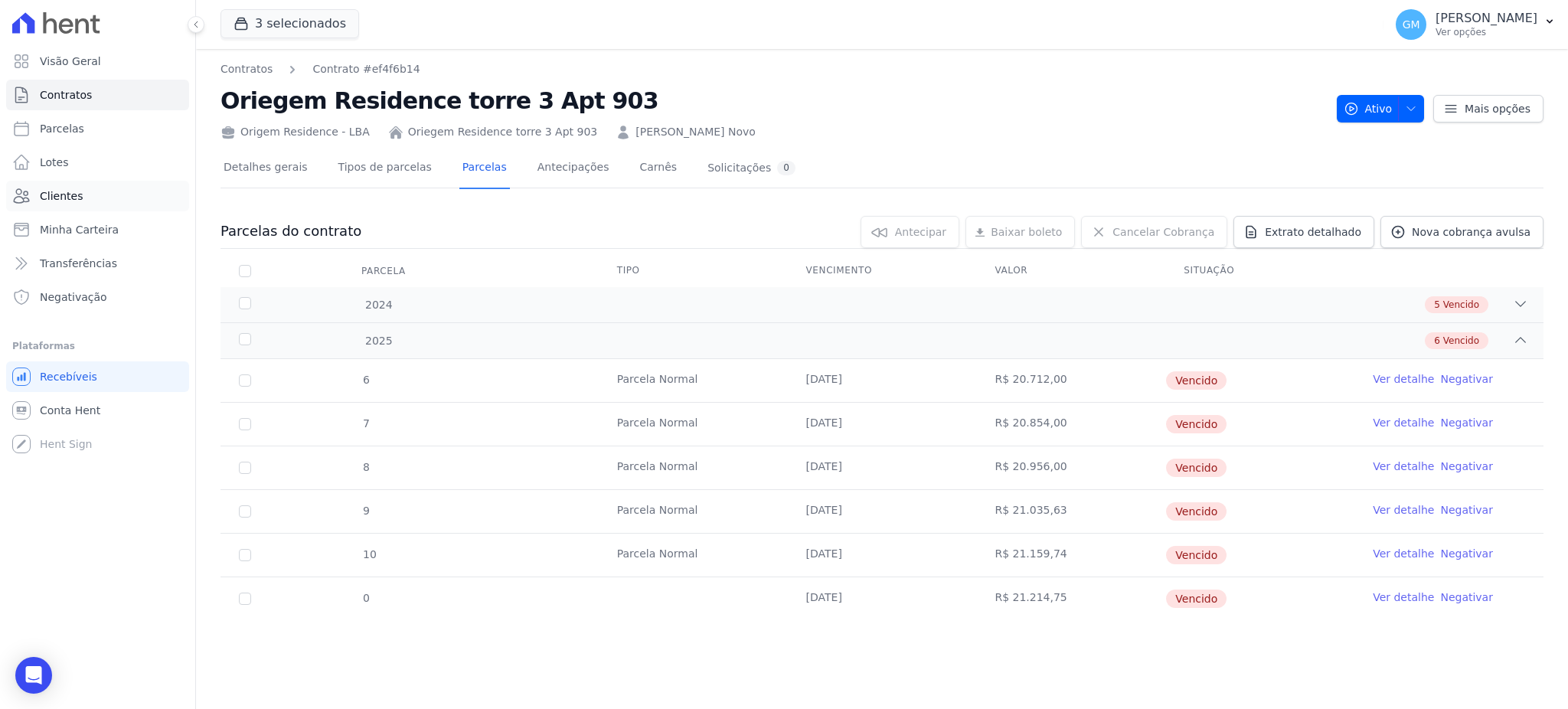
click at [111, 203] on link "Clientes" at bounding box center [98, 196] width 183 height 31
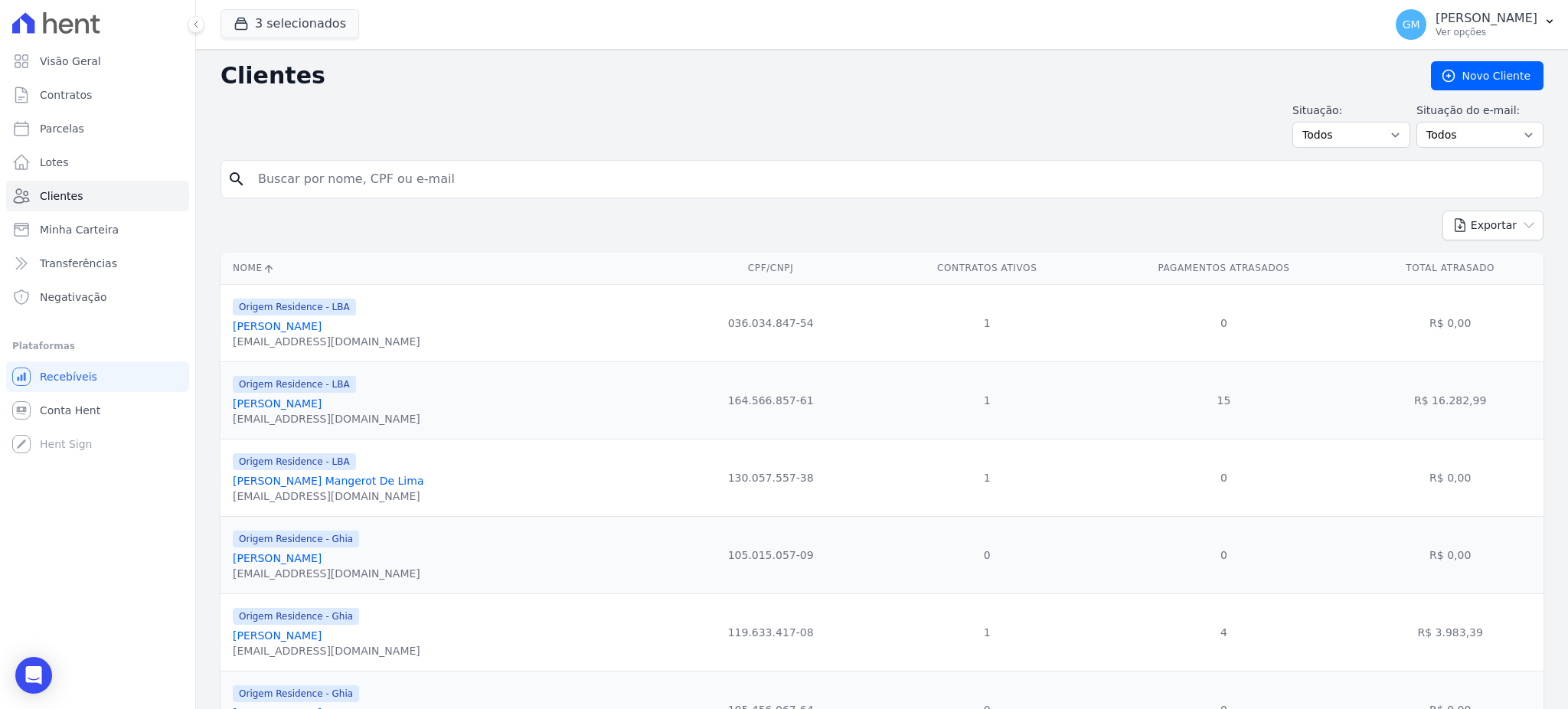
click at [307, 171] on input "search" at bounding box center [892, 179] width 1288 height 31
paste input "Fabiana Do Vale Cabral Da Ponte"
type input "Fabiana Do Vale Cabral Da Ponte"
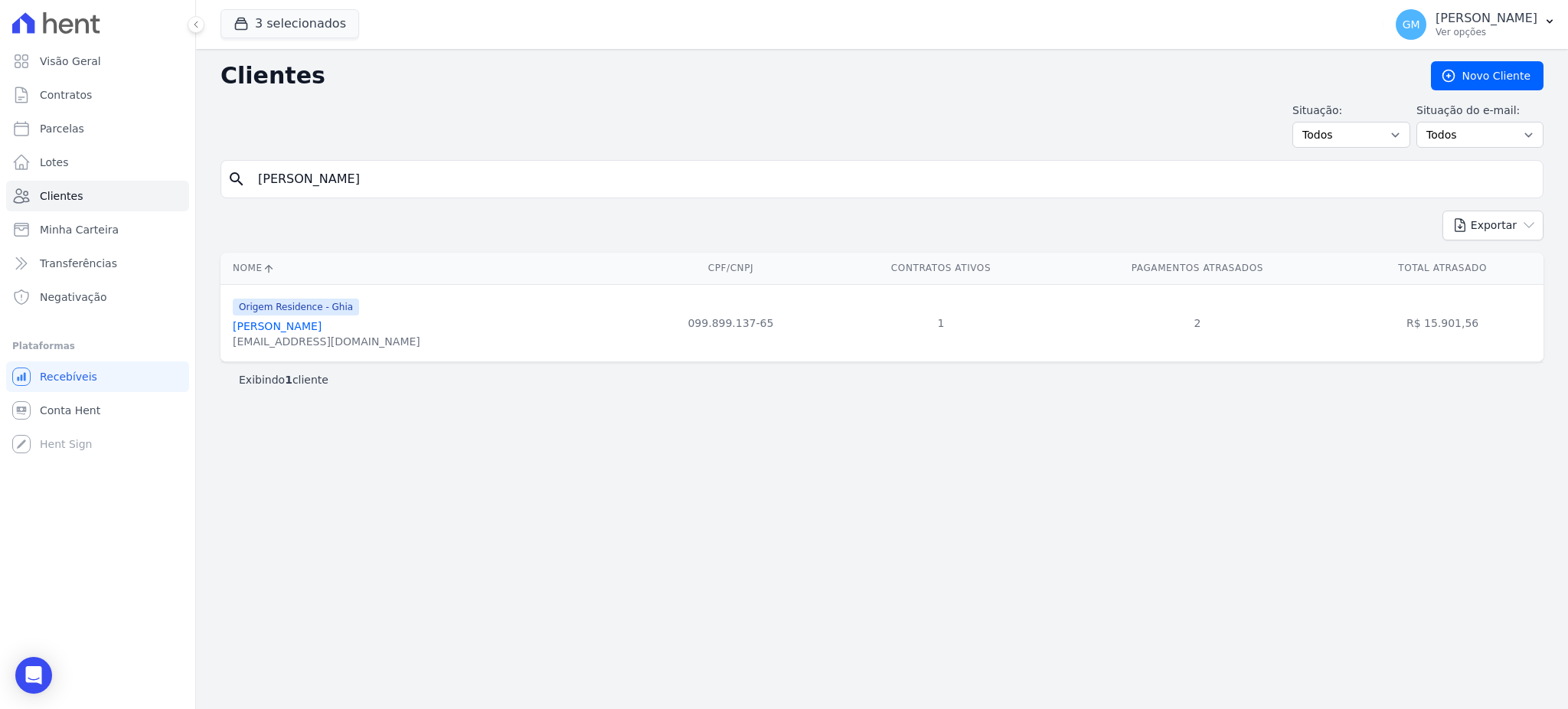
click at [321, 328] on link "Fabiana Do Vale Cabral Da Ponte" at bounding box center [277, 325] width 89 height 12
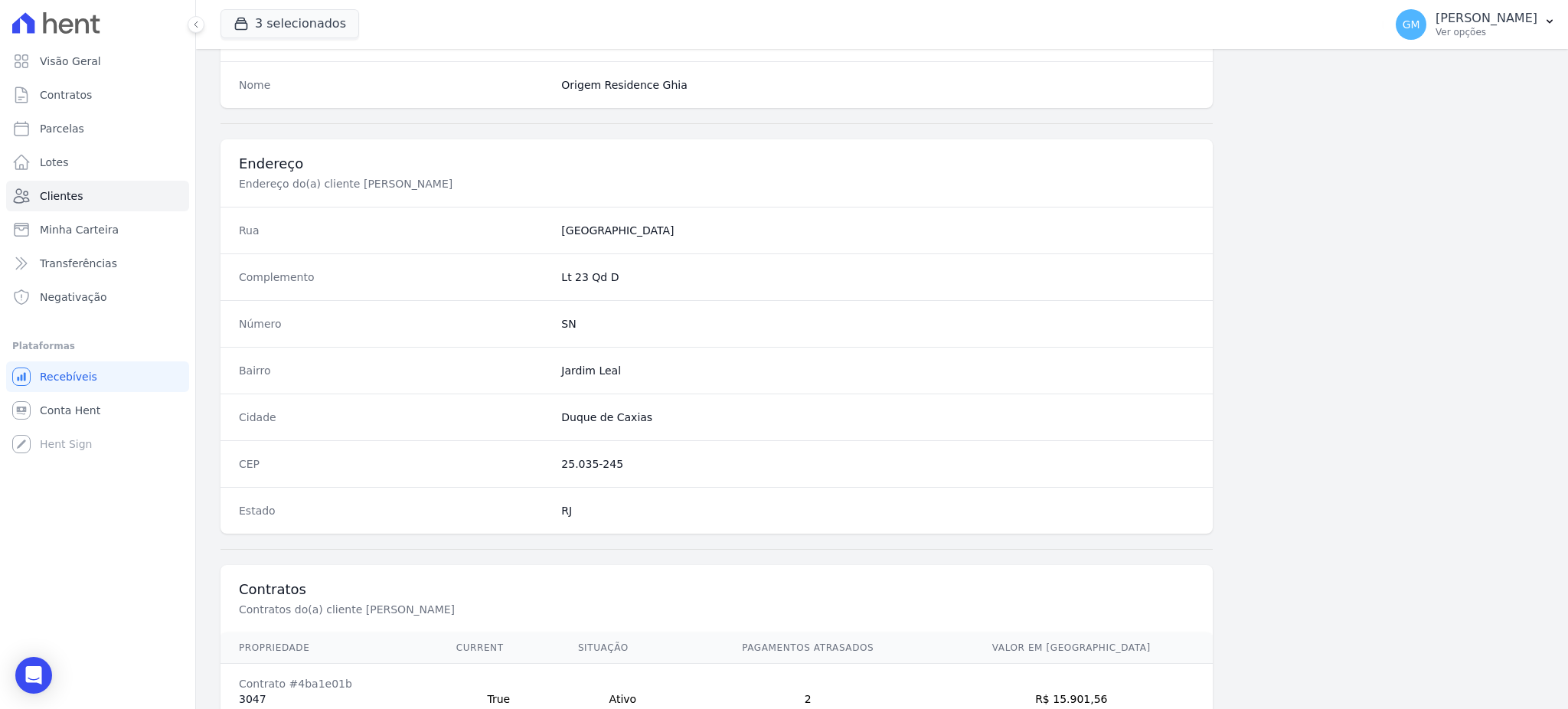
scroll to position [724, 0]
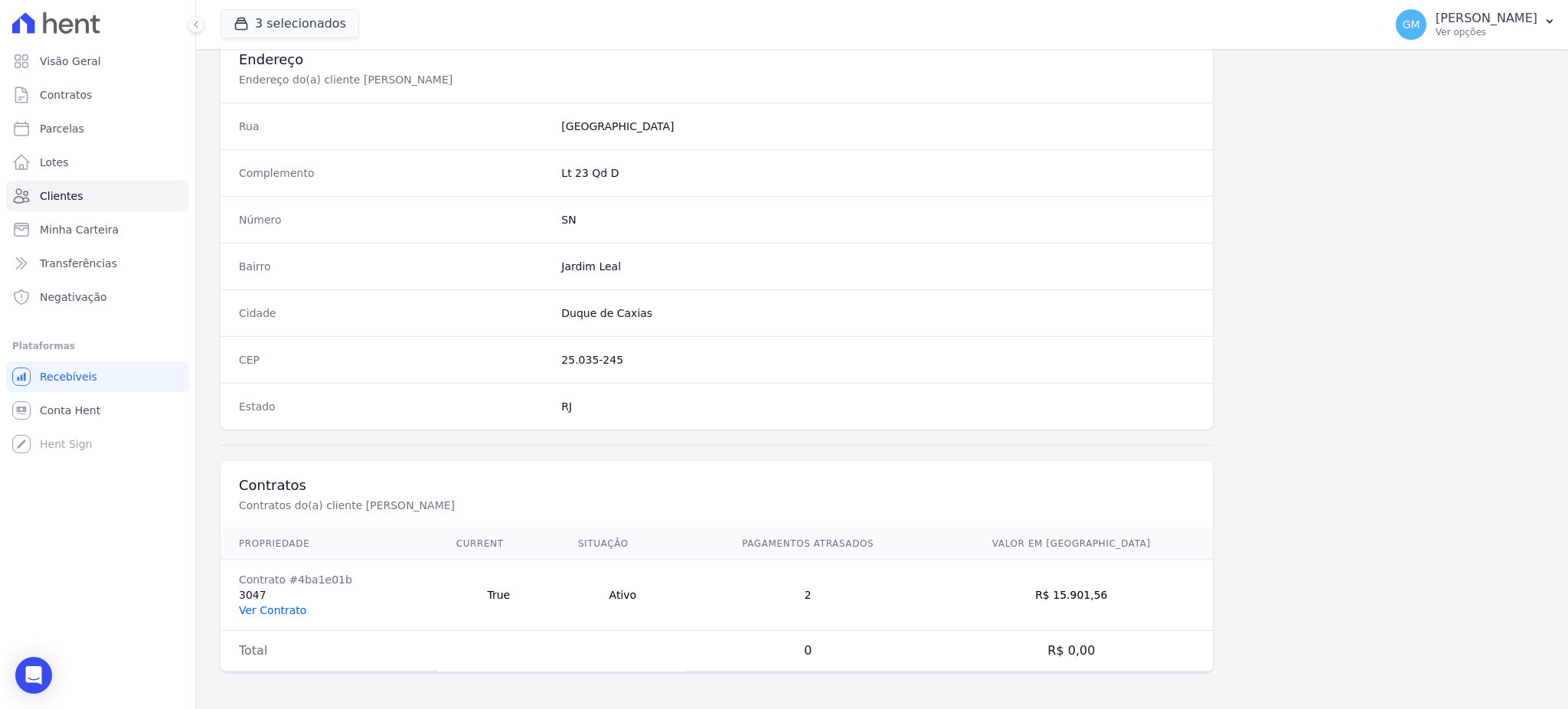
click at [283, 610] on link "Ver Contrato" at bounding box center [272, 610] width 67 height 12
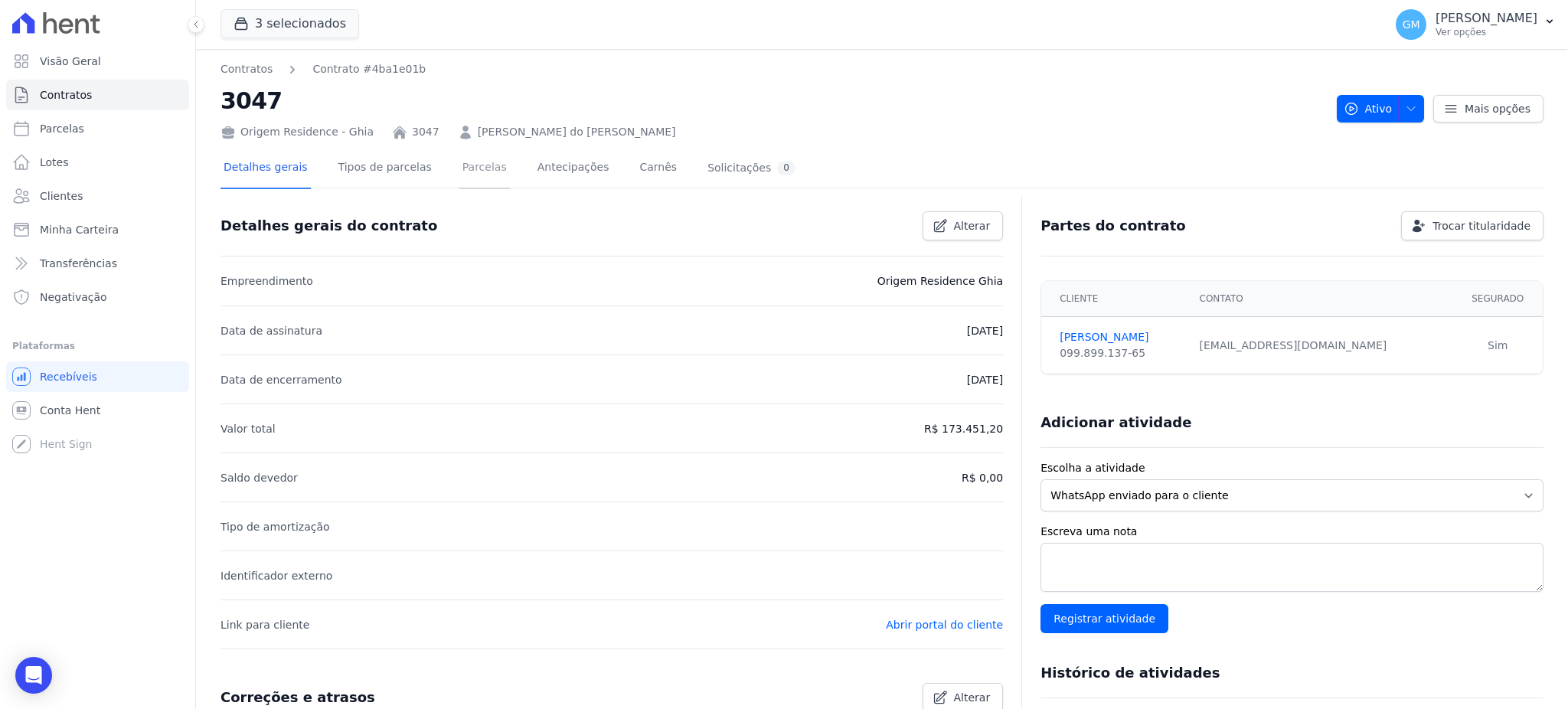
click at [461, 176] on link "Parcelas" at bounding box center [484, 169] width 51 height 40
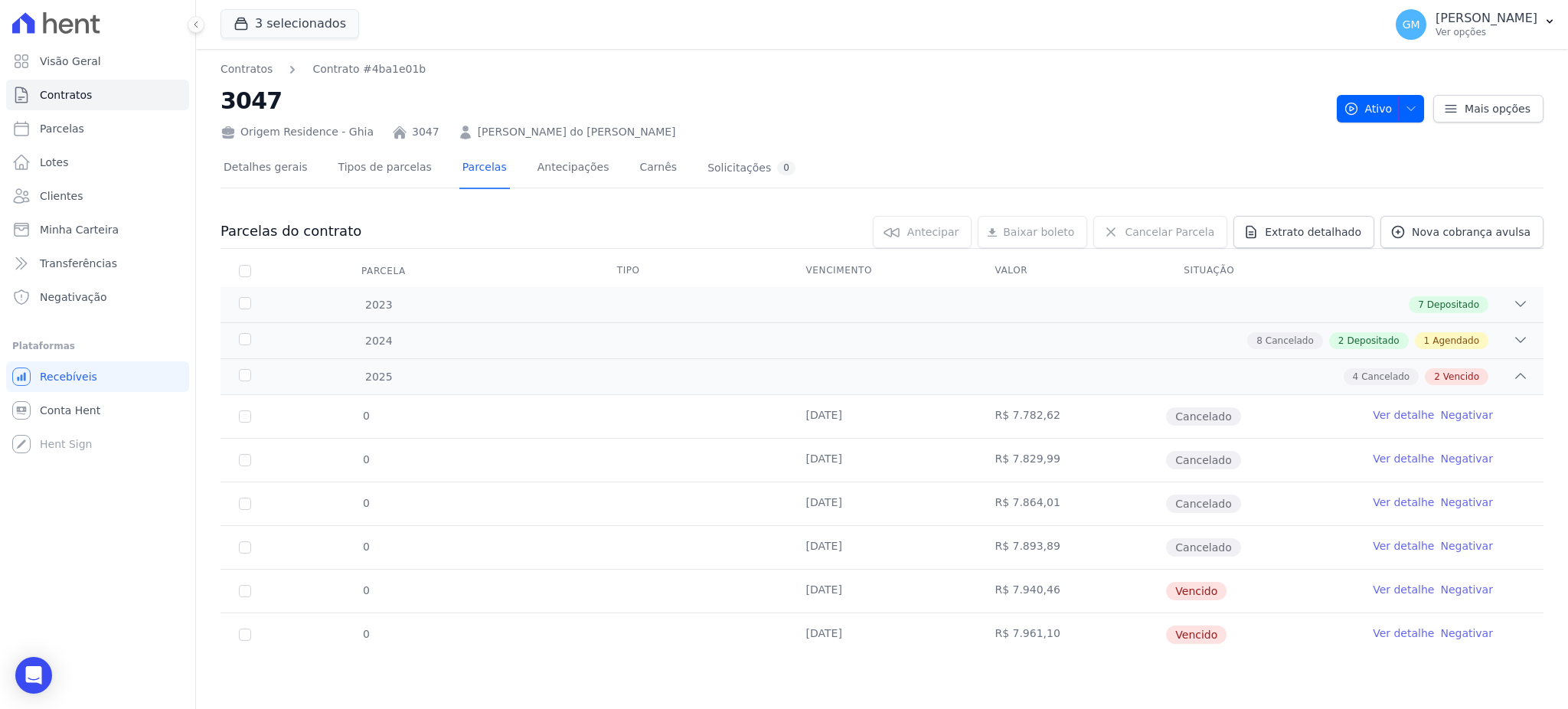
click at [1390, 632] on link "Ver detalhe" at bounding box center [1403, 633] width 61 height 15
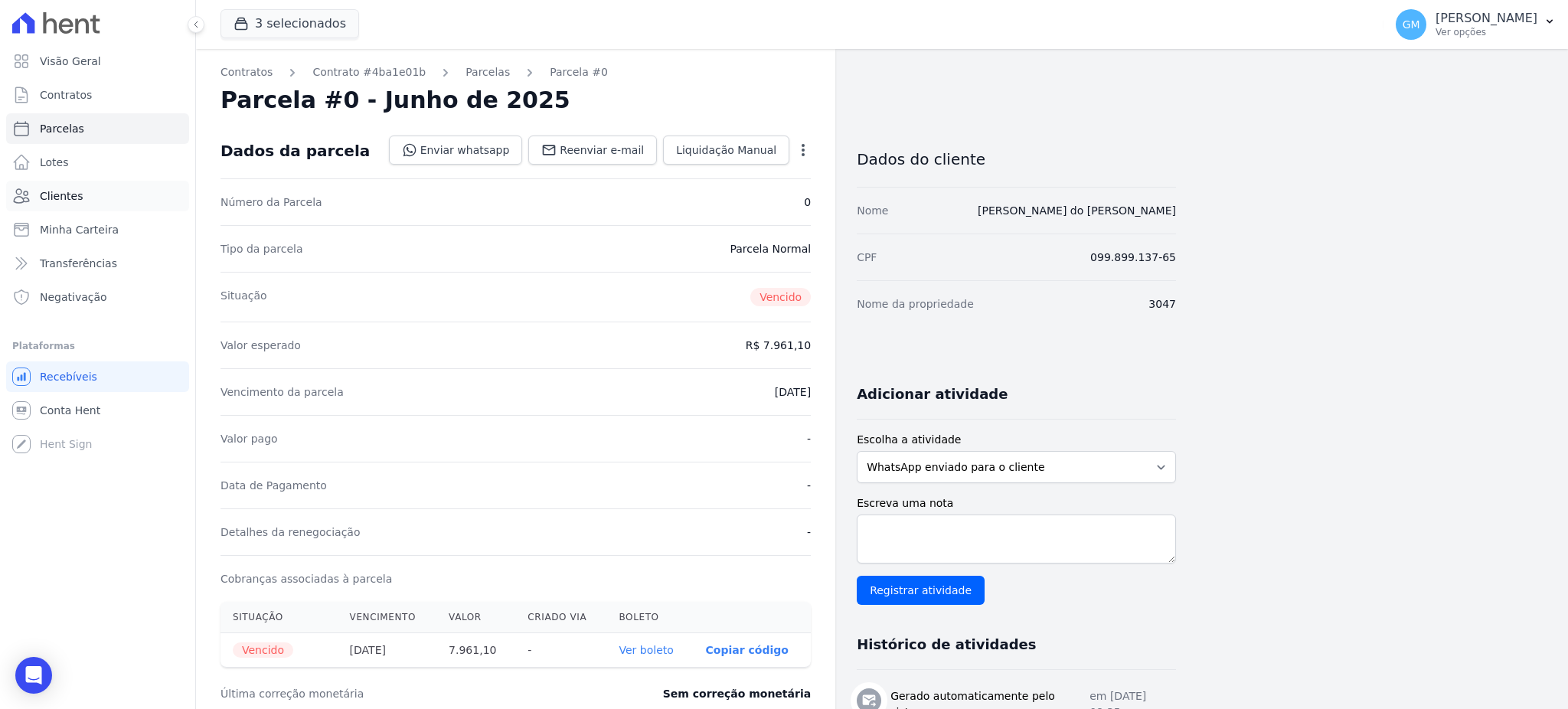
click at [90, 205] on link "Clientes" at bounding box center [98, 196] width 183 height 31
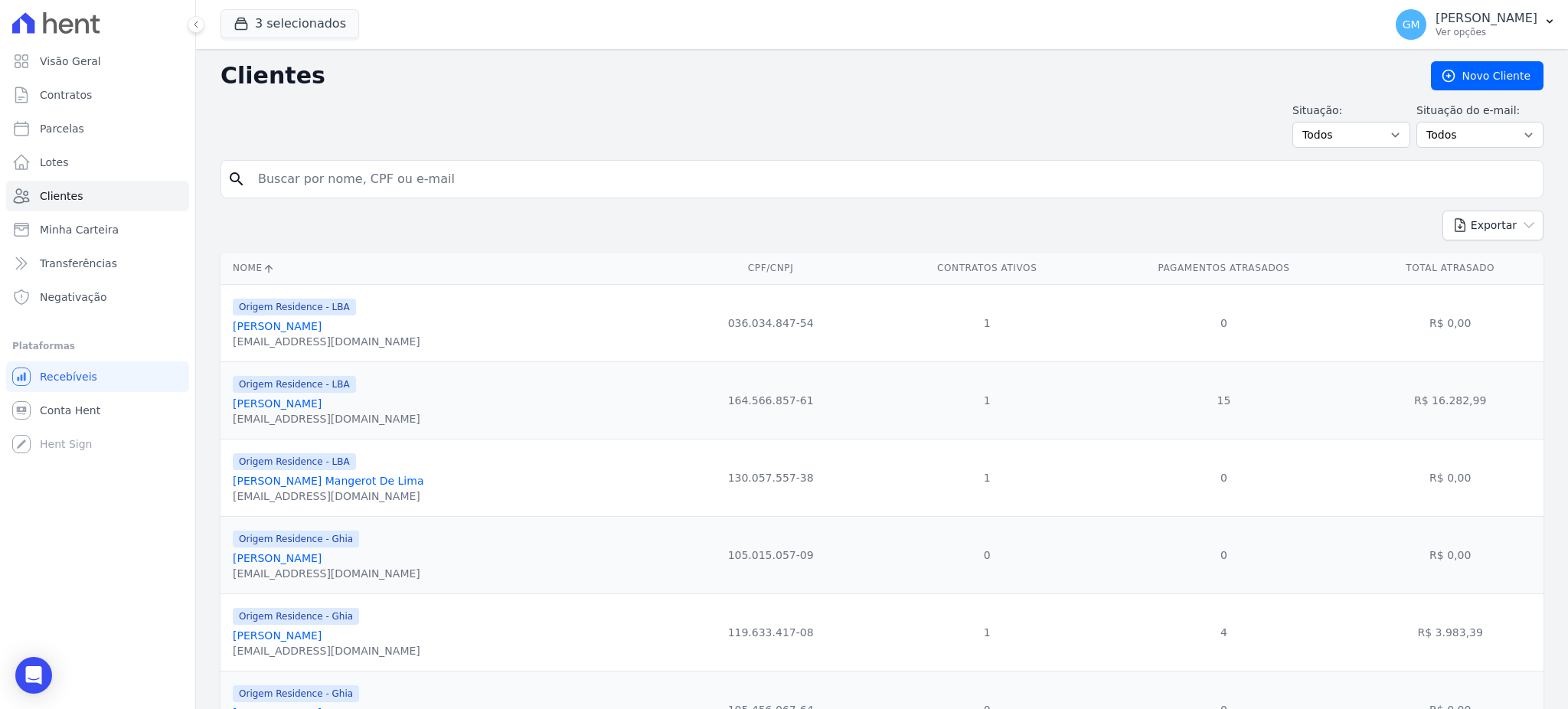
click at [225, 160] on div "search" at bounding box center [882, 178] width 1323 height 38
click at [280, 178] on input "search" at bounding box center [892, 179] width 1288 height 31
paste input "SAMUEL VANDERLEI DA SILVA"
type input "SAMUEL VANDERLEI DA SILVA"
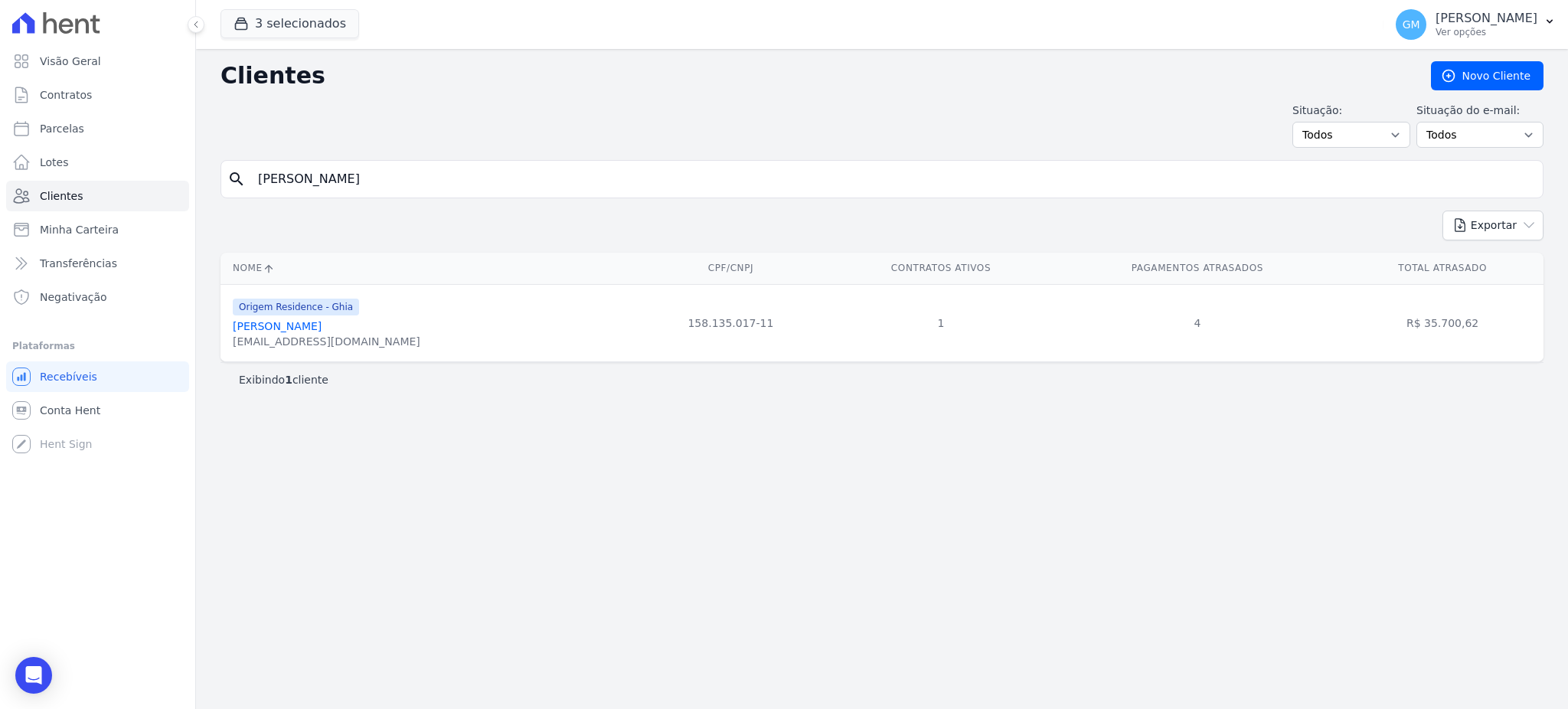
click at [321, 325] on link "Samuel Vanderlei Da Silva" at bounding box center [277, 325] width 89 height 12
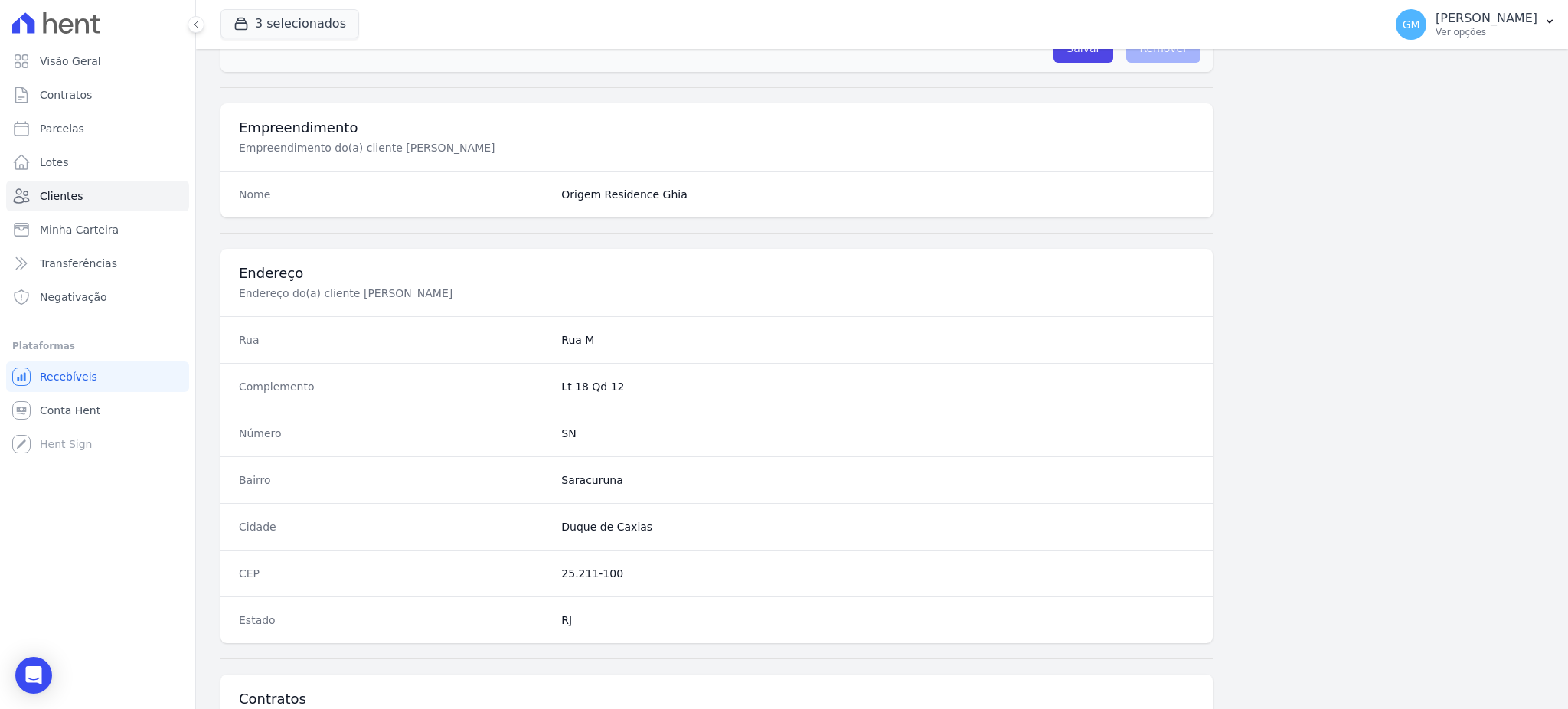
scroll to position [724, 0]
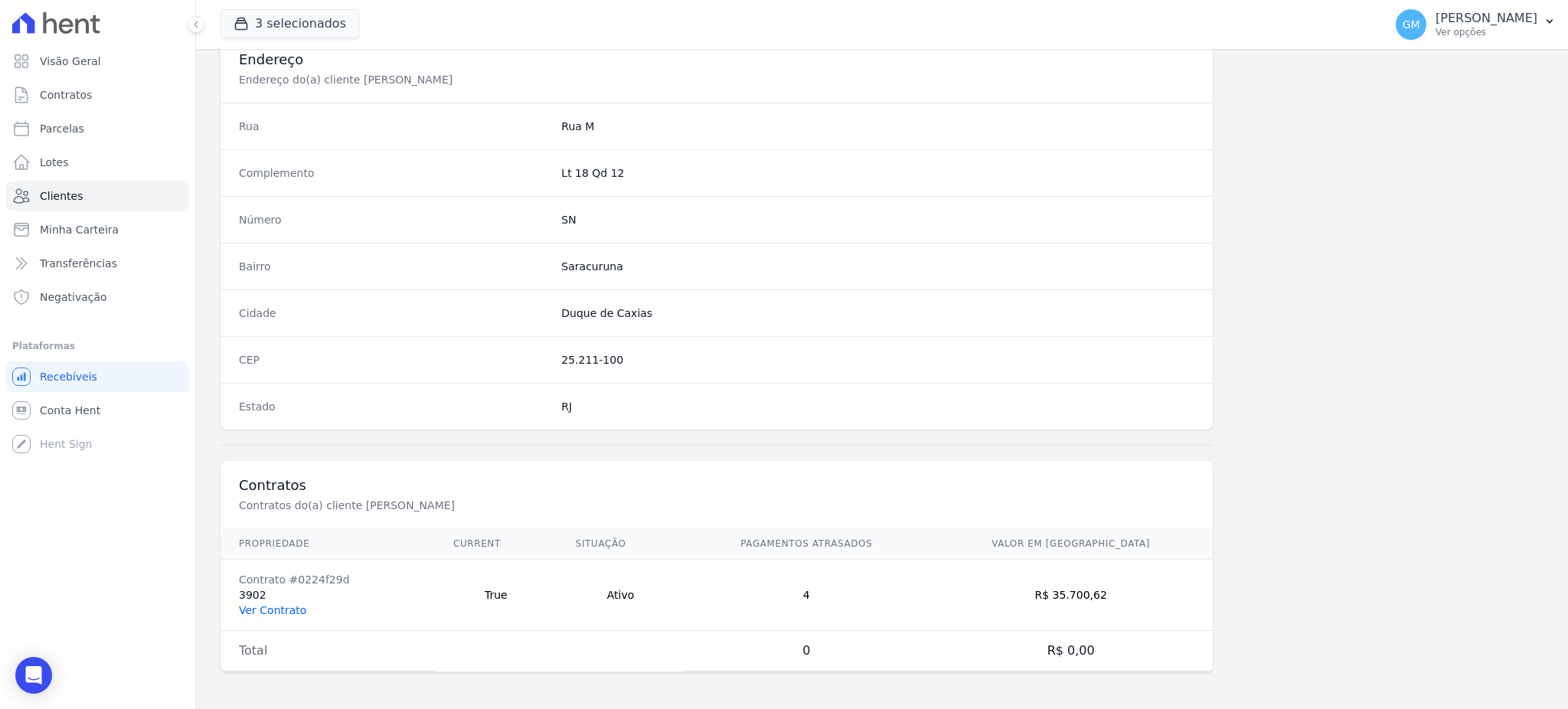
click at [296, 610] on link "Ver Contrato" at bounding box center [272, 610] width 67 height 12
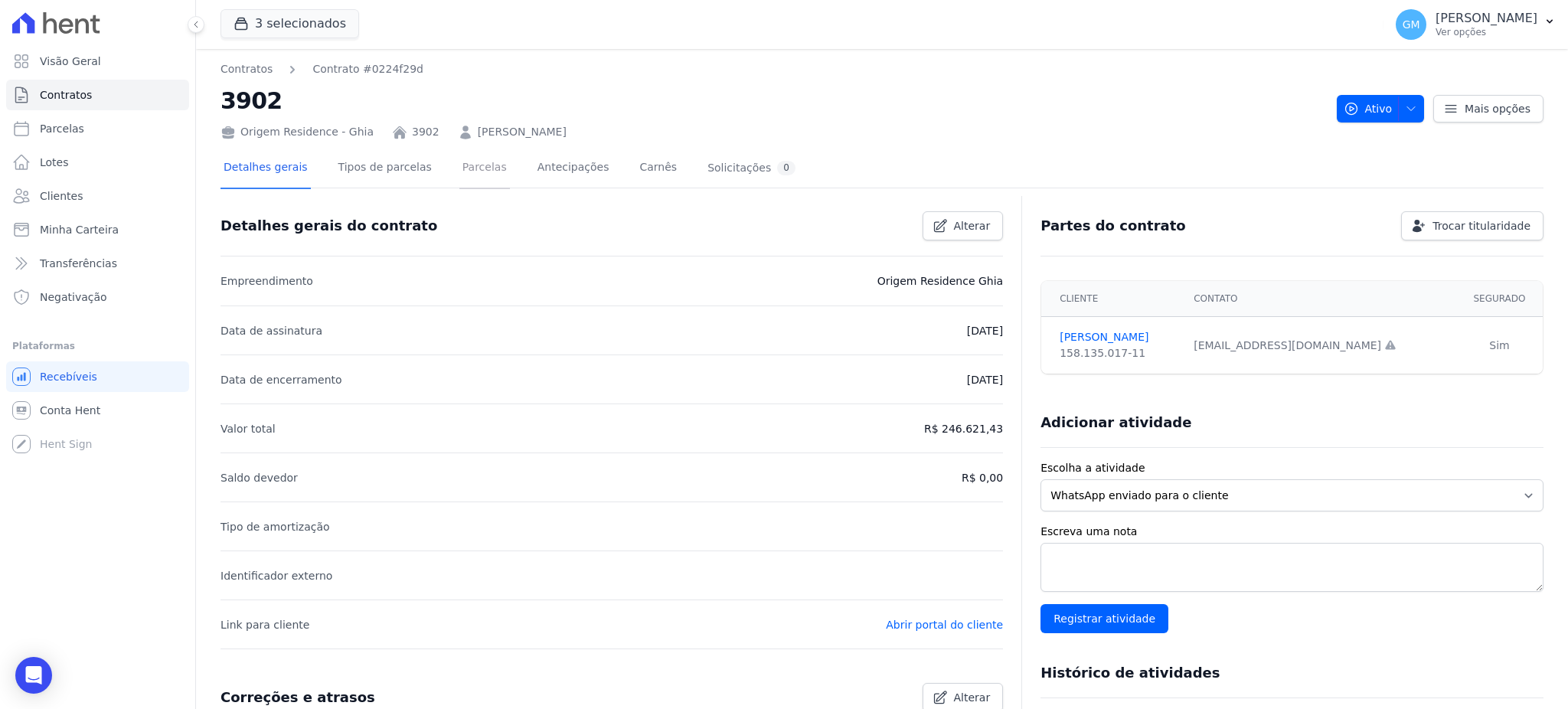
click at [465, 168] on link "Parcelas" at bounding box center [484, 169] width 51 height 40
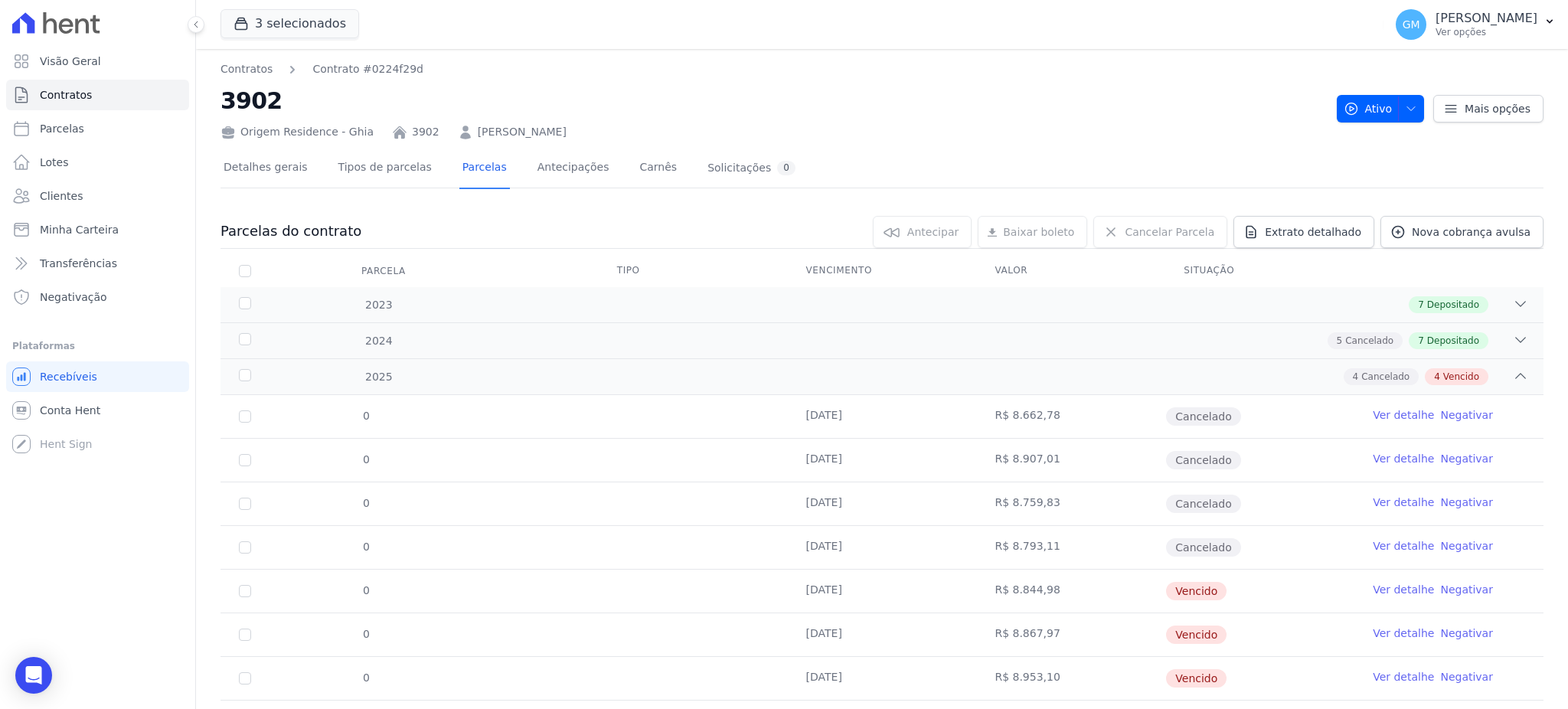
click at [903, 141] on div "Detalhes gerais Tipos de parcelas Parcelas Antecipações Carnês Solicitações 0 P…" at bounding box center [882, 459] width 1323 height 637
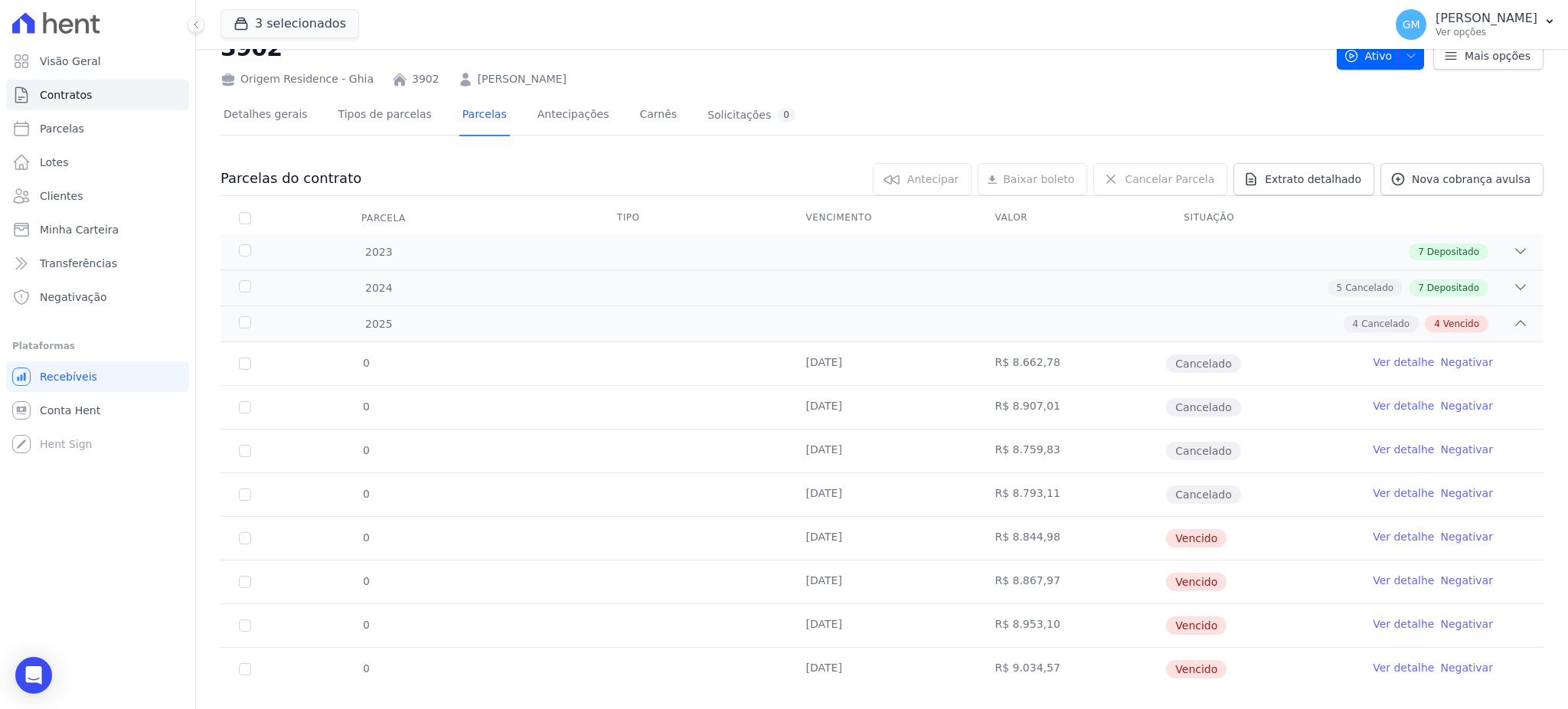
scroll to position [80, 0]
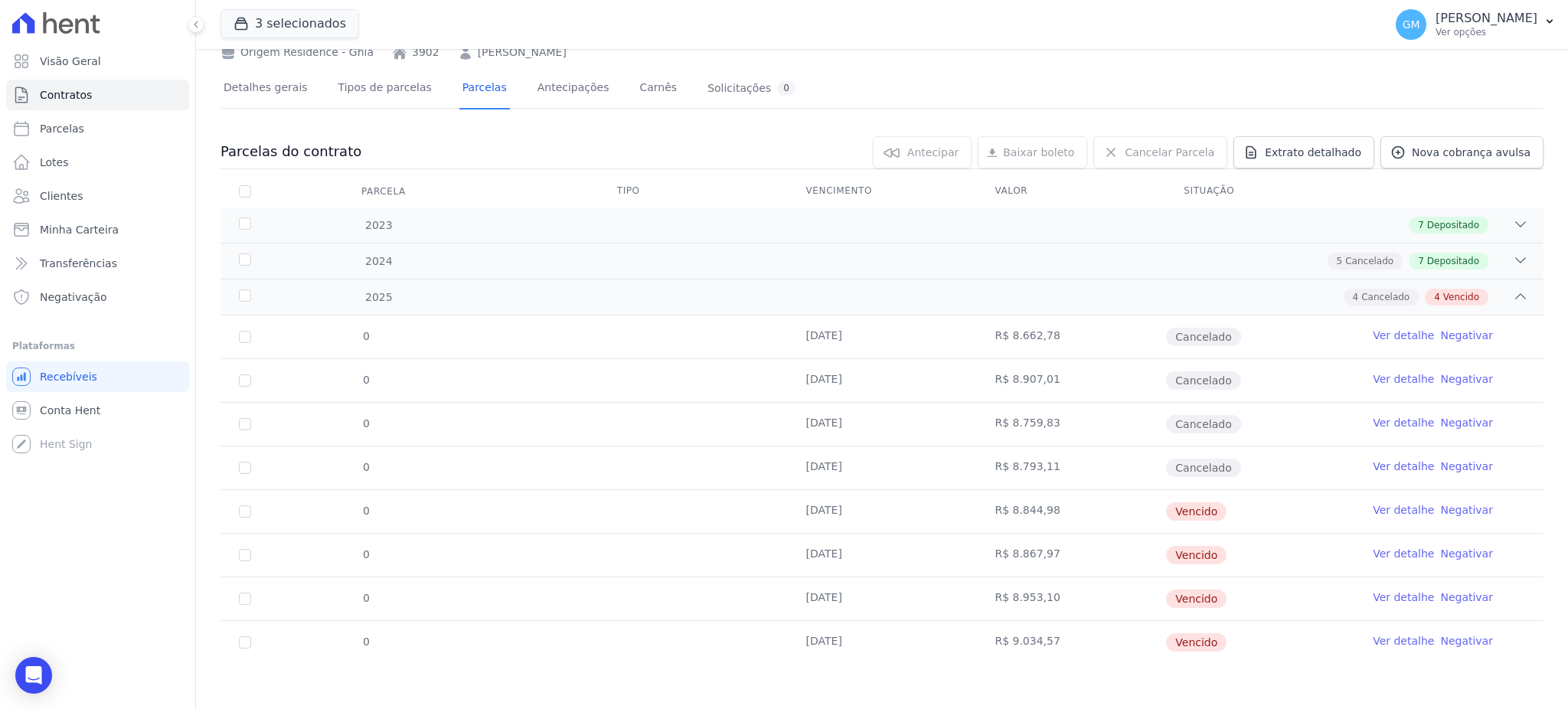
click at [1373, 636] on link "Ver detalhe" at bounding box center [1403, 640] width 61 height 15
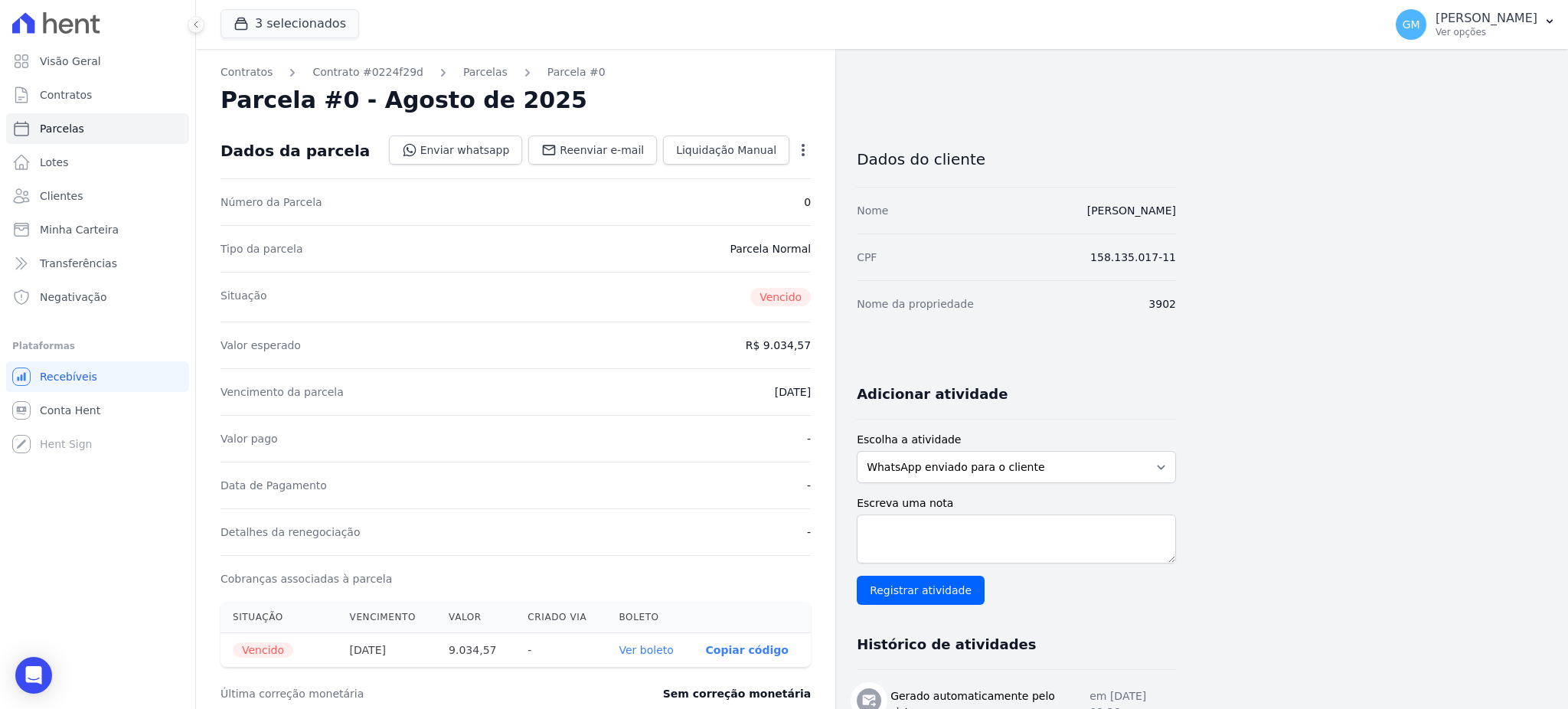
click at [672, 453] on div "Valor pago -" at bounding box center [515, 438] width 590 height 47
click at [87, 191] on link "Clientes" at bounding box center [98, 196] width 183 height 31
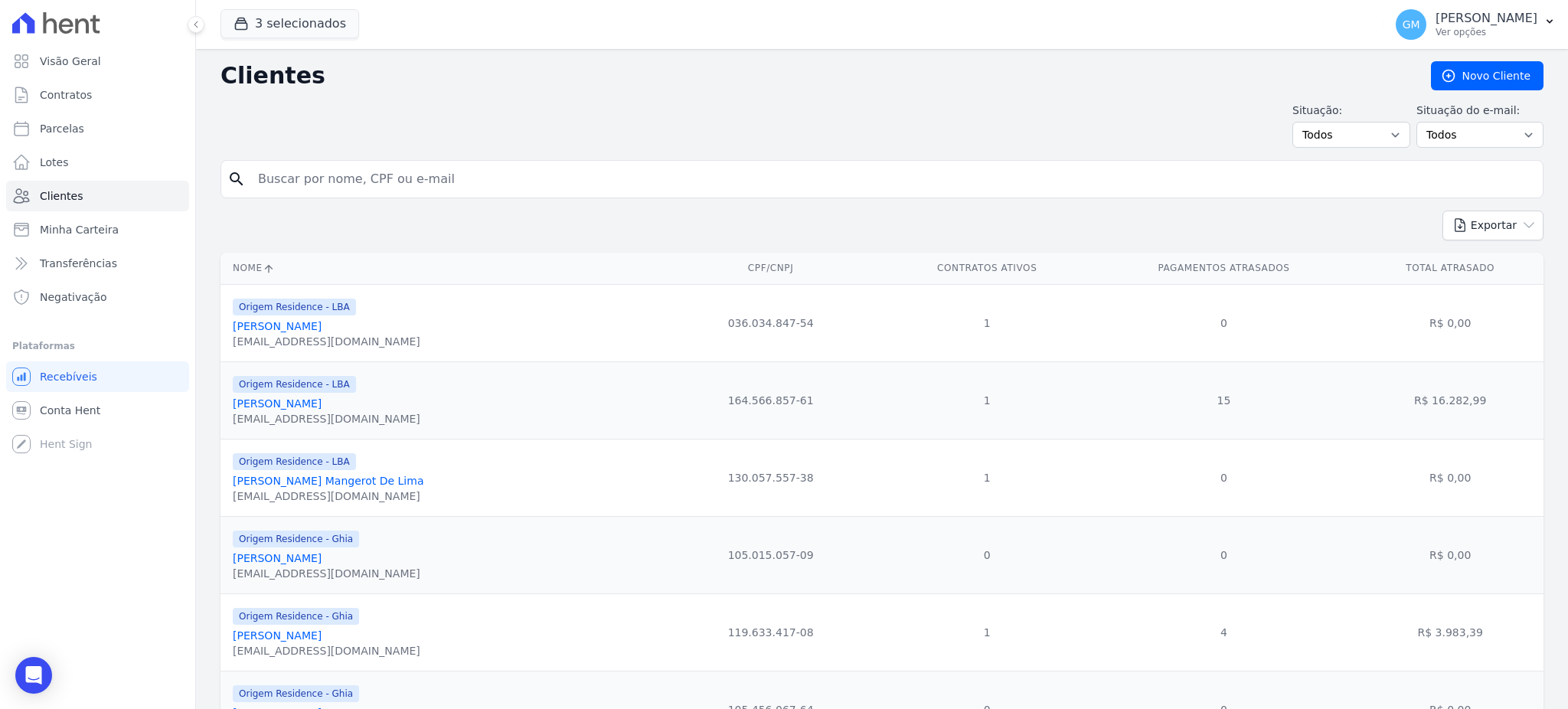
click at [304, 175] on input "search" at bounding box center [892, 179] width 1288 height 31
paste input "Suellen Domingas Silva de Oliveira"
type input "Suellen Domingas Silva de Oliveira"
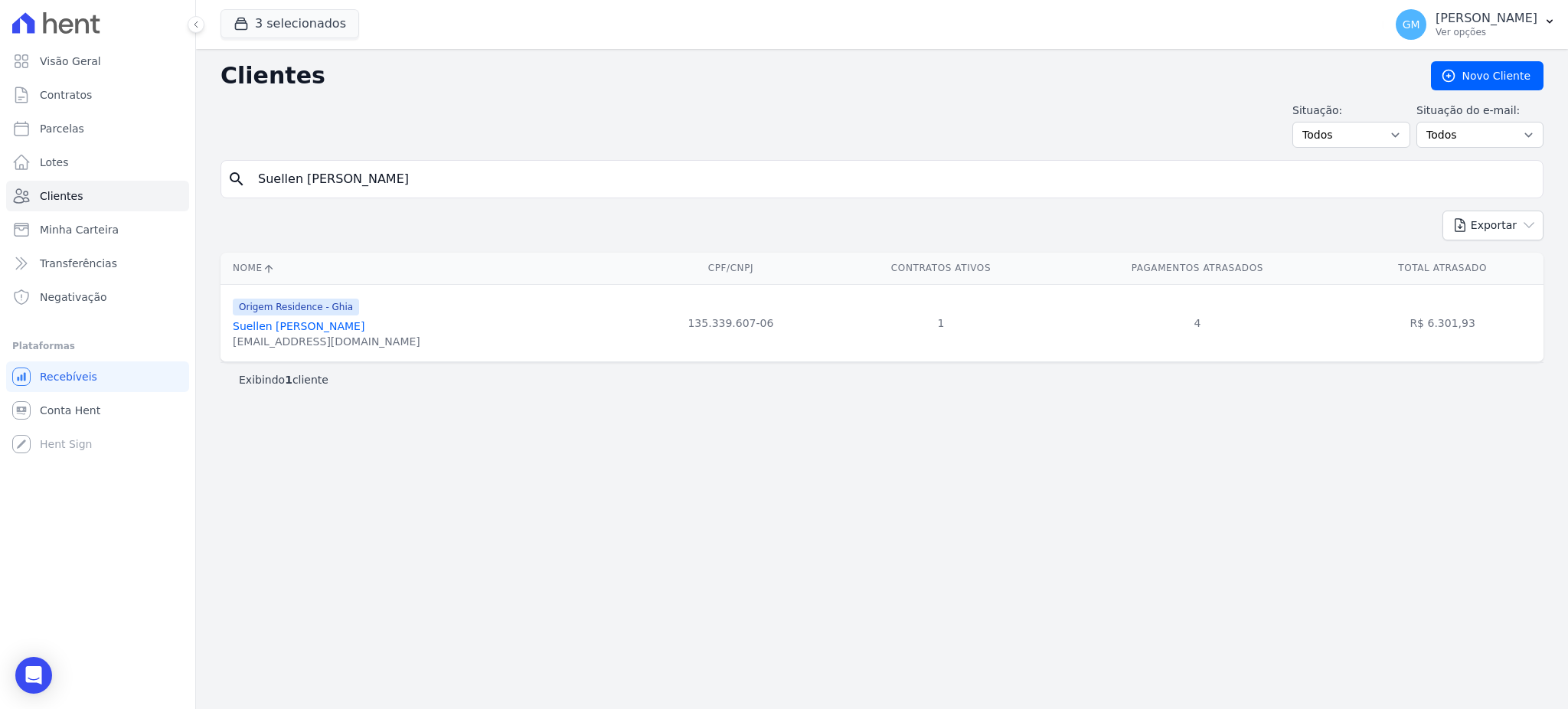
click at [364, 330] on link "Suellen Domingas Silva De Oliveira" at bounding box center [298, 325] width 132 height 12
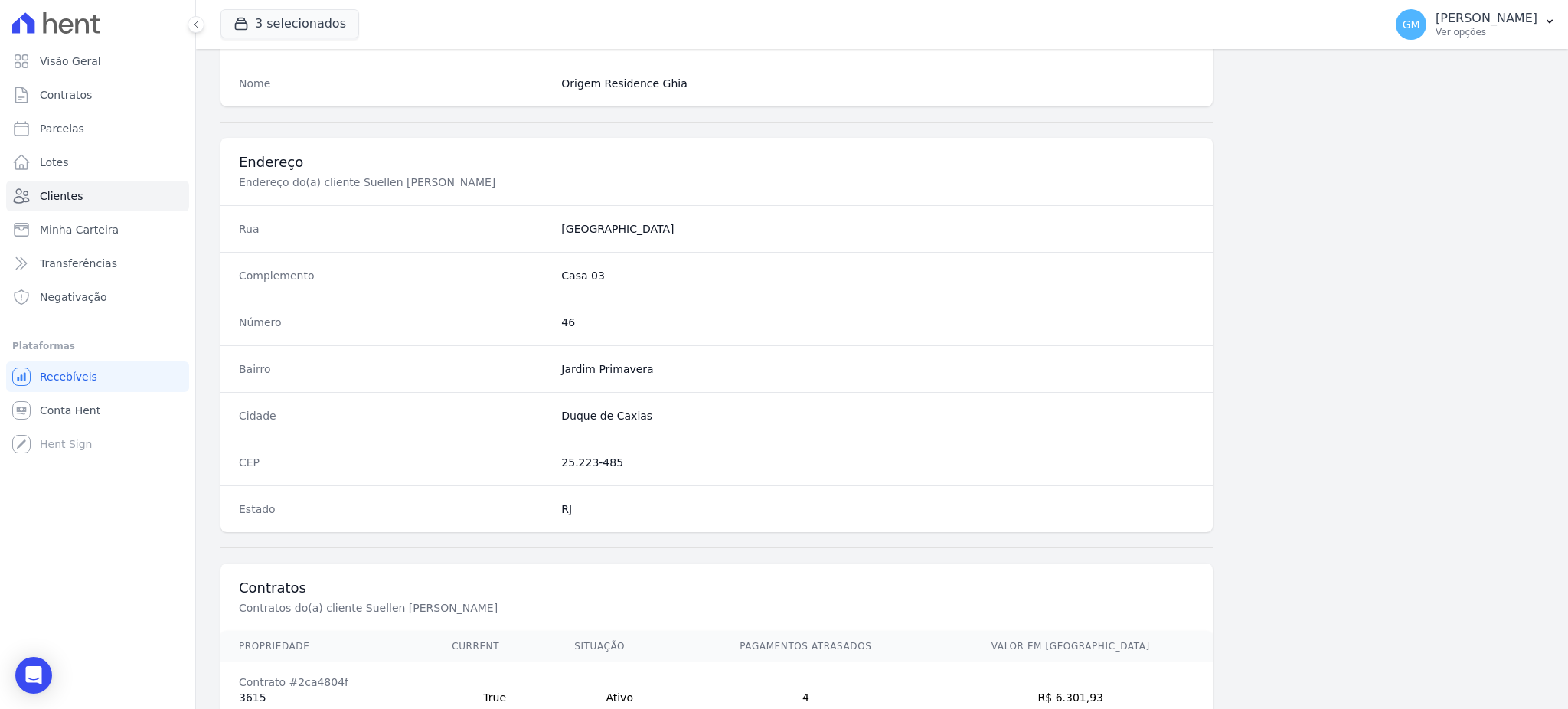
scroll to position [724, 0]
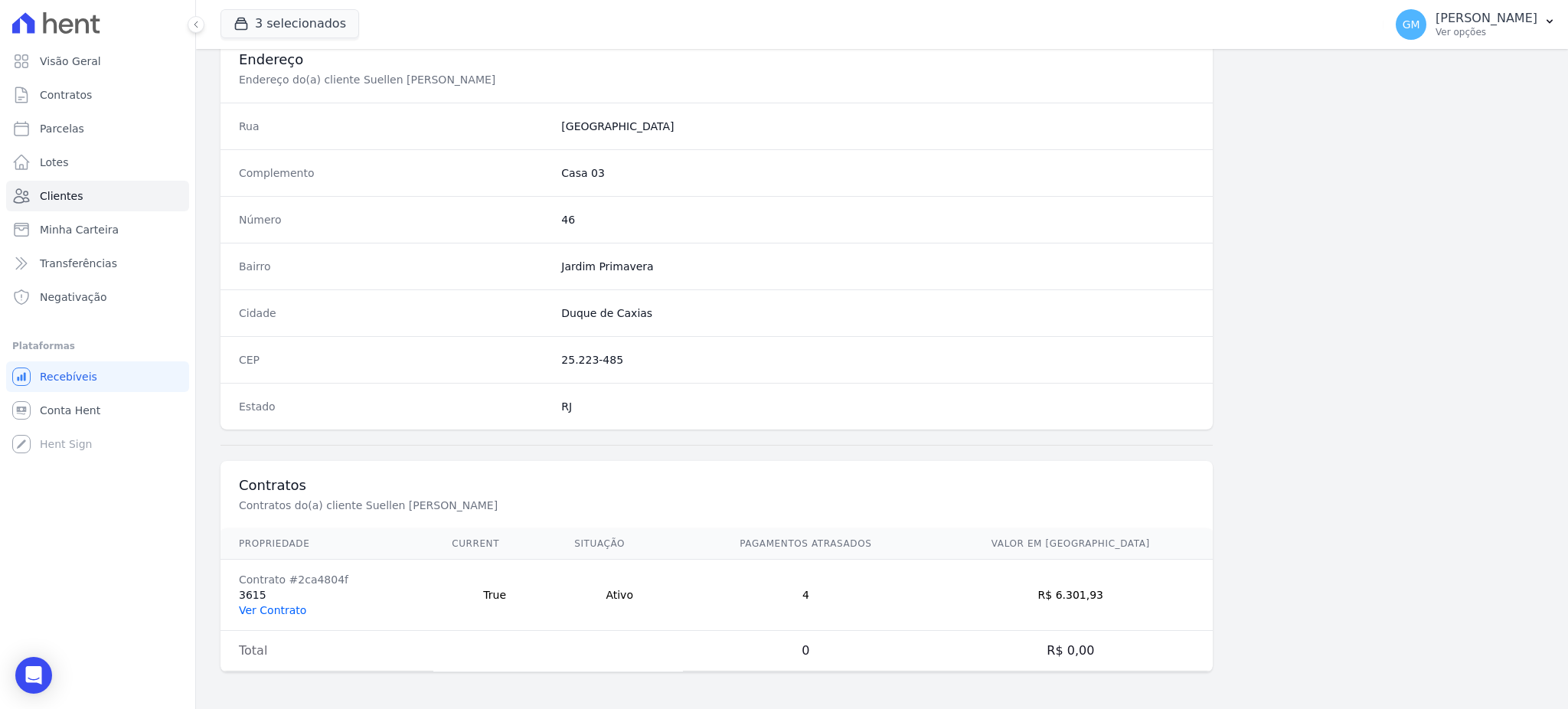
click at [275, 613] on link "Ver Contrato" at bounding box center [272, 610] width 67 height 12
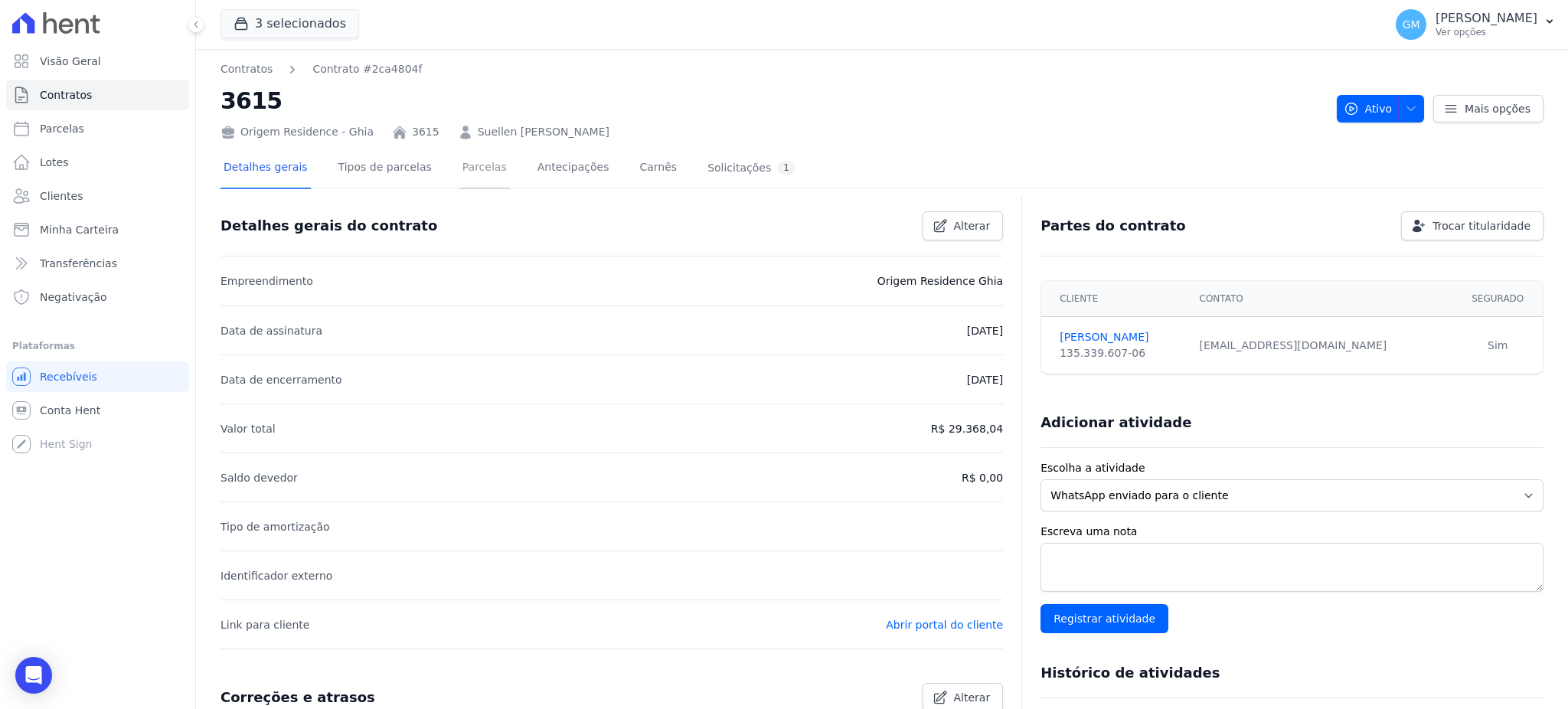
click at [463, 153] on link "Parcelas" at bounding box center [484, 169] width 51 height 40
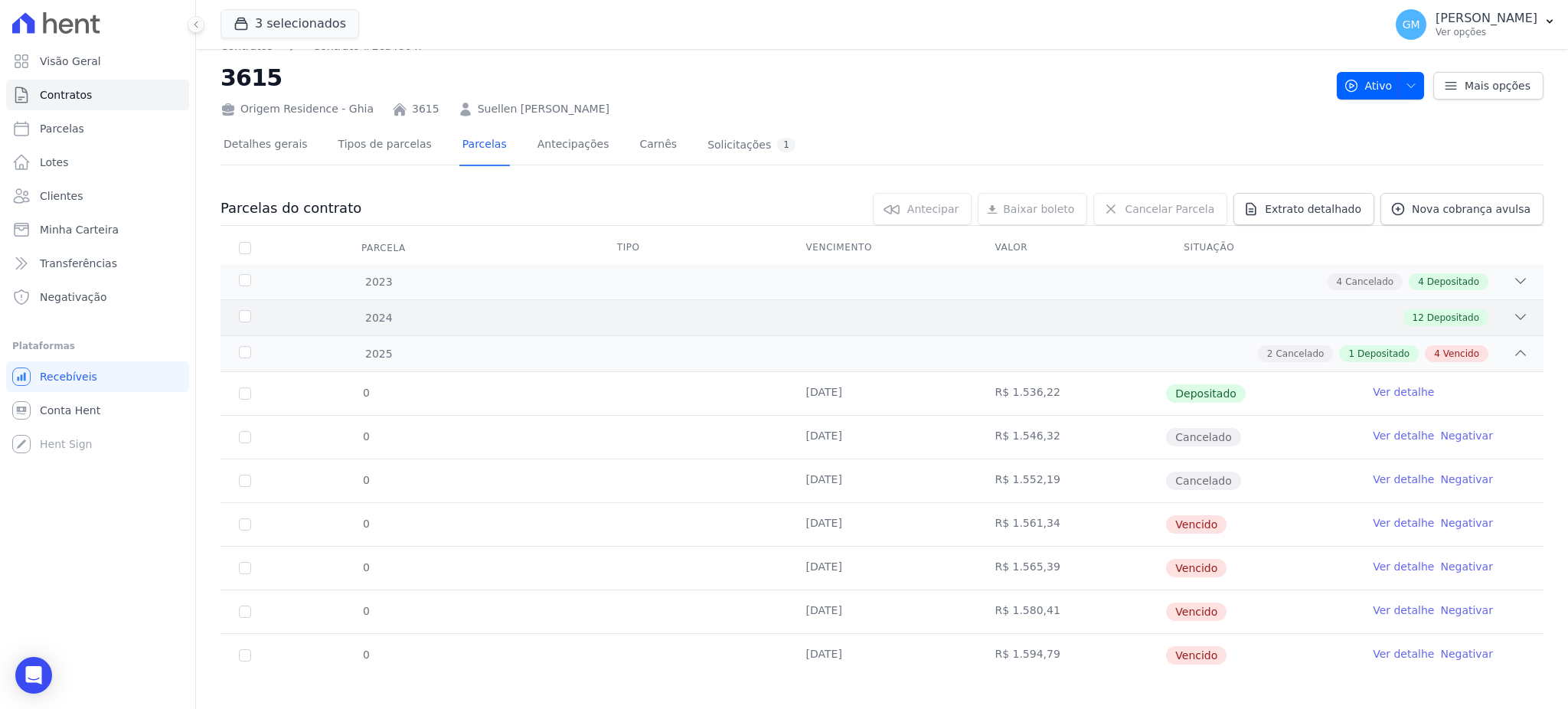
scroll to position [36, 0]
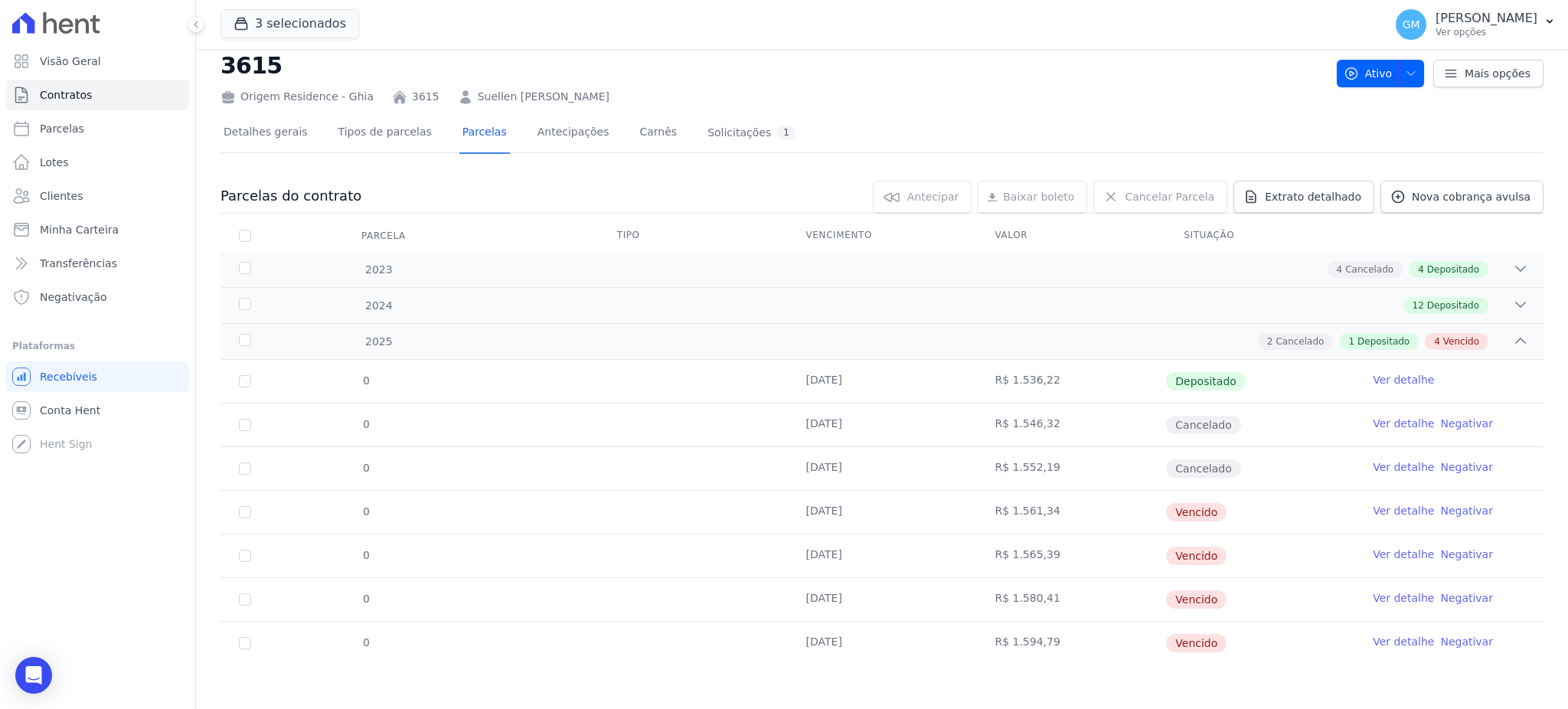
click at [1387, 638] on link "Ver detalhe" at bounding box center [1403, 641] width 61 height 15
